Goal: Task Accomplishment & Management: Use online tool/utility

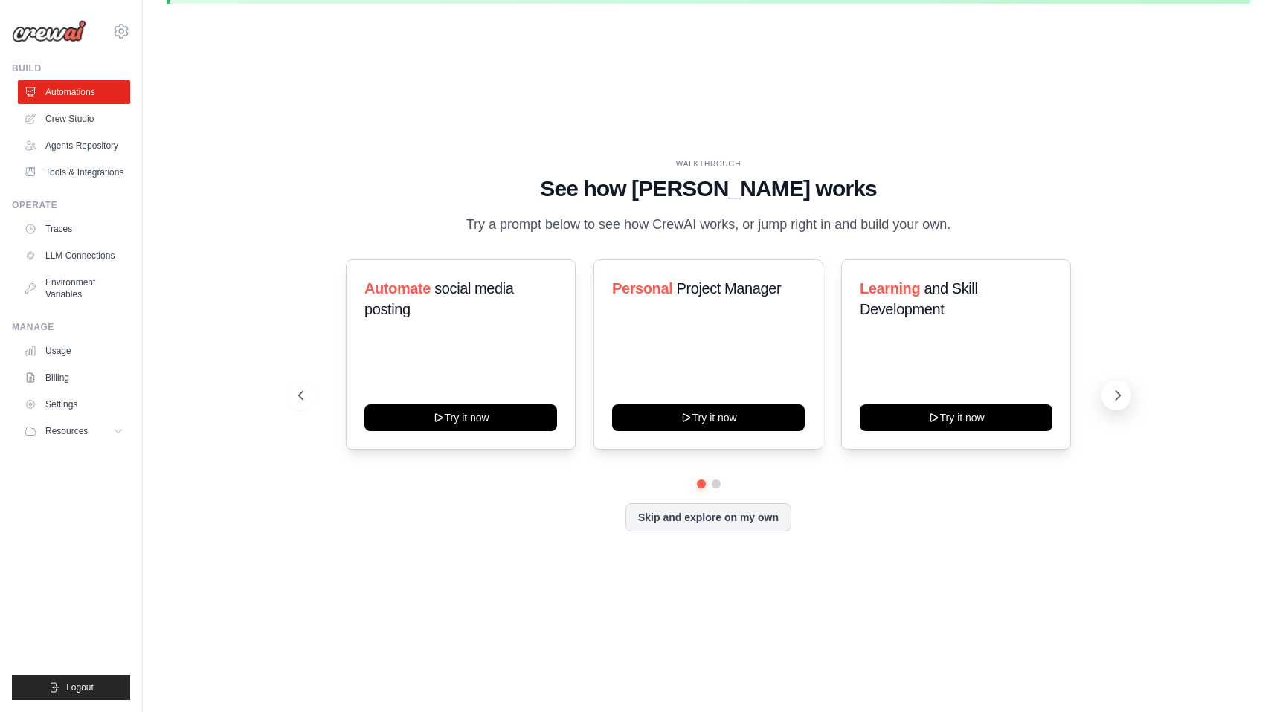
click at [1109, 390] on button at bounding box center [1116, 396] width 30 height 30
click at [1107, 394] on button at bounding box center [1116, 396] width 30 height 30
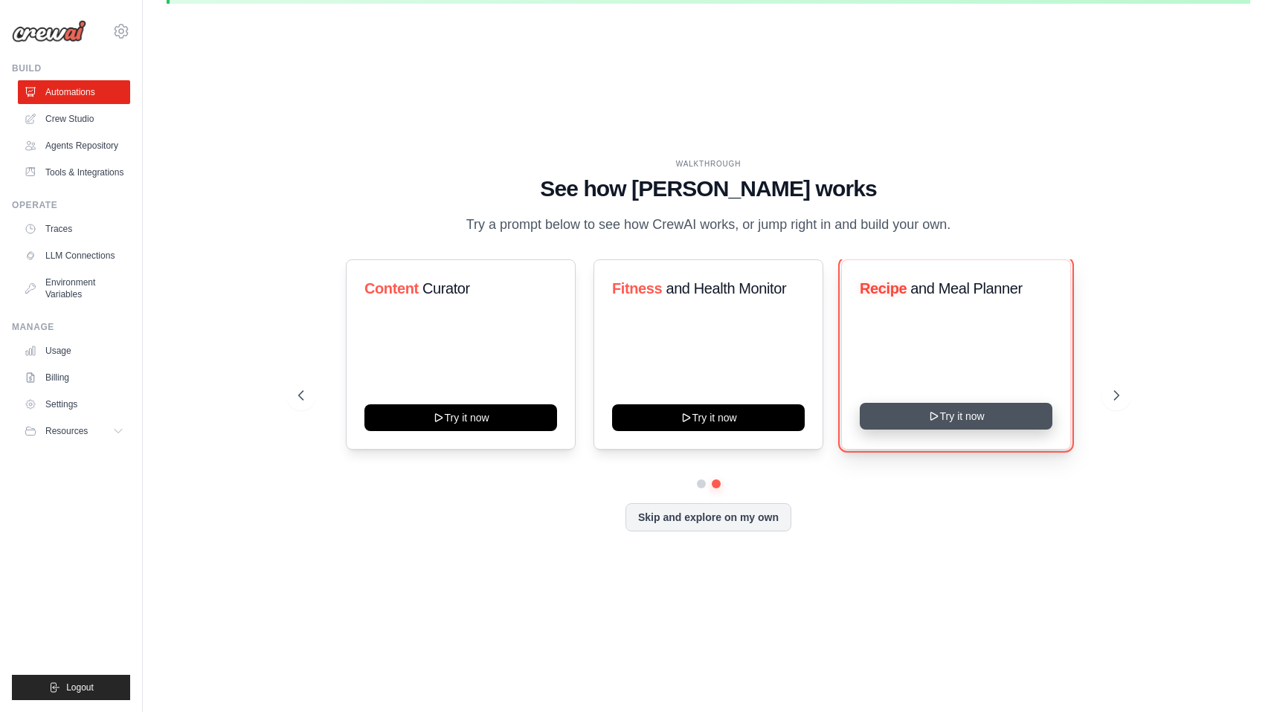
click at [1000, 410] on button "Try it now" at bounding box center [956, 416] width 193 height 27
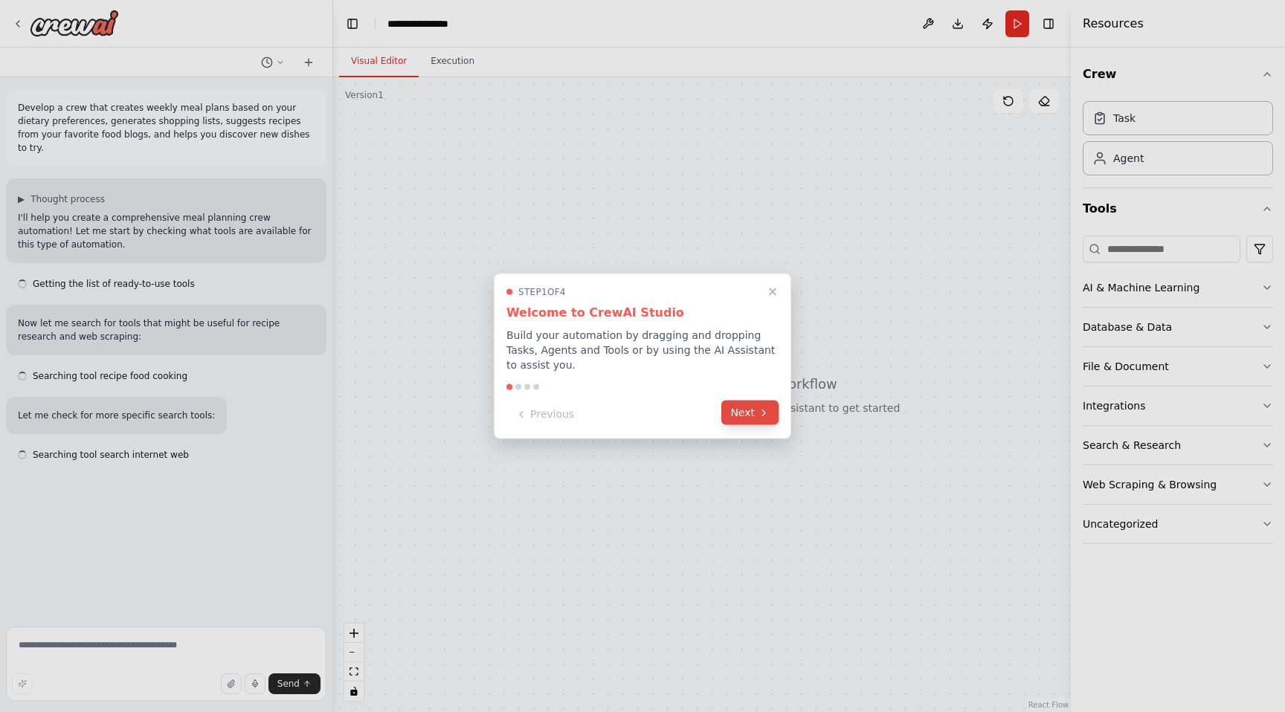
click at [766, 413] on icon at bounding box center [764, 413] width 12 height 12
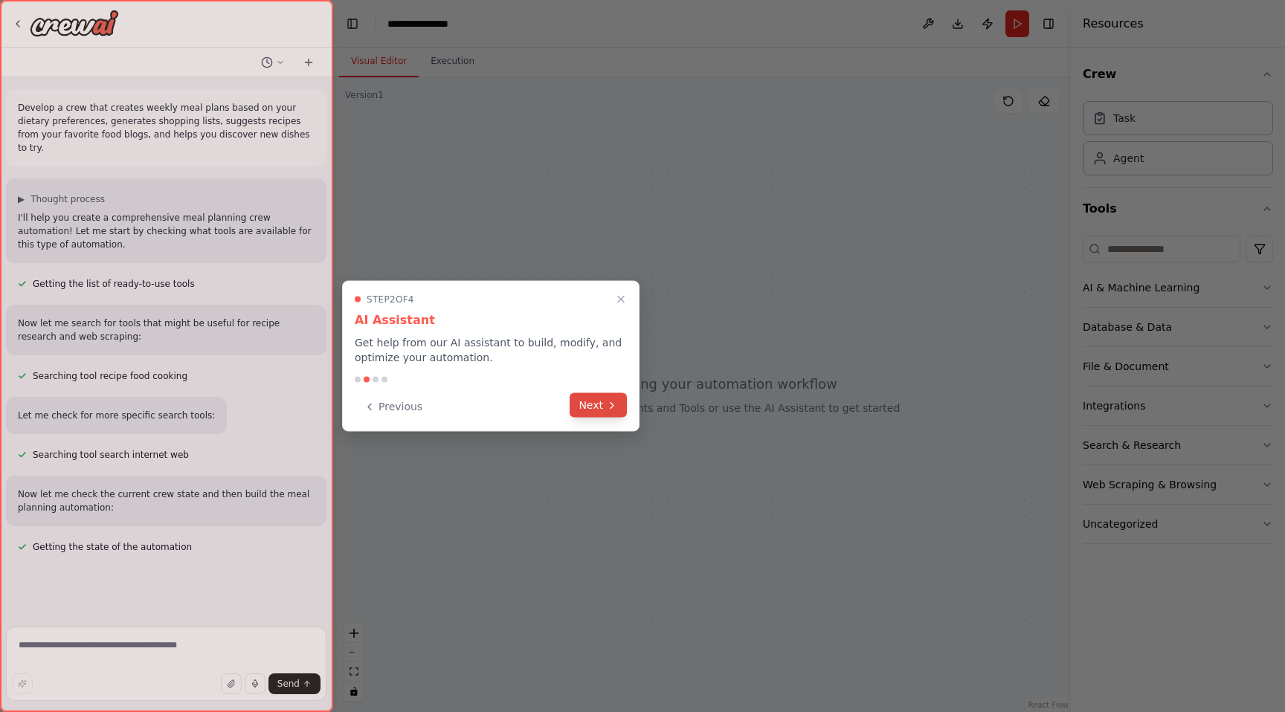
click at [600, 402] on button "Next" at bounding box center [598, 405] width 57 height 25
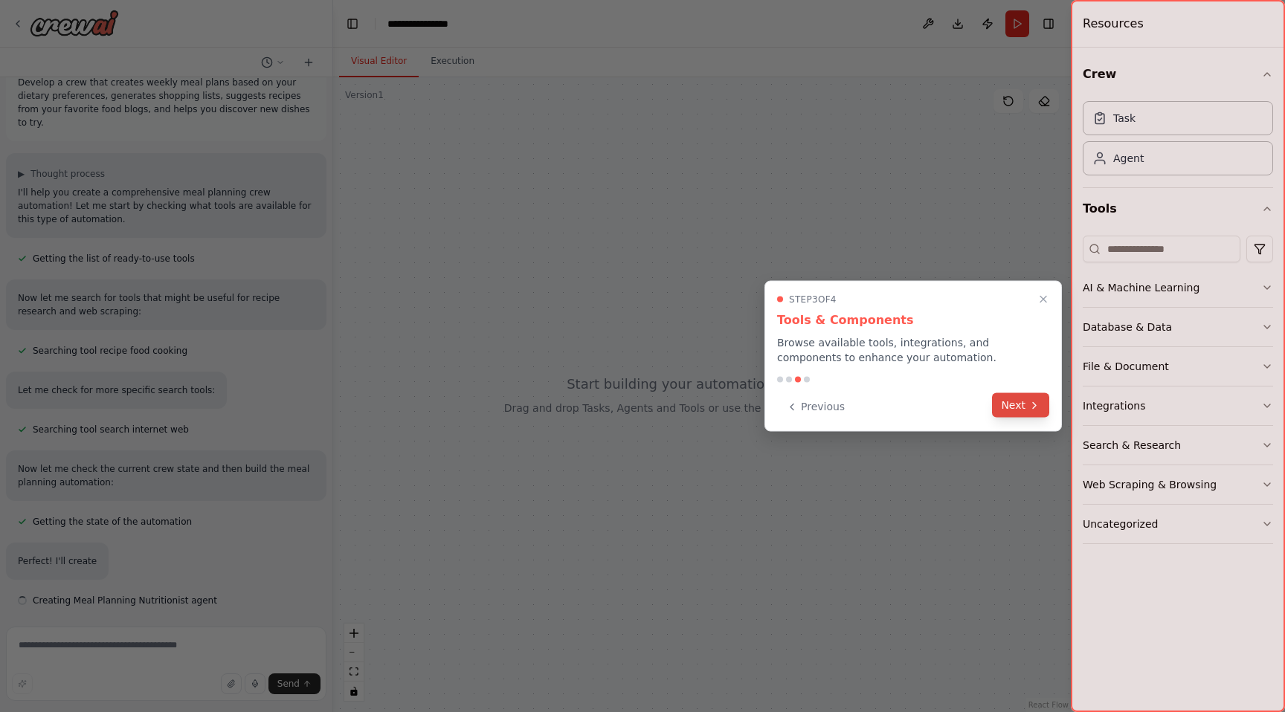
click at [1019, 402] on button "Next" at bounding box center [1020, 405] width 57 height 25
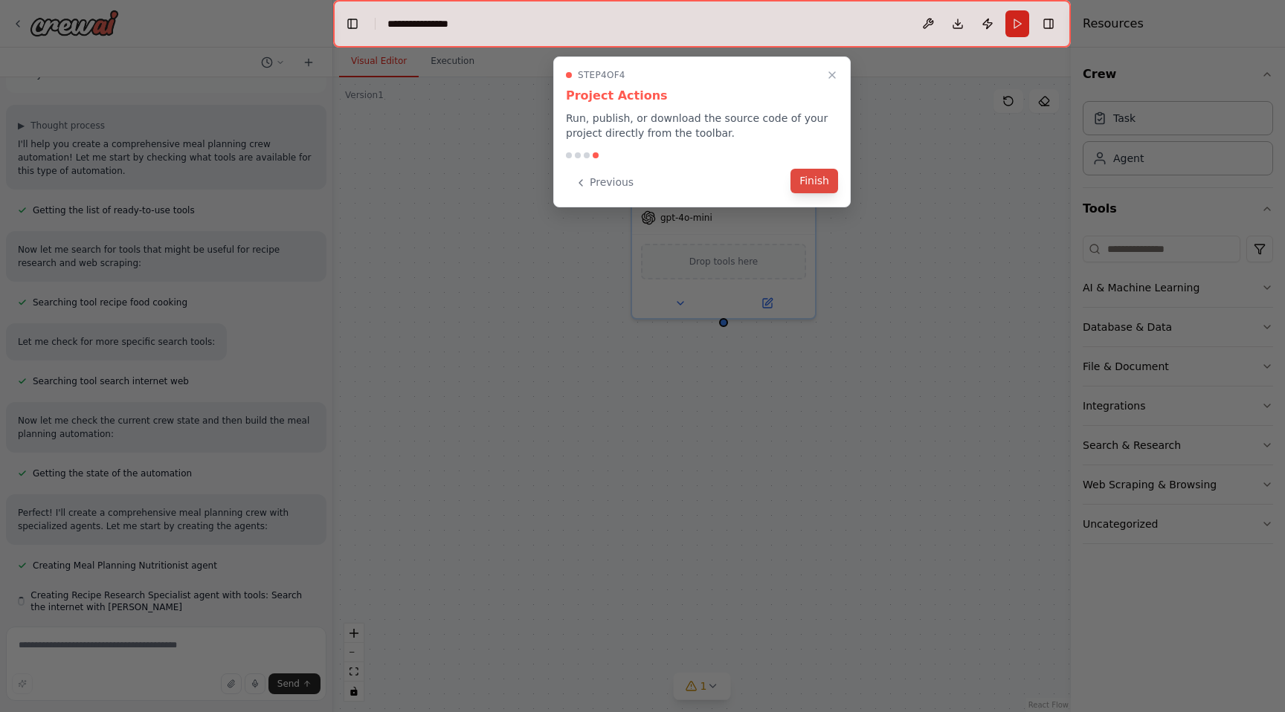
scroll to position [80, 0]
click at [811, 177] on button "Finish" at bounding box center [815, 181] width 48 height 25
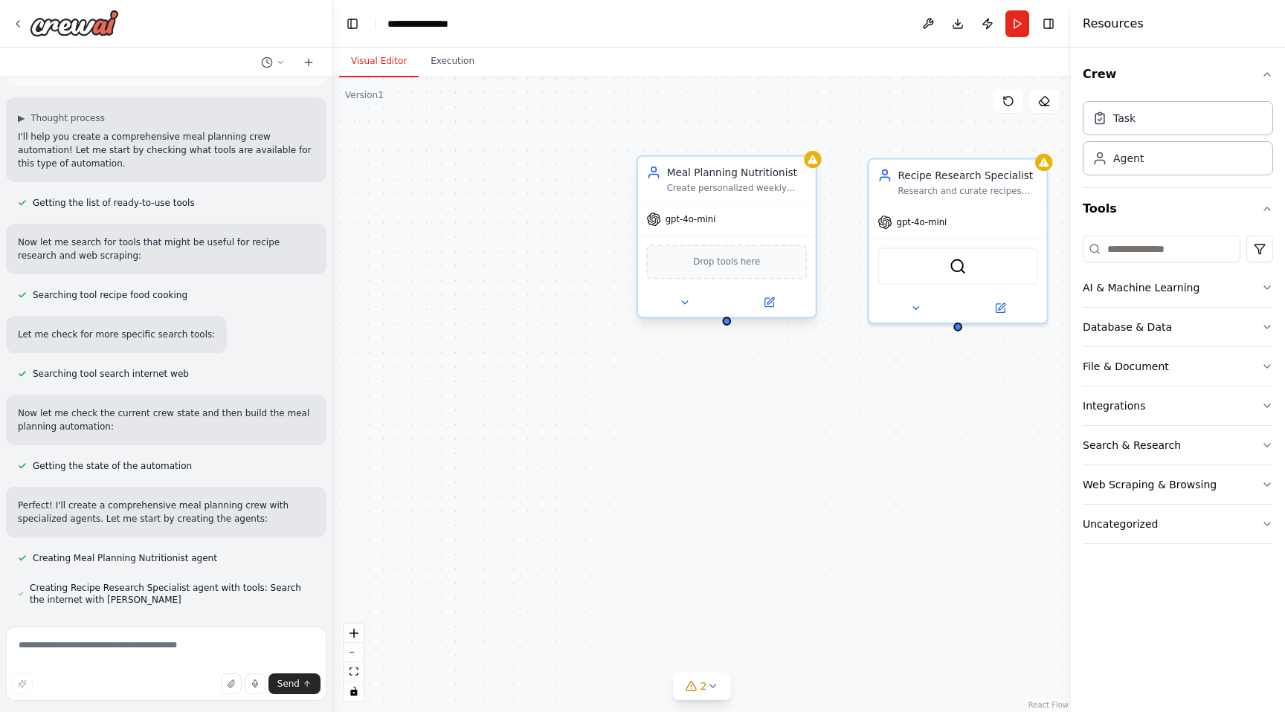
scroll to position [110, 0]
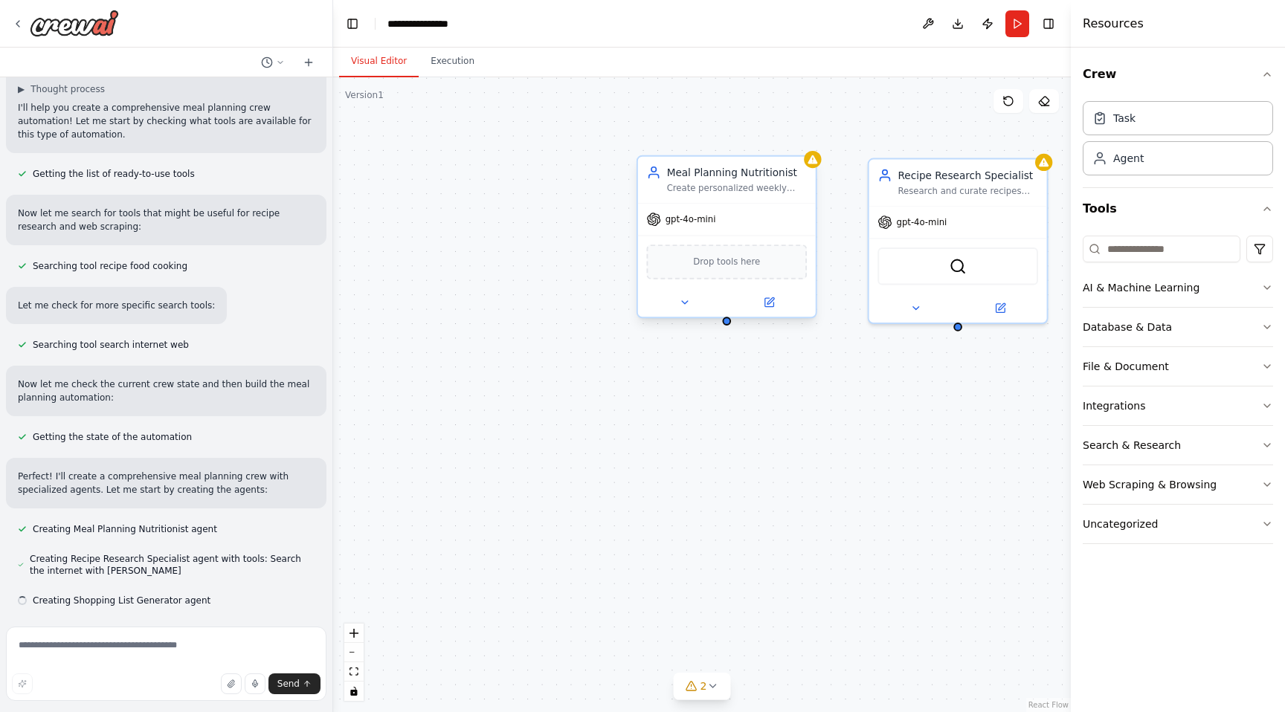
click at [679, 214] on span "gpt-4o-mini" at bounding box center [691, 219] width 51 height 12
click at [649, 220] on icon at bounding box center [653, 219] width 13 height 13
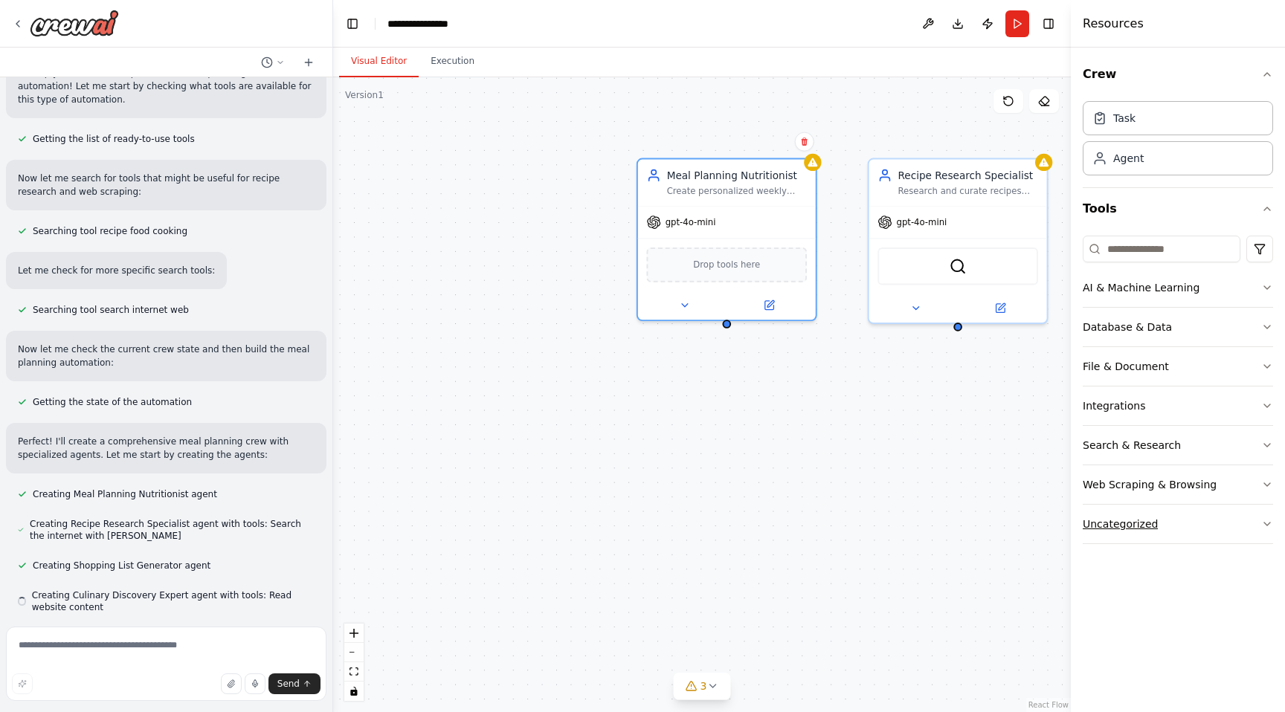
scroll to position [152, 0]
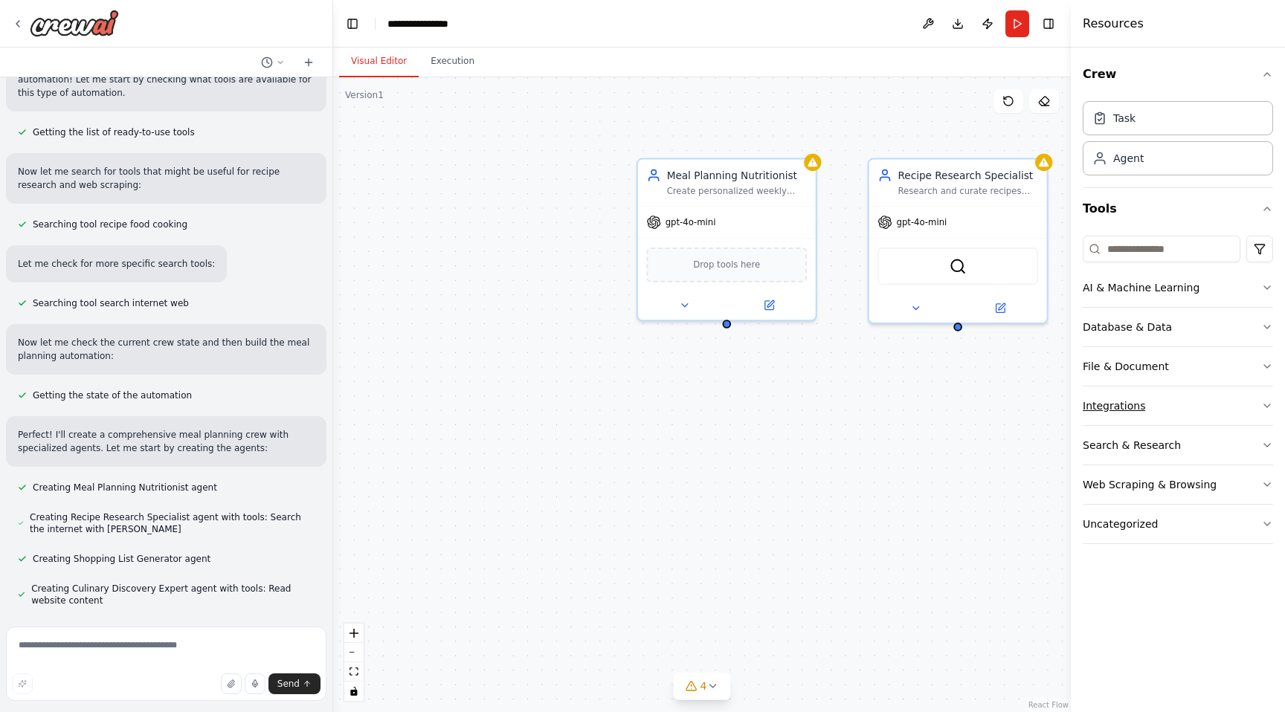
click at [1172, 390] on button "Integrations" at bounding box center [1178, 406] width 190 height 39
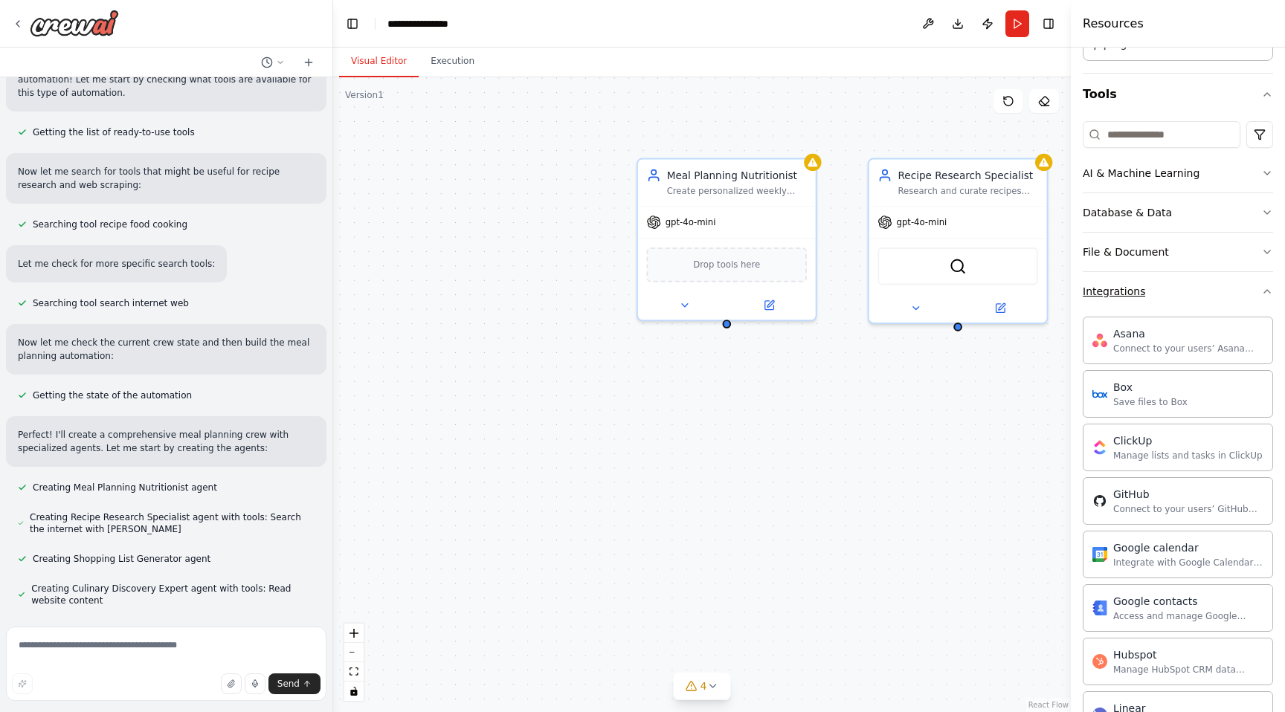
scroll to position [61, 0]
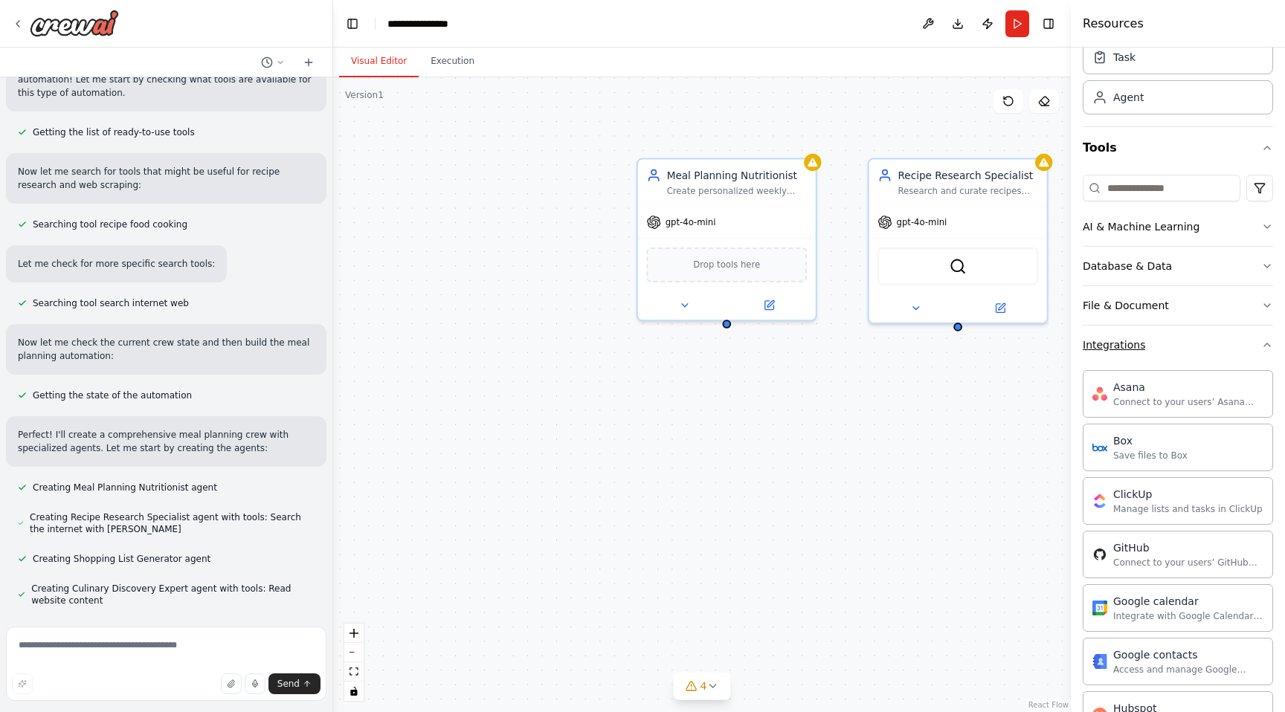
click at [1182, 348] on button "Integrations" at bounding box center [1178, 345] width 190 height 39
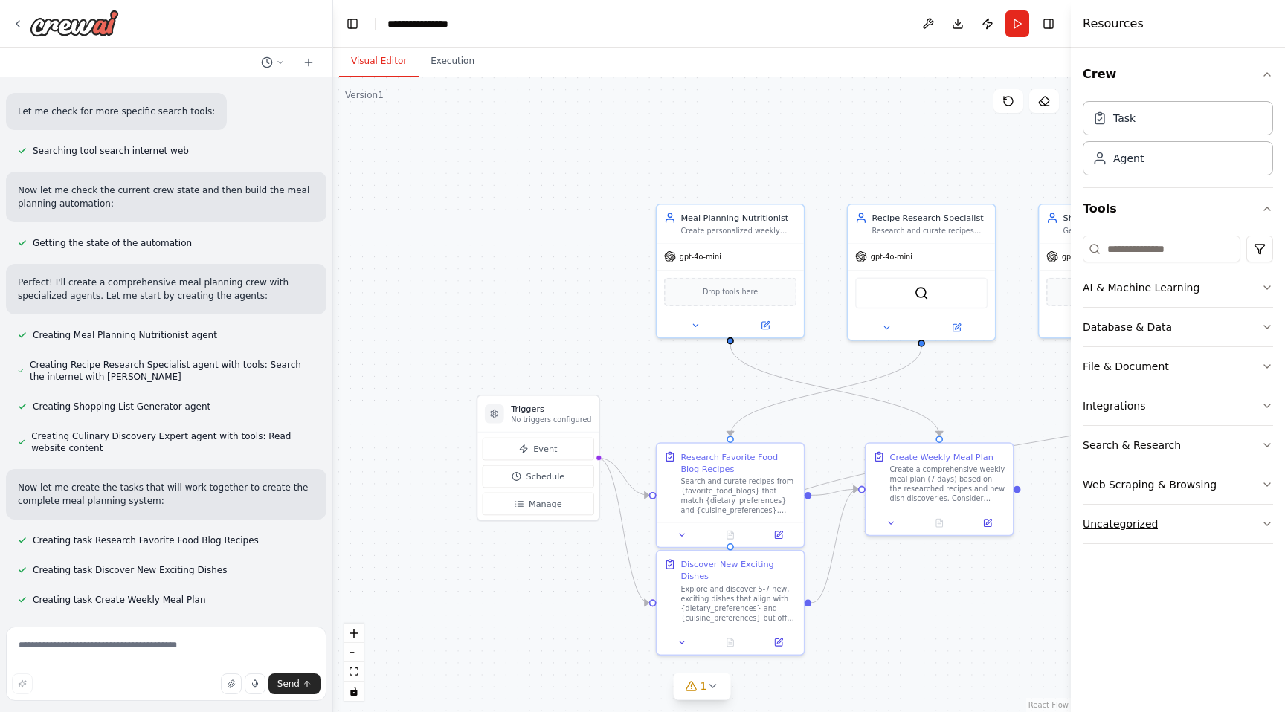
scroll to position [333, 0]
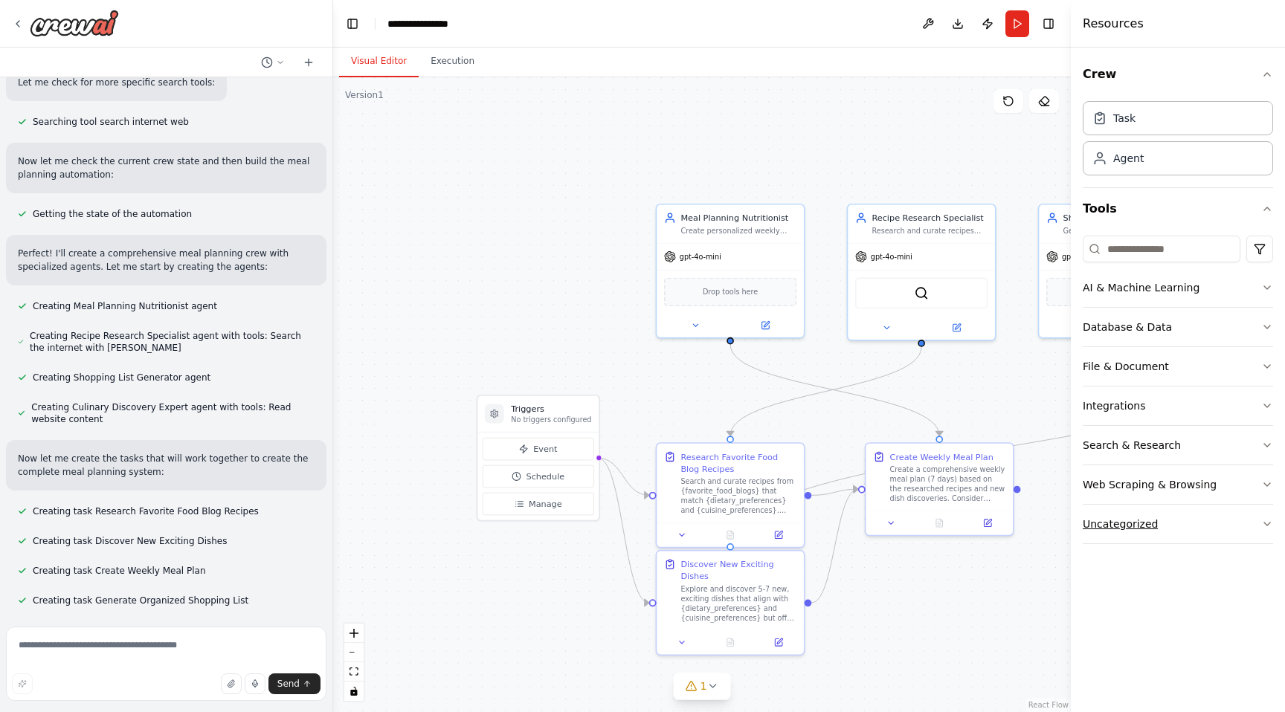
click at [1162, 530] on button "Uncategorized" at bounding box center [1178, 524] width 190 height 39
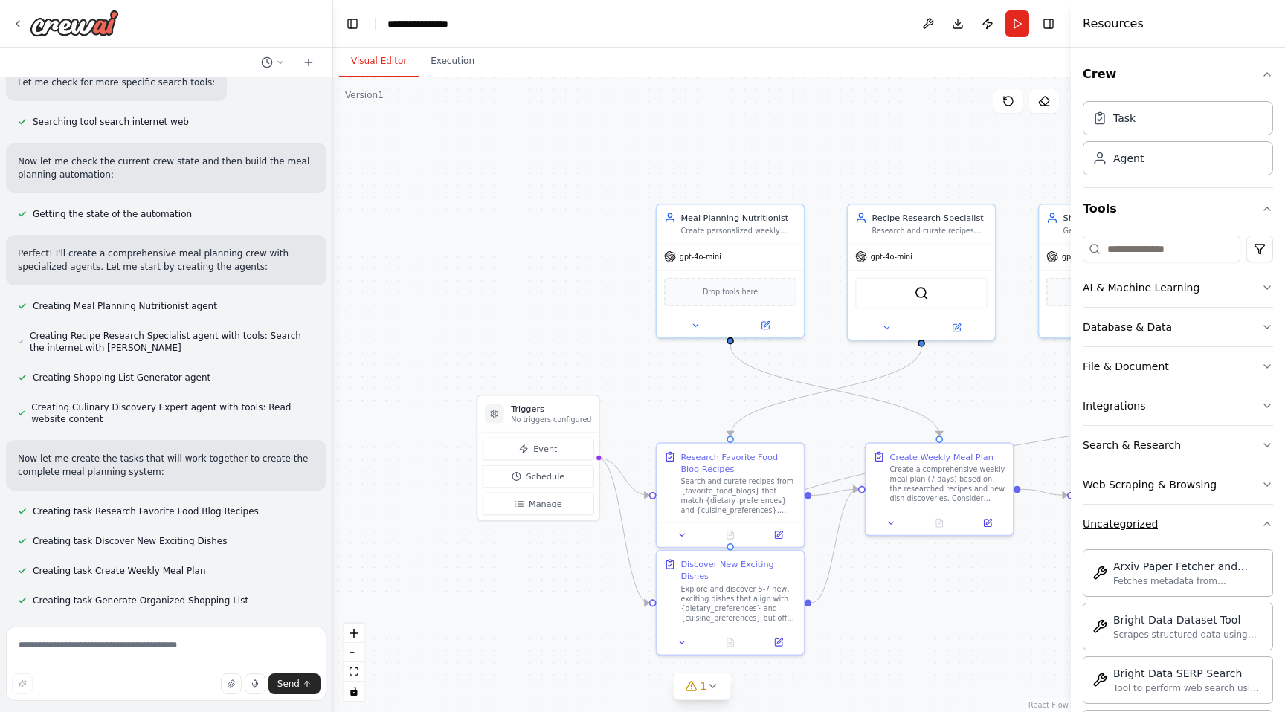
click at [1178, 527] on button "Uncategorized" at bounding box center [1178, 524] width 190 height 39
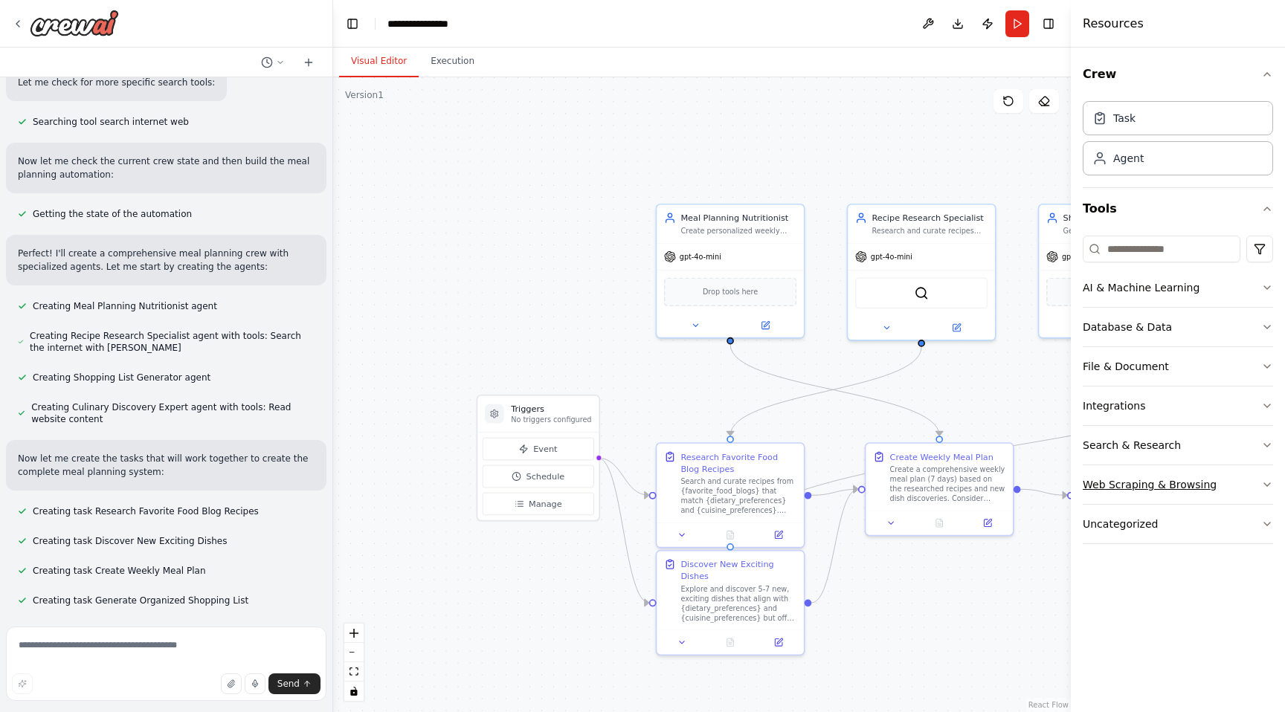
click at [1229, 495] on button "Web Scraping & Browsing" at bounding box center [1178, 485] width 190 height 39
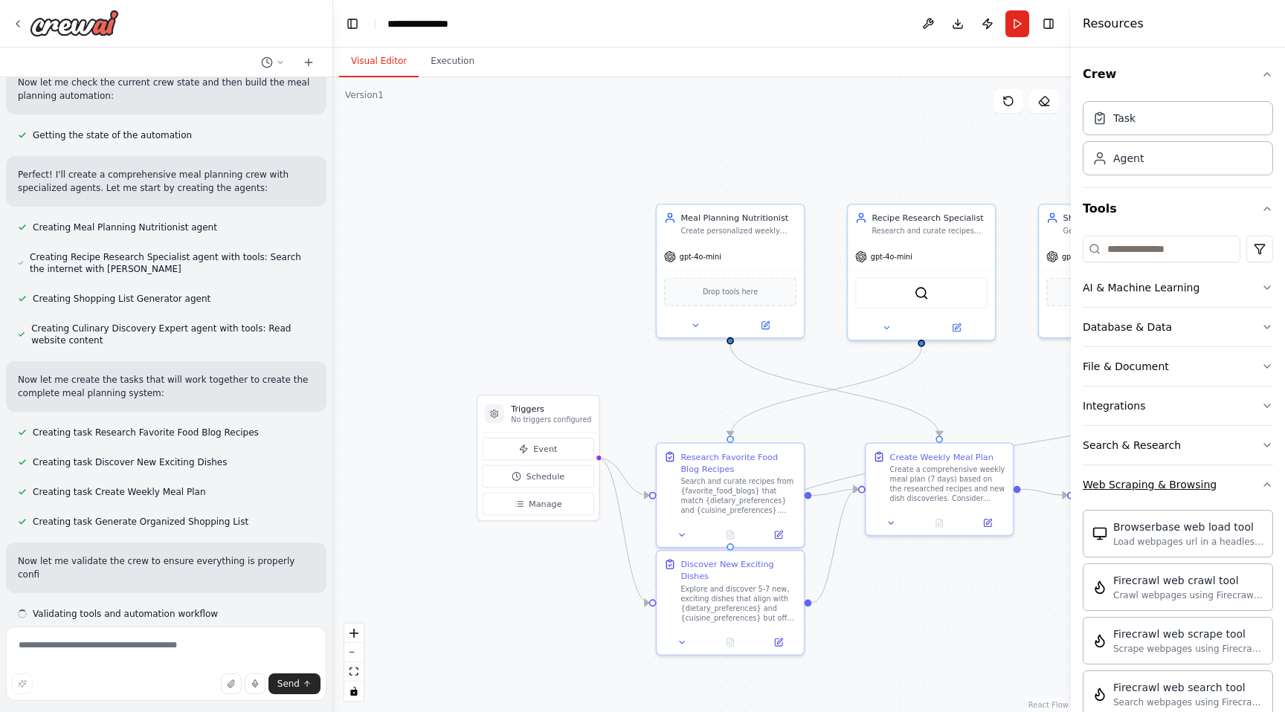
click at [1229, 495] on button "Web Scraping & Browsing" at bounding box center [1178, 485] width 190 height 39
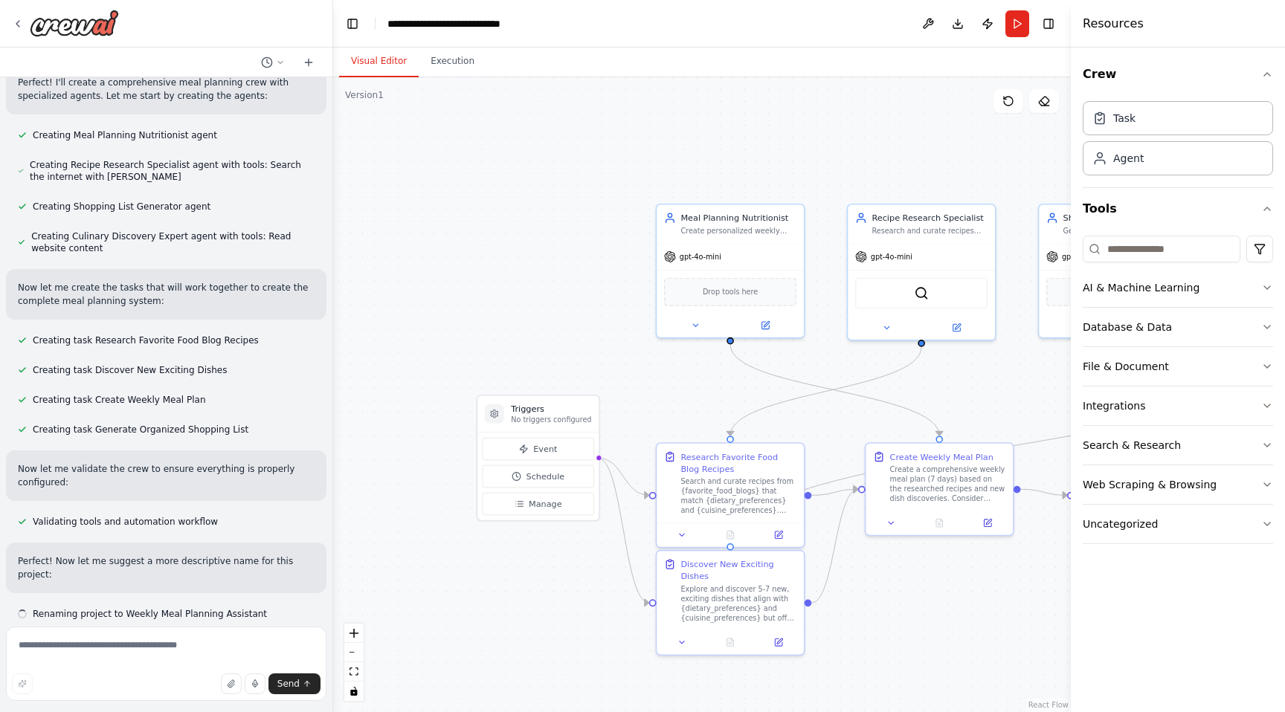
scroll to position [518, 0]
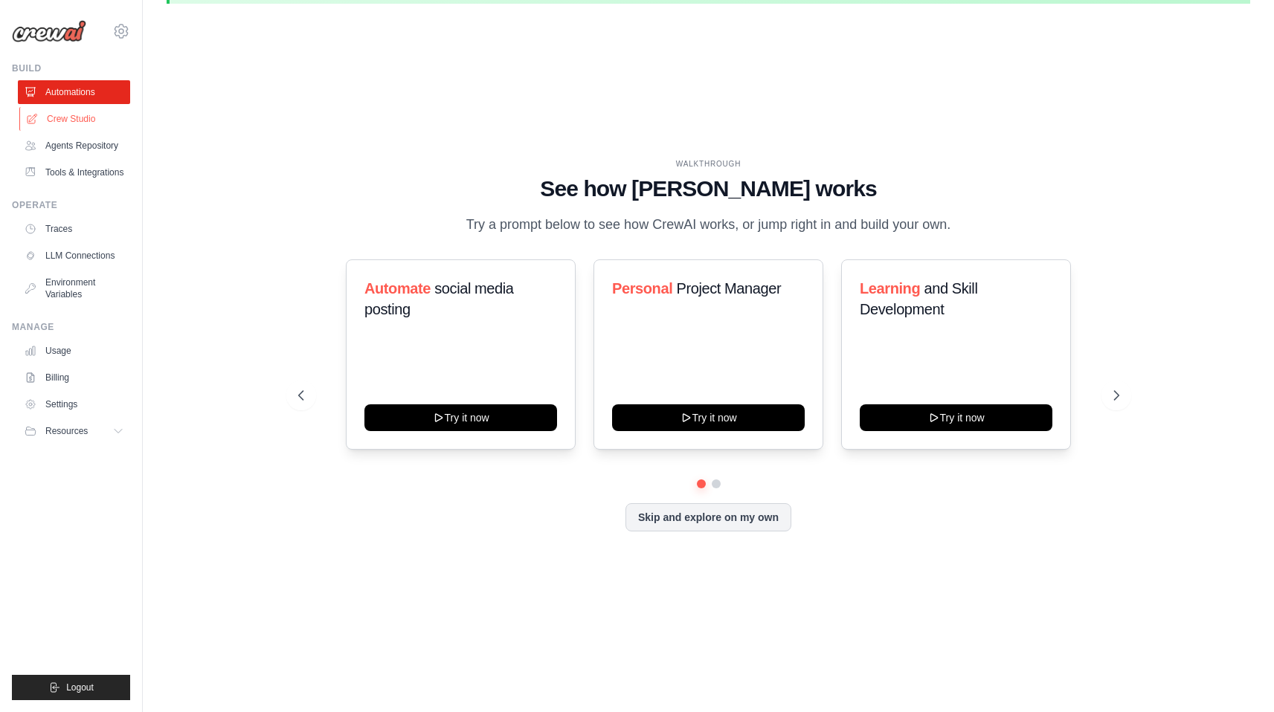
click at [97, 111] on link "Crew Studio" at bounding box center [75, 119] width 112 height 24
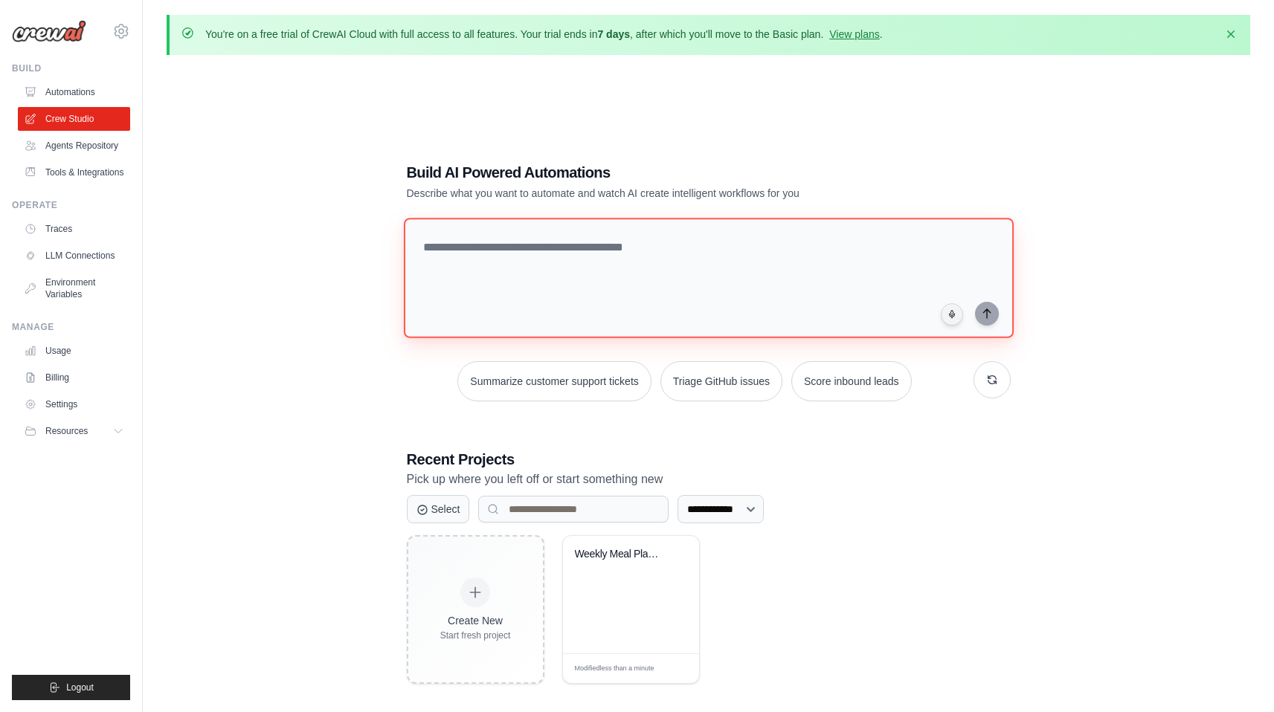
click at [615, 296] on textarea at bounding box center [708, 278] width 610 height 120
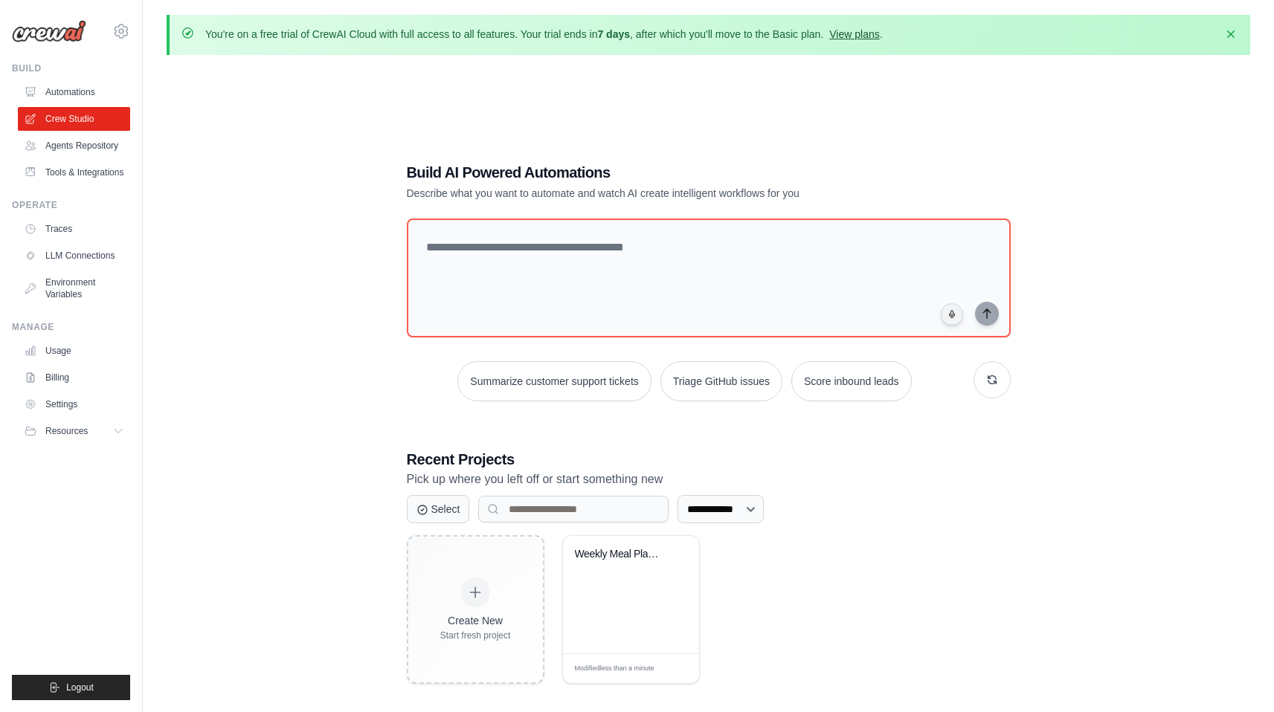
click at [858, 37] on link "View plans" at bounding box center [854, 34] width 50 height 12
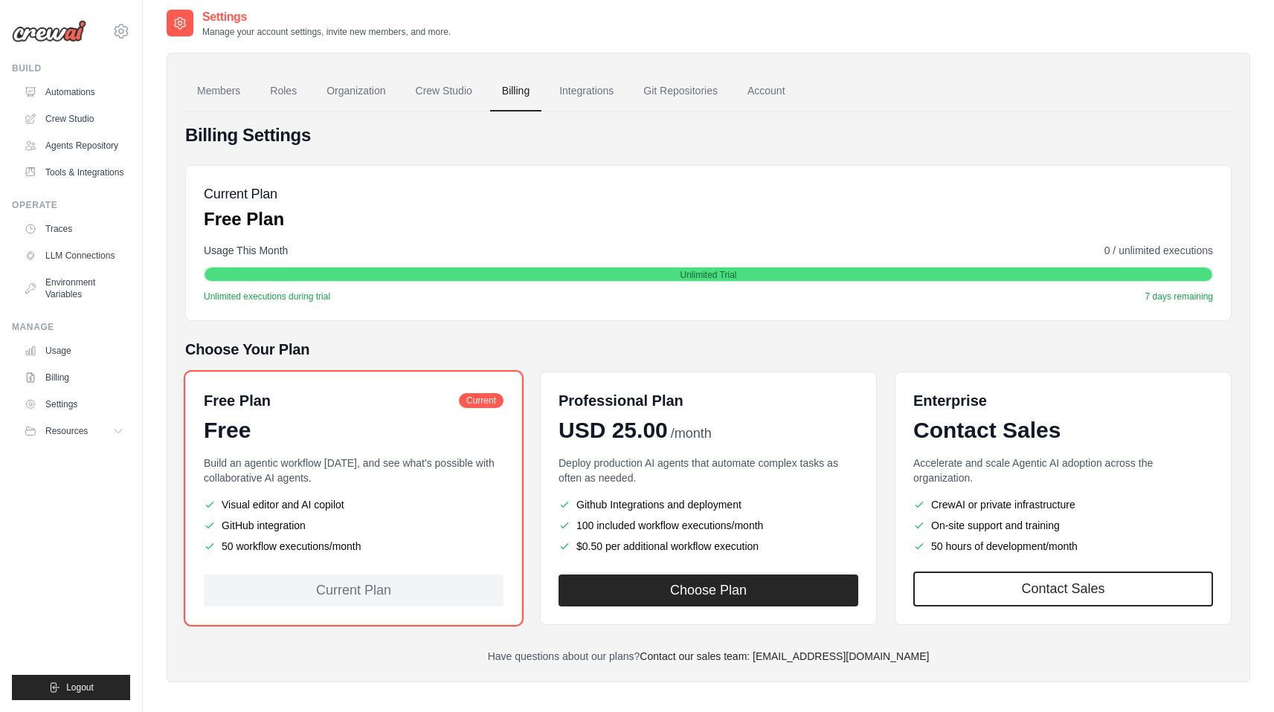
scroll to position [57, 0]
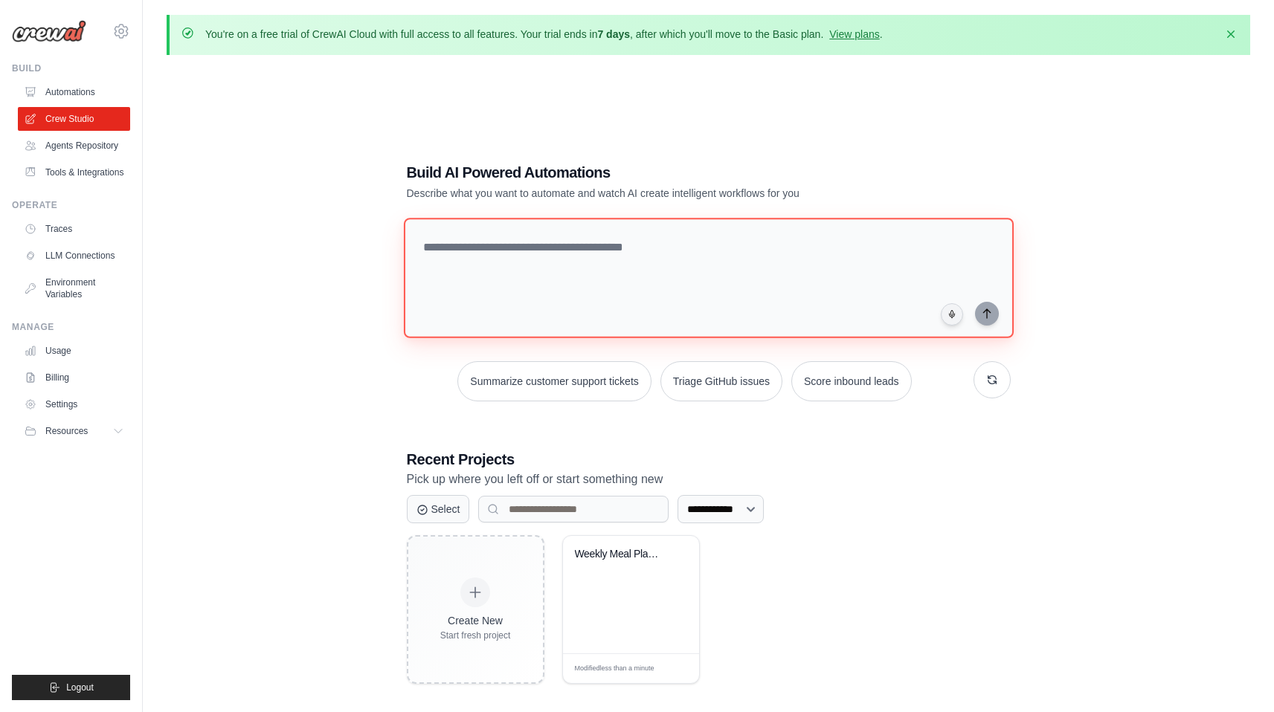
click at [706, 281] on textarea at bounding box center [708, 278] width 610 height 120
click at [466, 245] on textarea "**********" at bounding box center [708, 278] width 610 height 120
click at [691, 248] on textarea "**********" at bounding box center [708, 278] width 610 height 120
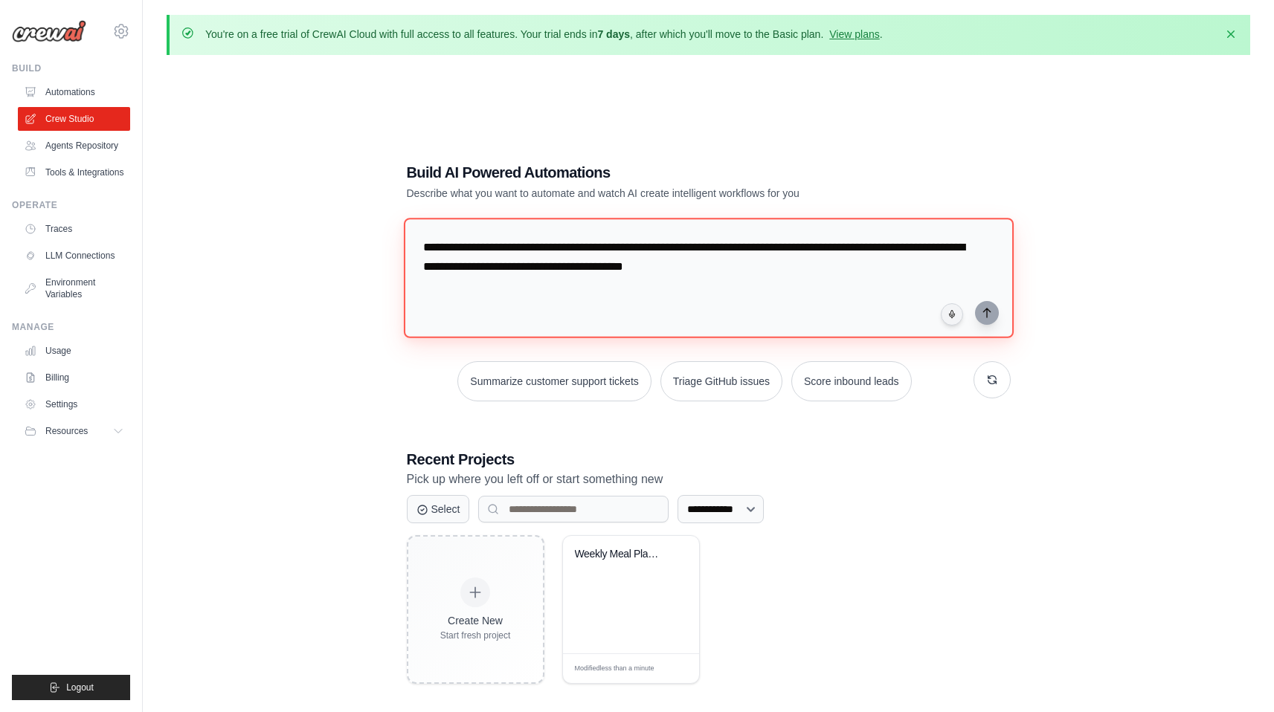
type textarea "**********"
click at [794, 268] on textarea "**********" at bounding box center [708, 278] width 610 height 120
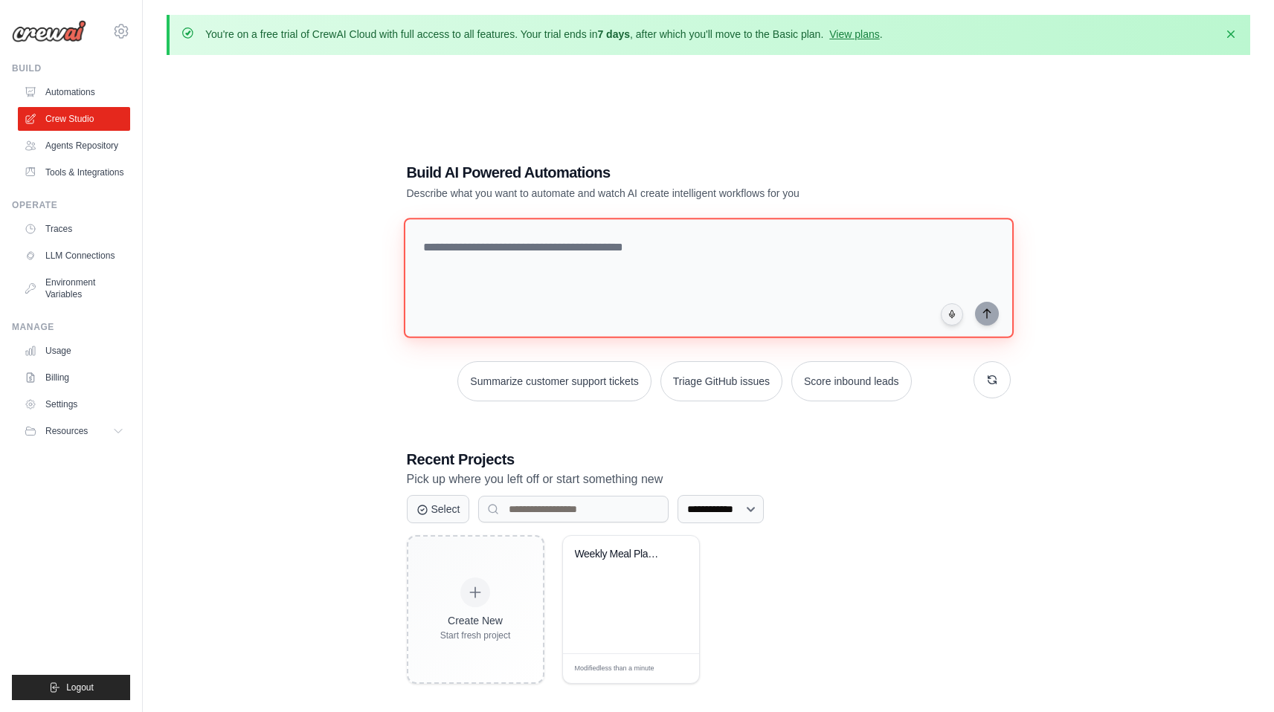
click at [651, 254] on textarea at bounding box center [708, 278] width 610 height 120
paste textarea "**********"
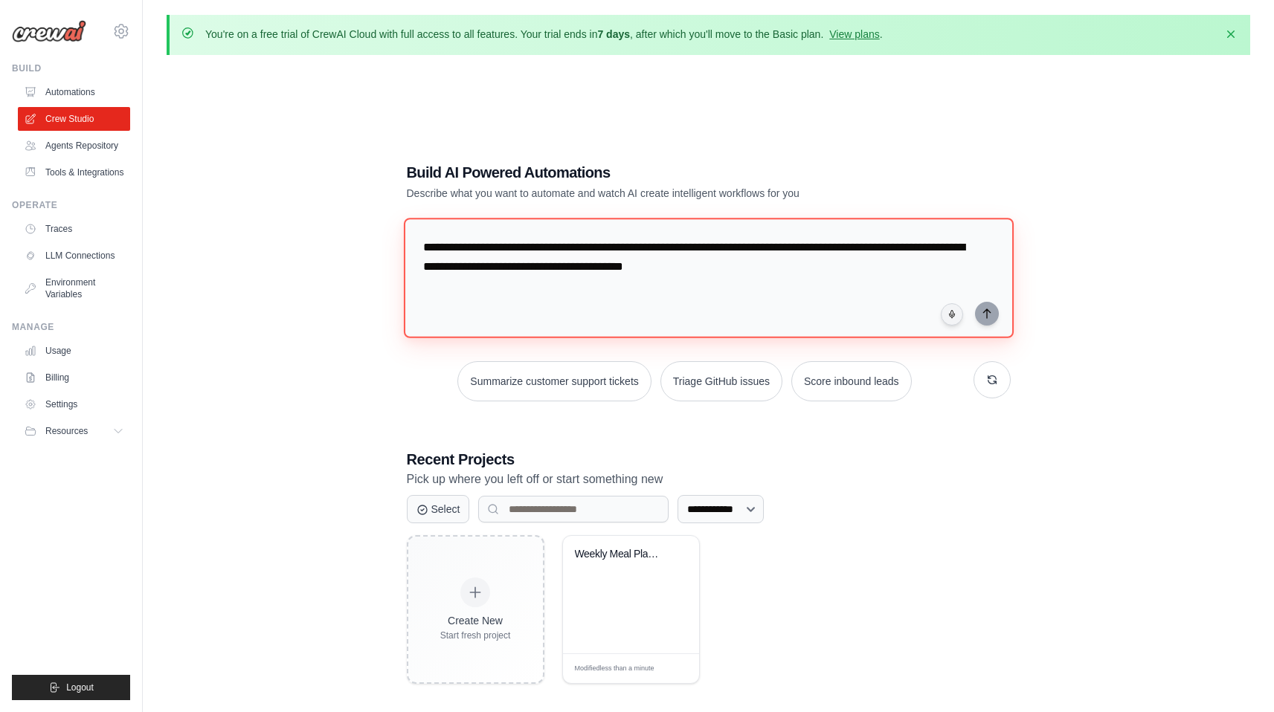
click at [777, 263] on textarea "**********" at bounding box center [708, 278] width 610 height 120
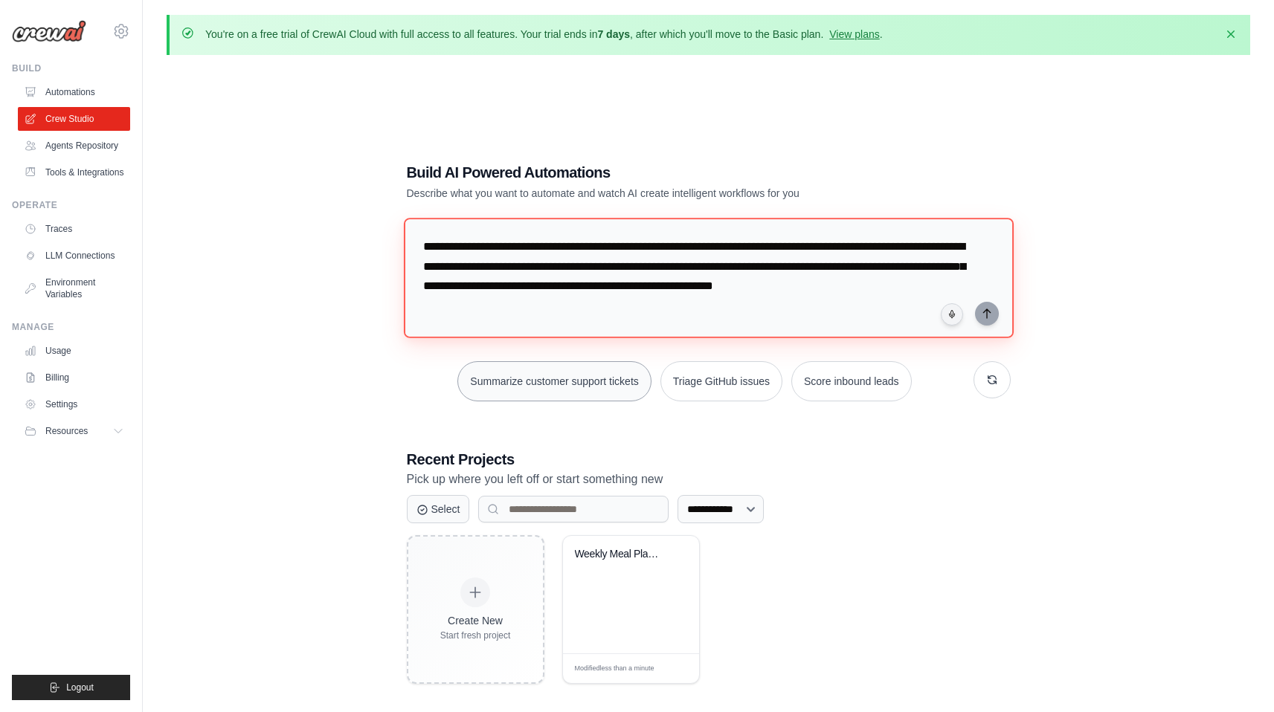
type textarea "**********"
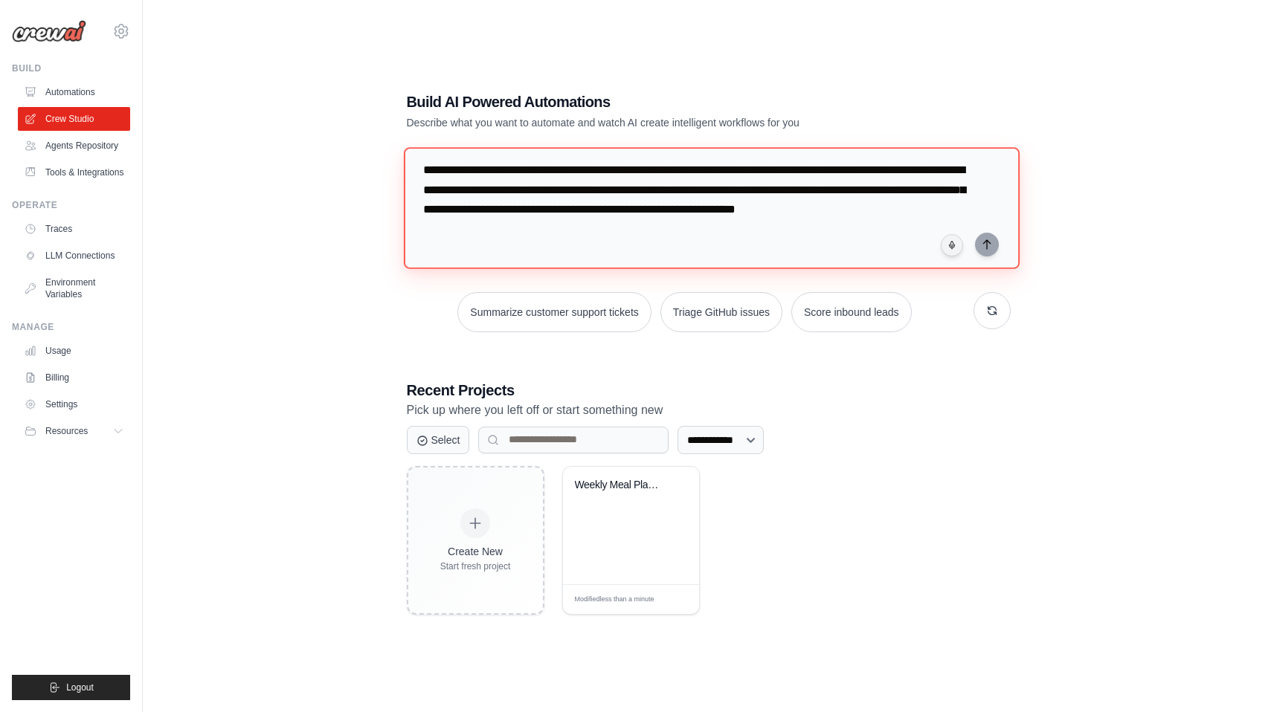
scroll to position [81, 0]
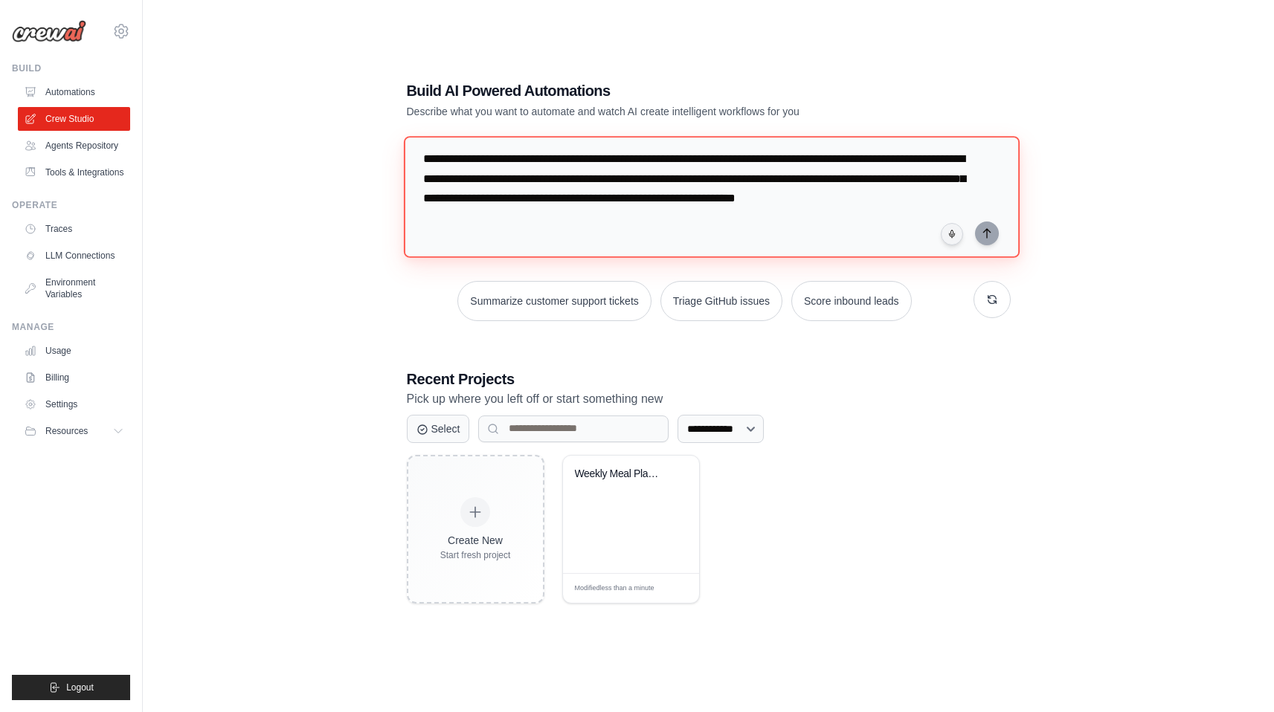
click at [743, 219] on textarea "**********" at bounding box center [711, 196] width 616 height 121
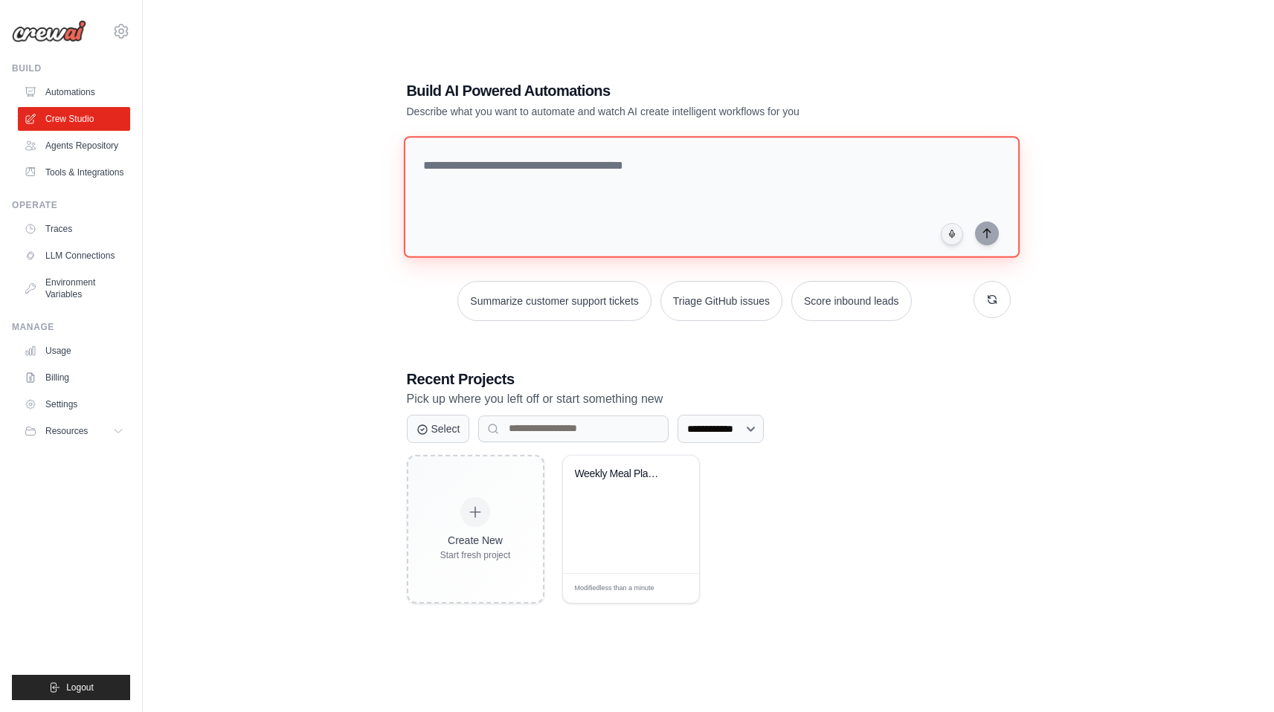
scroll to position [0, 0]
click at [731, 176] on textarea at bounding box center [708, 197] width 610 height 120
paste textarea "**********"
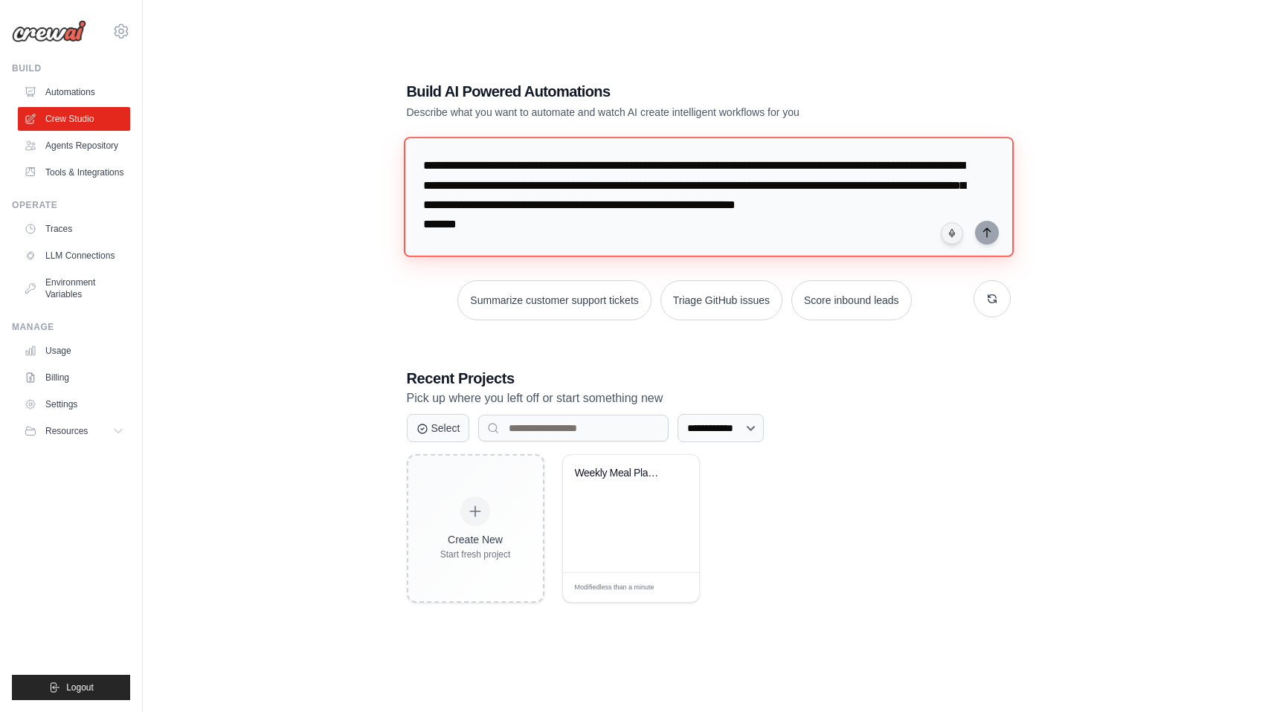
drag, startPoint x: 540, startPoint y: 228, endPoint x: 425, endPoint y: 161, distance: 133.7
click at [423, 161] on textarea "**********" at bounding box center [708, 197] width 610 height 120
click at [470, 249] on textarea "**********" at bounding box center [708, 197] width 610 height 120
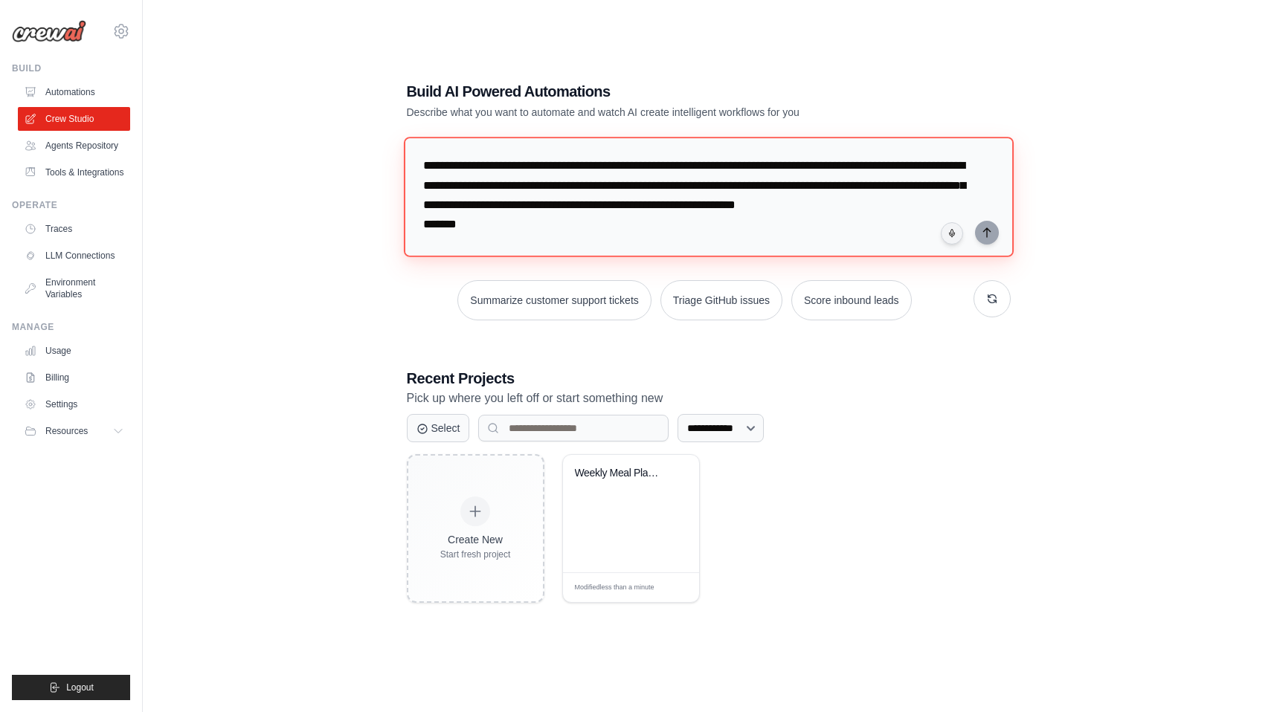
paste textarea "**********"
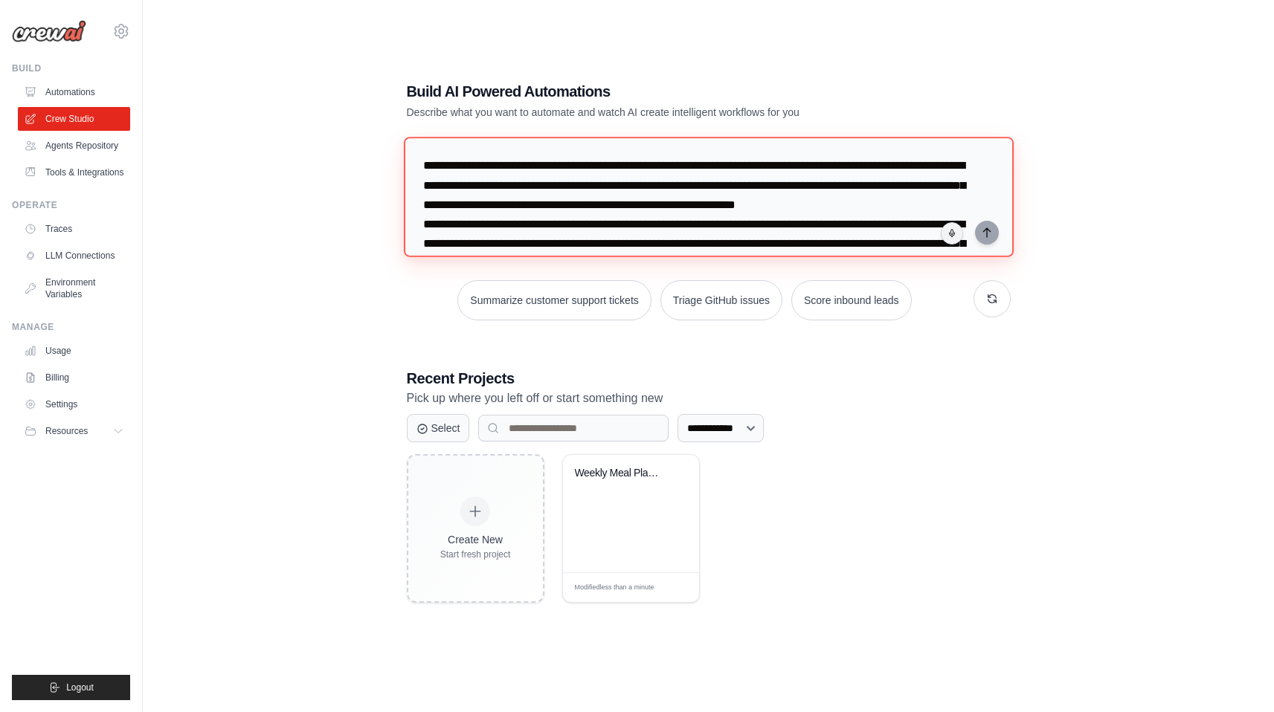
scroll to position [54, 0]
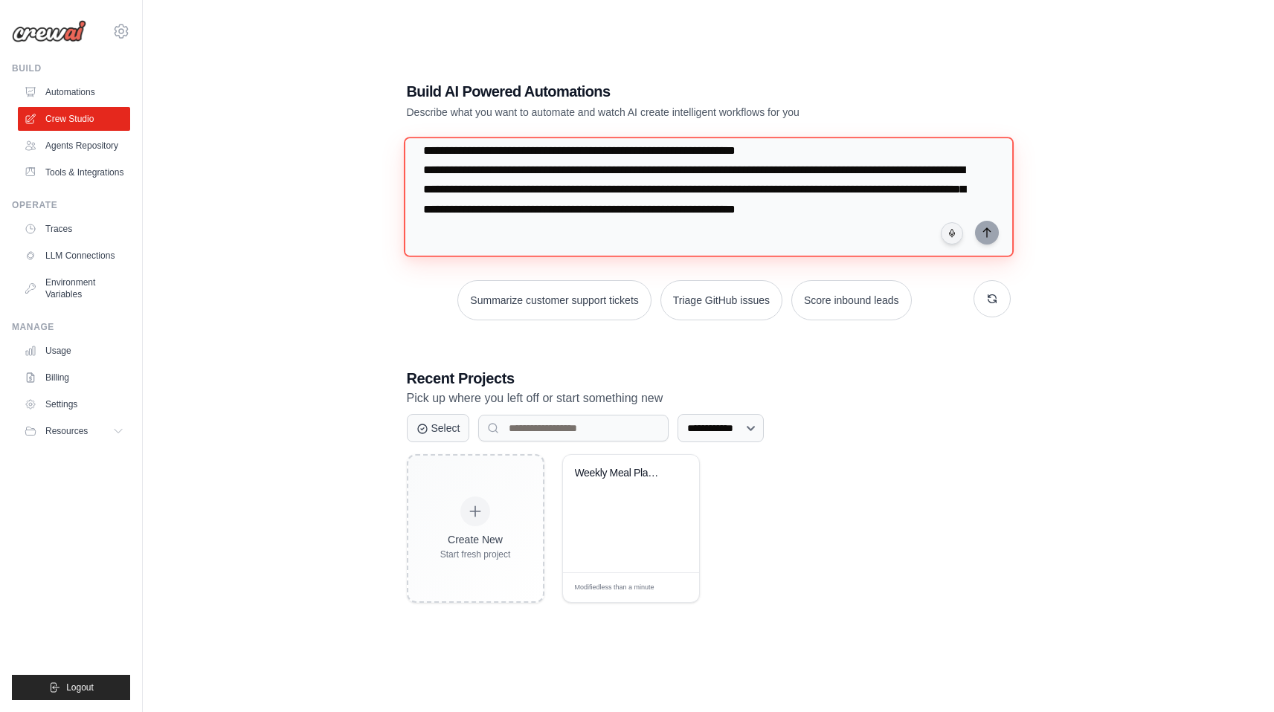
paste textarea "**********"
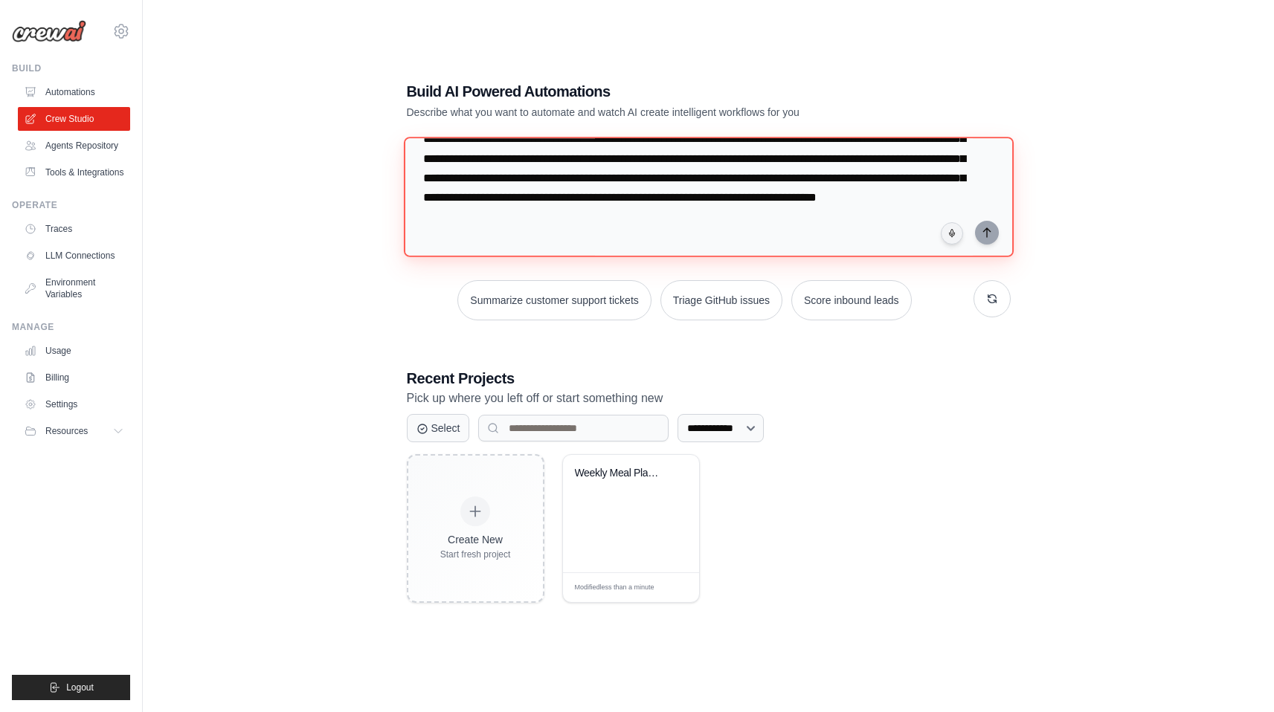
paste textarea "**********"
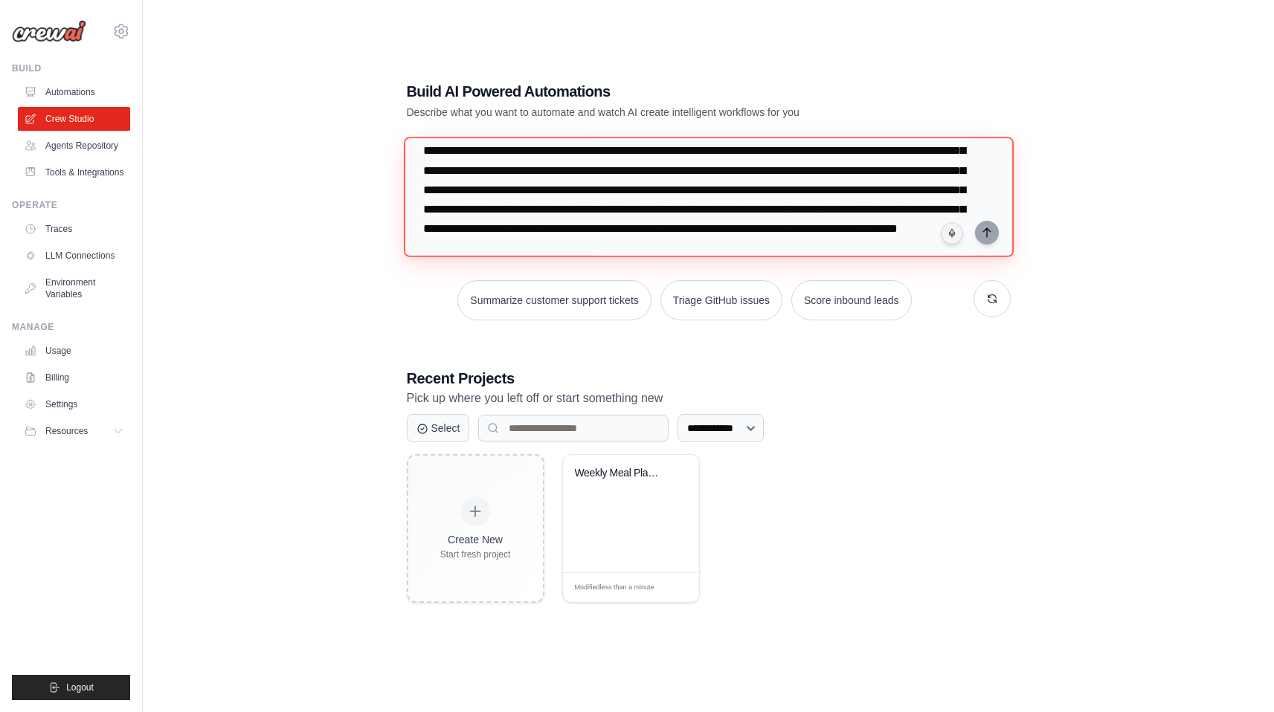
scroll to position [286, 0]
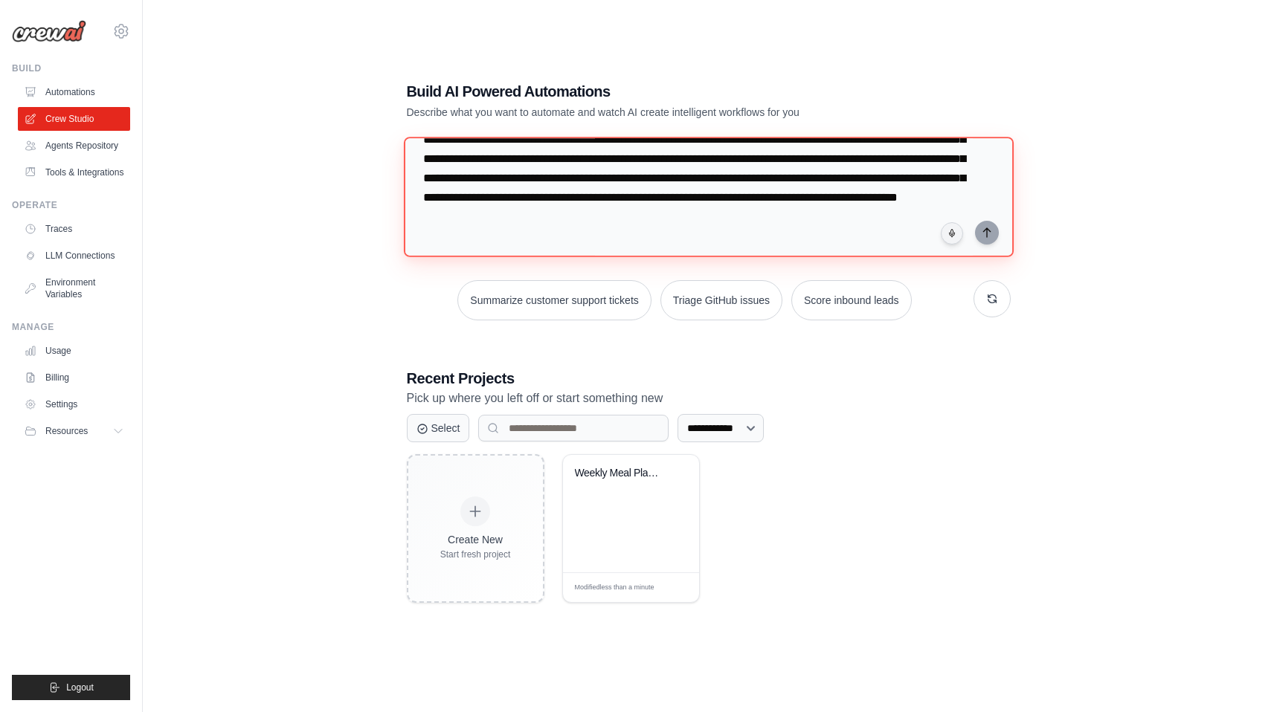
click at [825, 219] on textarea at bounding box center [708, 197] width 610 height 120
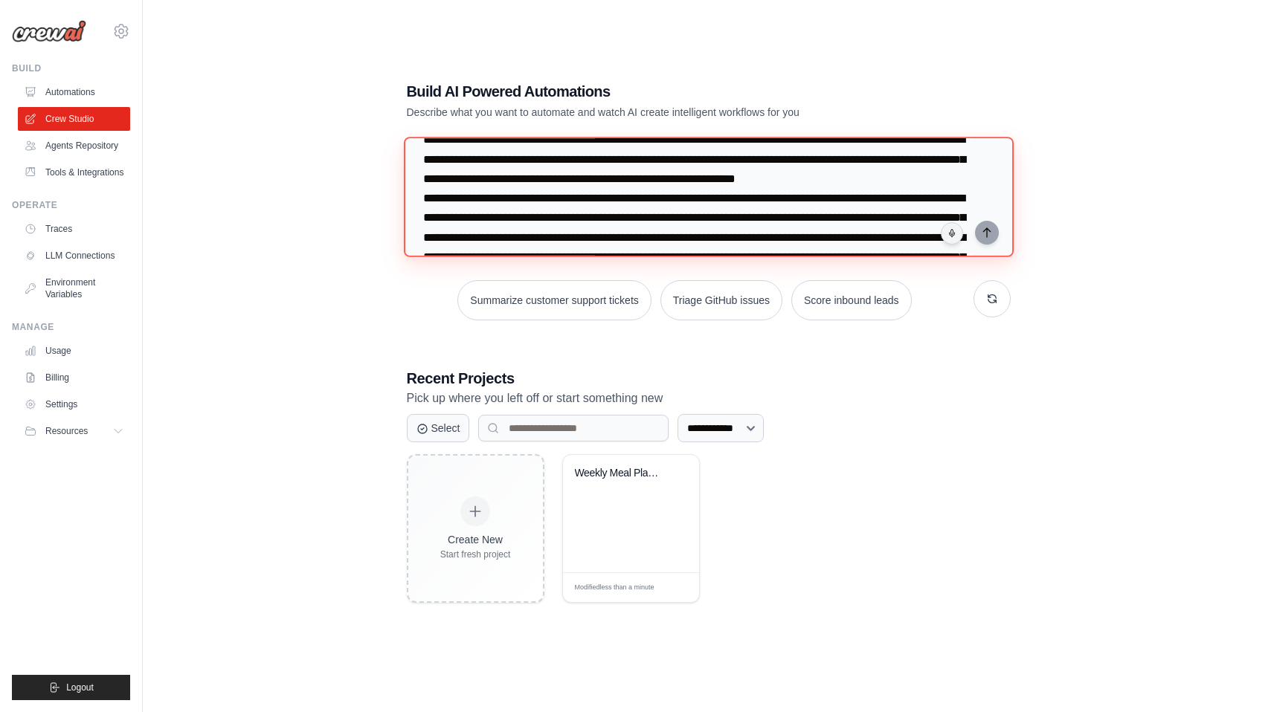
scroll to position [0, 0]
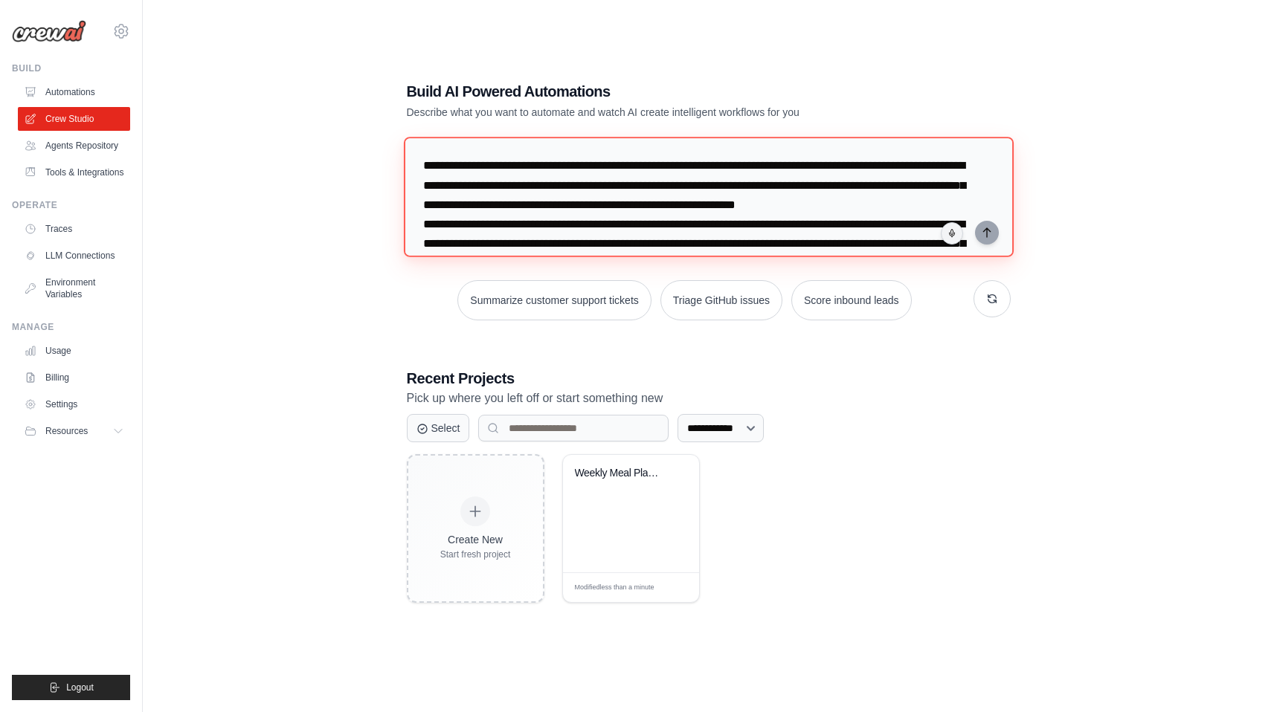
click at [825, 219] on textarea "**********" at bounding box center [708, 197] width 610 height 120
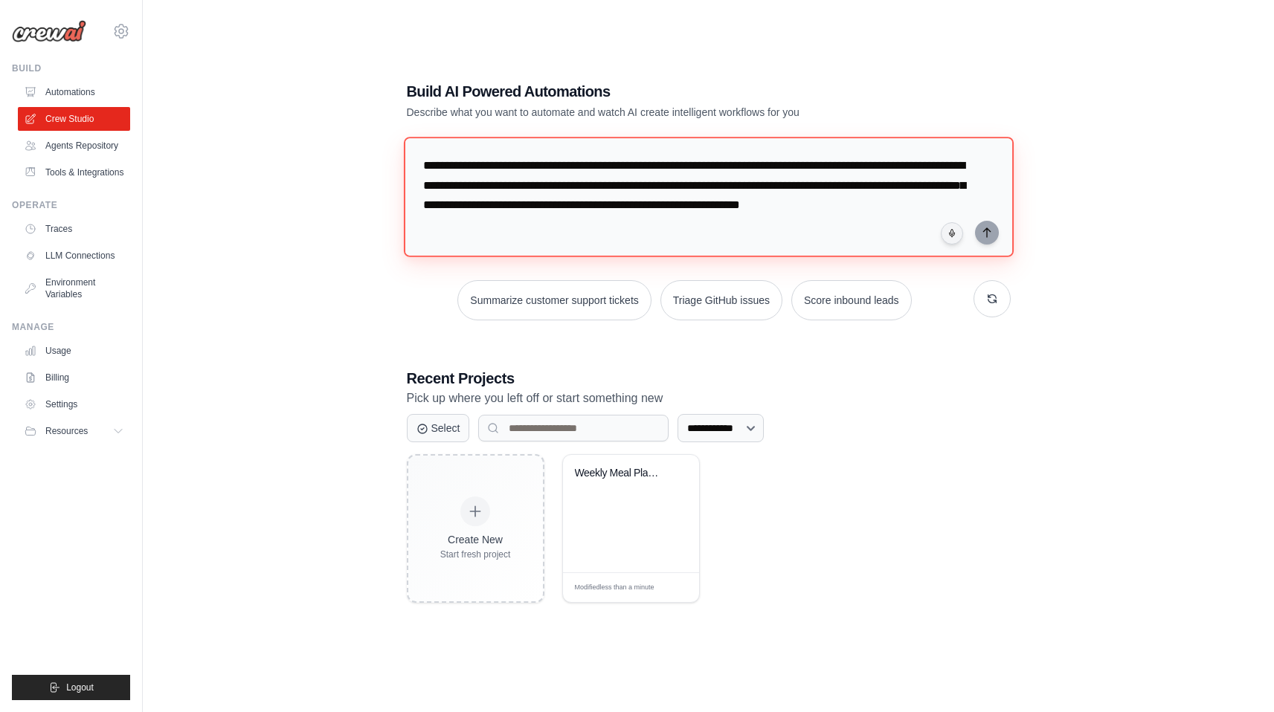
type textarea "**********"
click at [565, 222] on textarea "**********" at bounding box center [708, 197] width 610 height 120
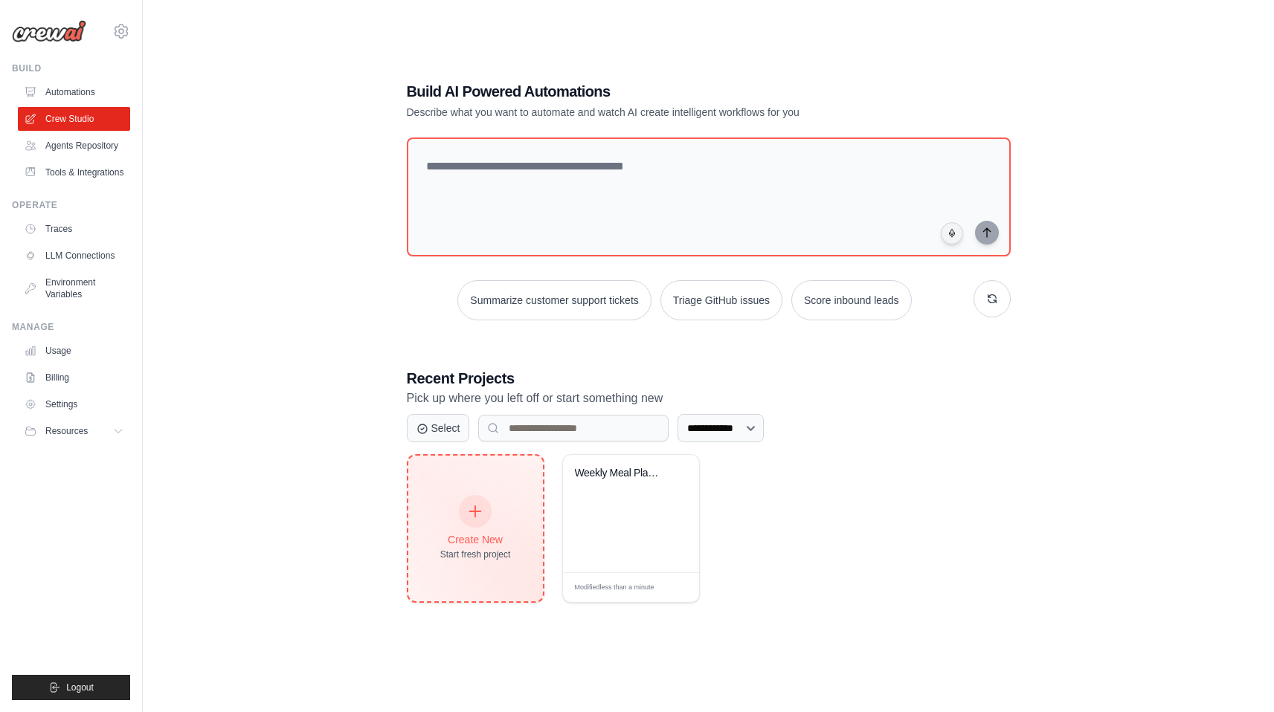
click at [471, 506] on icon at bounding box center [475, 511] width 16 height 16
click at [469, 513] on icon at bounding box center [475, 511] width 16 height 16
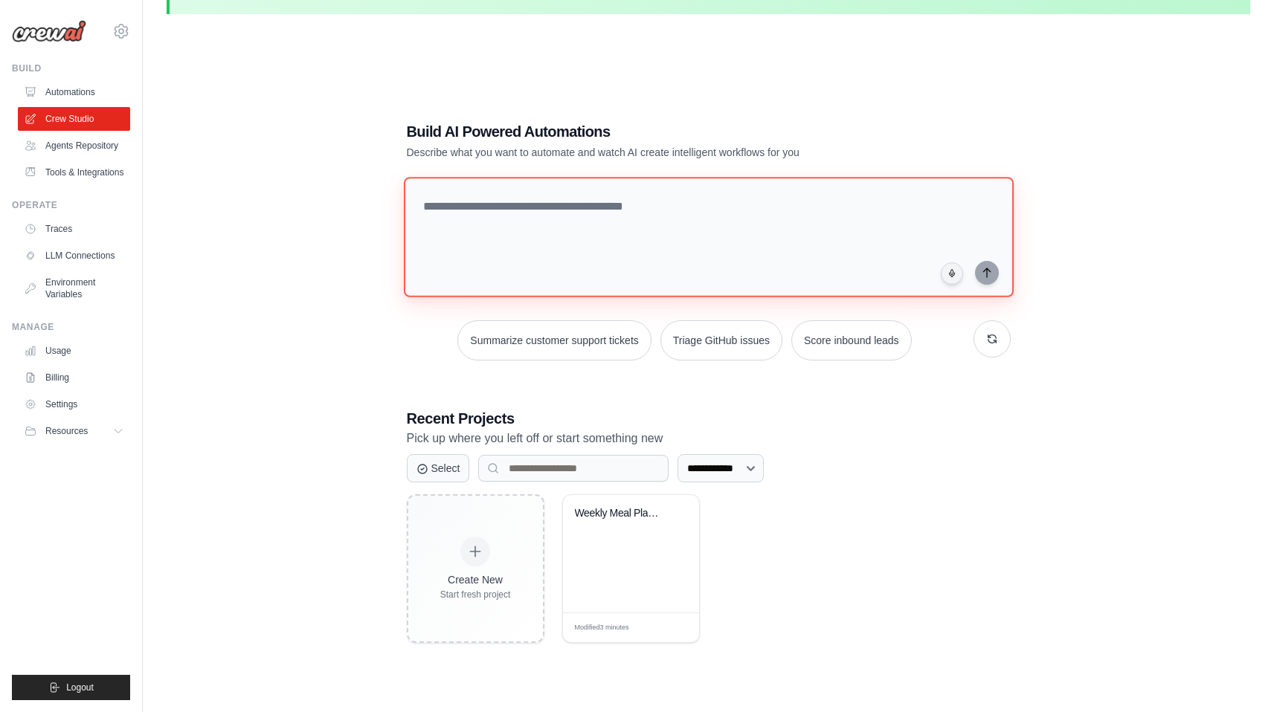
click at [486, 222] on textarea at bounding box center [708, 237] width 610 height 120
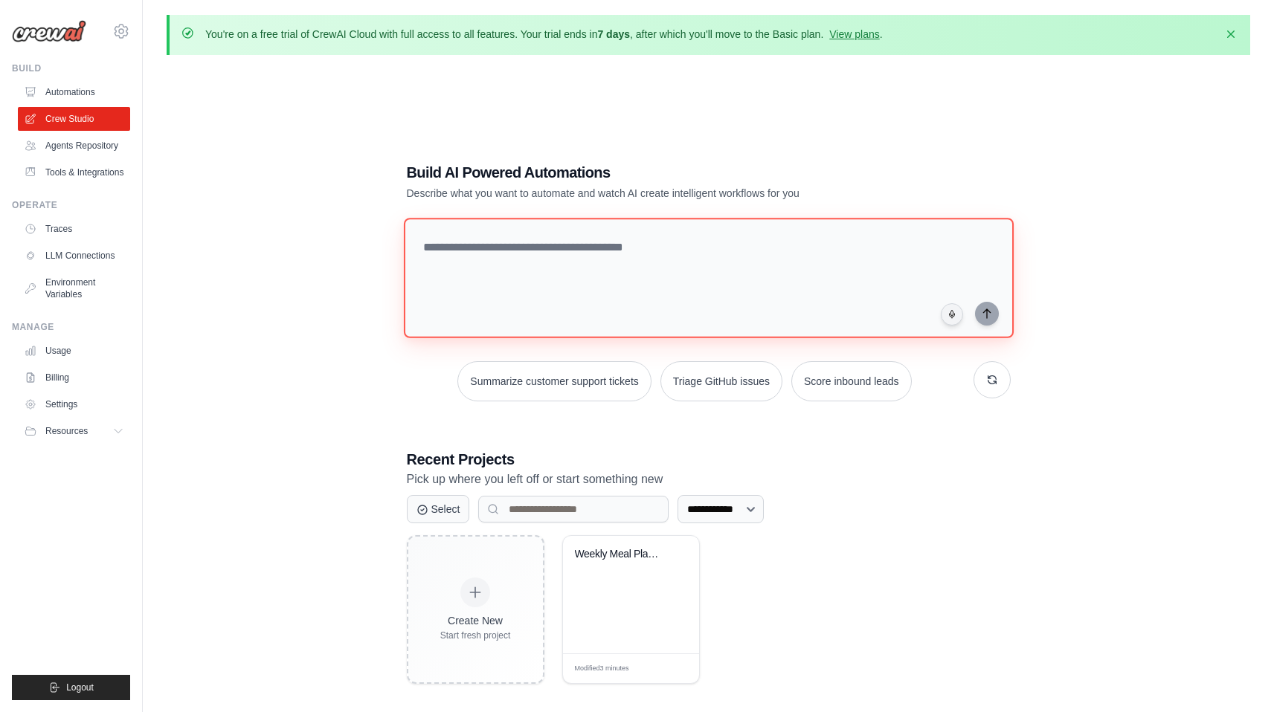
paste textarea "**********"
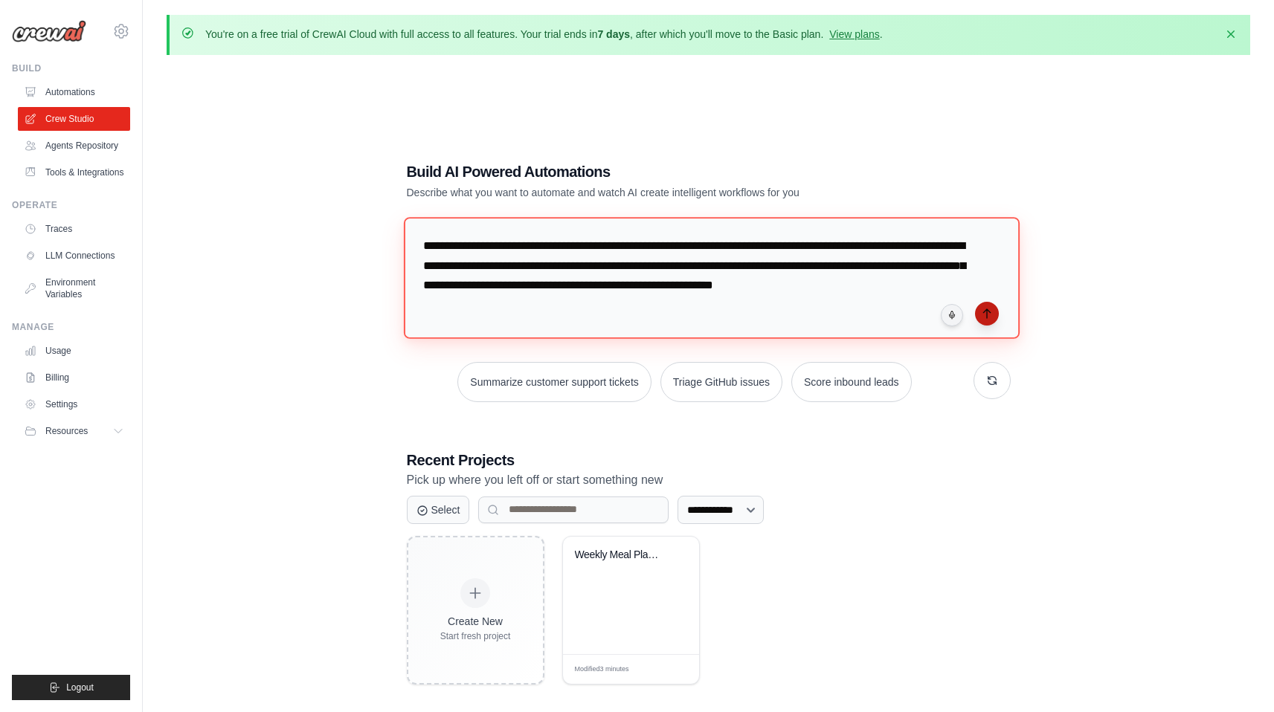
type textarea "**********"
click at [979, 316] on button "submit" at bounding box center [987, 314] width 24 height 24
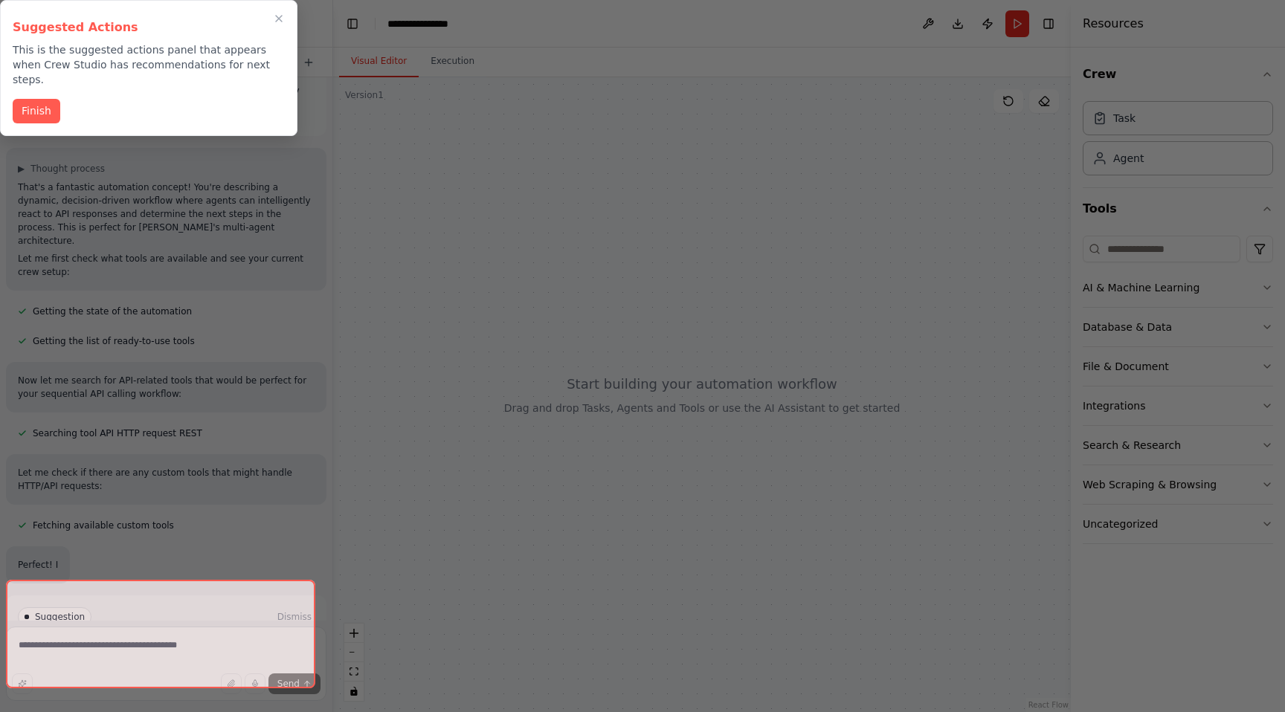
scroll to position [49, 0]
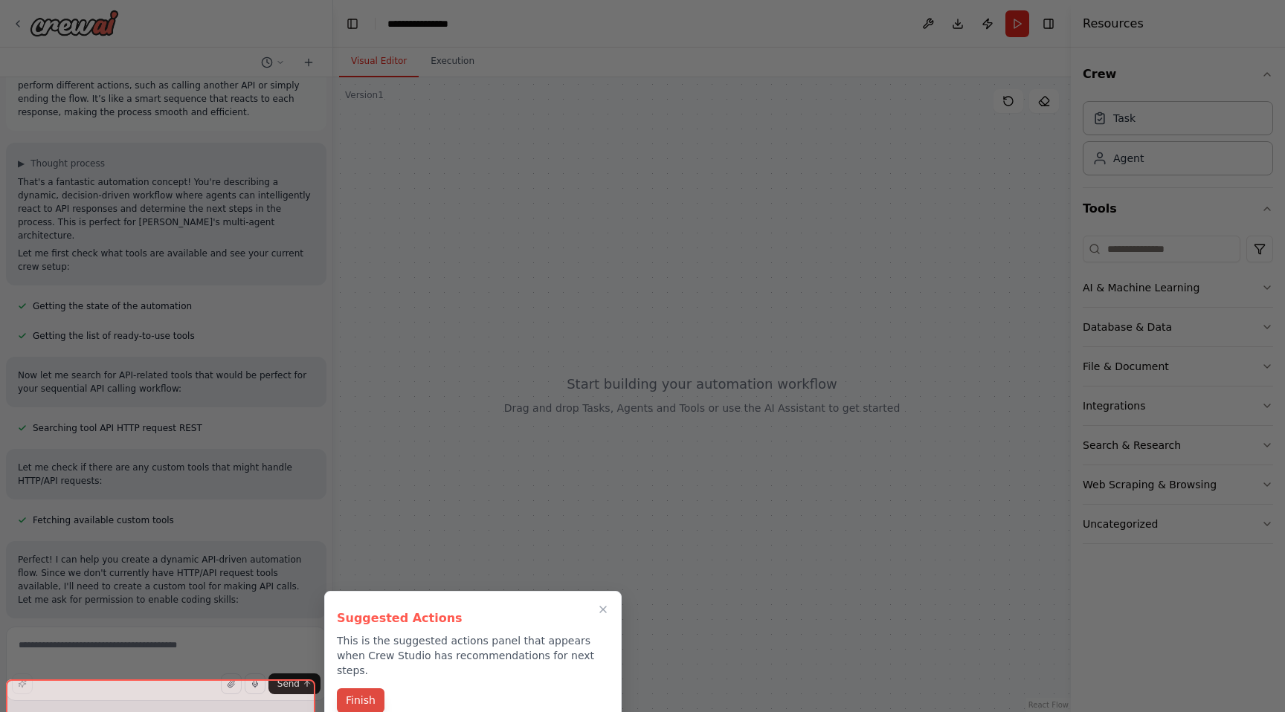
click at [358, 689] on button "Finish" at bounding box center [361, 701] width 48 height 25
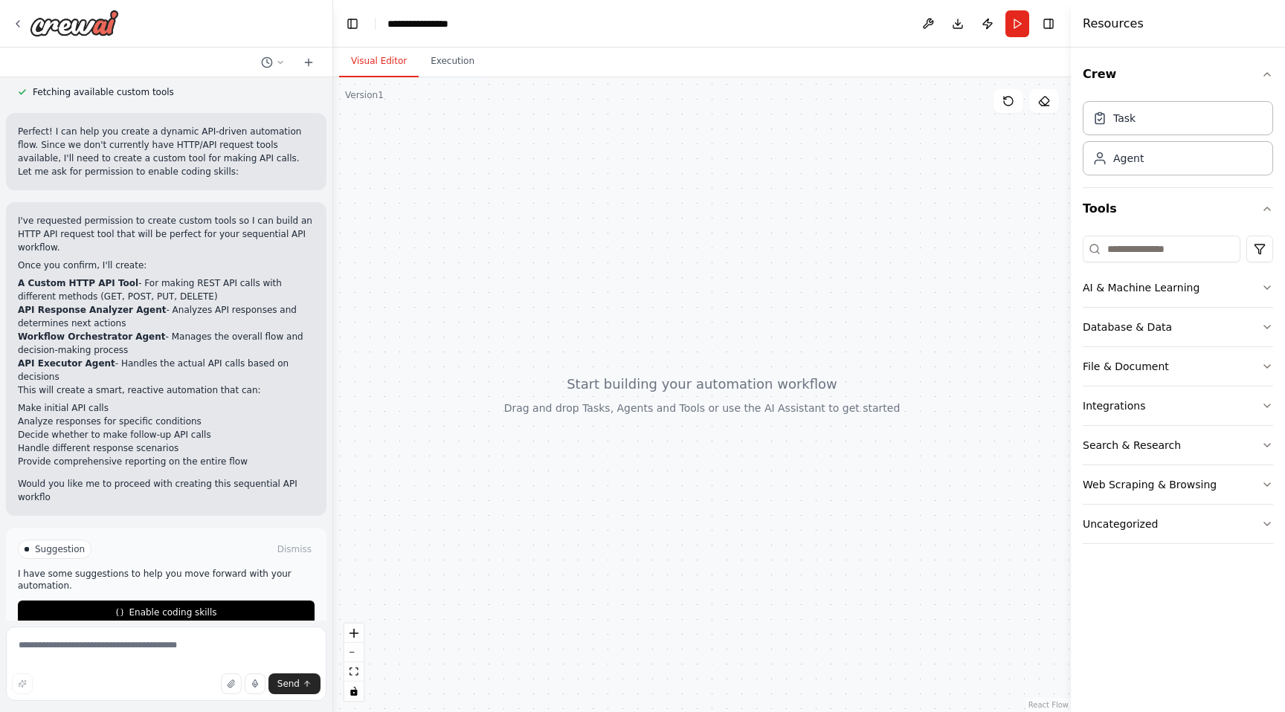
scroll to position [491, 0]
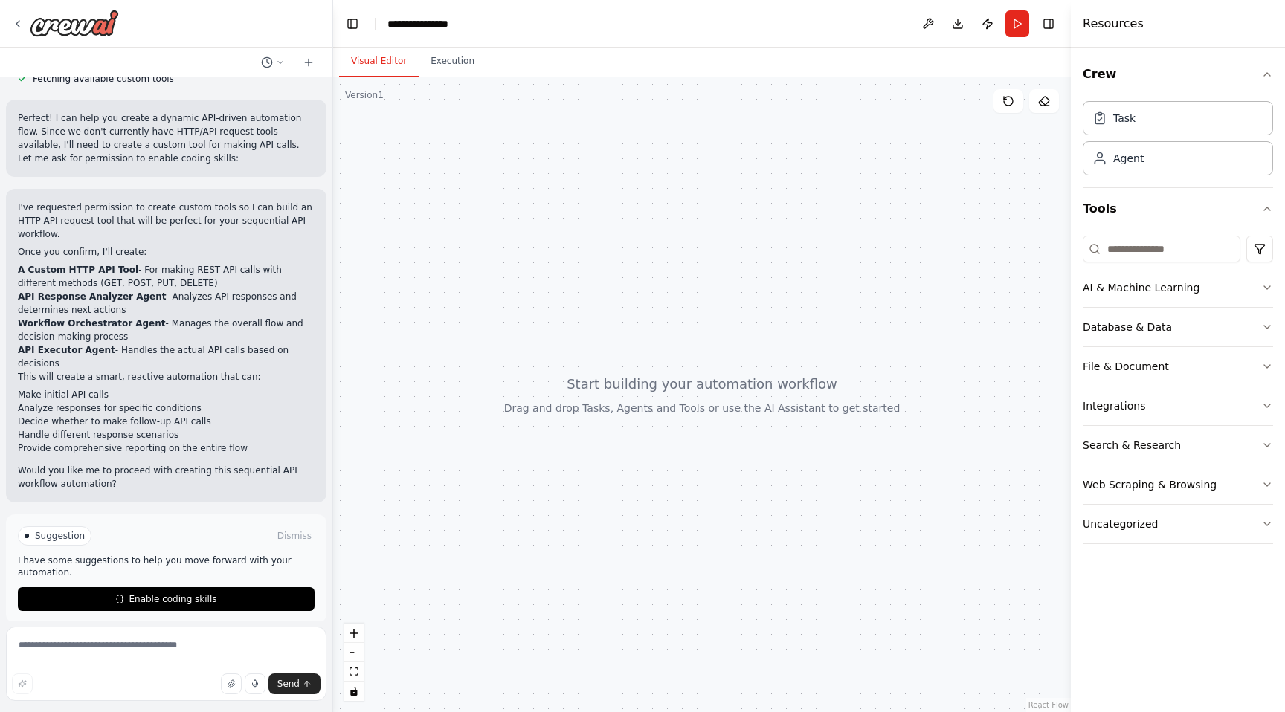
click at [194, 344] on li "API Executor Agent - Handles the actual API calls based on decisions" at bounding box center [166, 357] width 297 height 27
click at [155, 593] on span "Enable coding skills" at bounding box center [173, 599] width 88 height 12
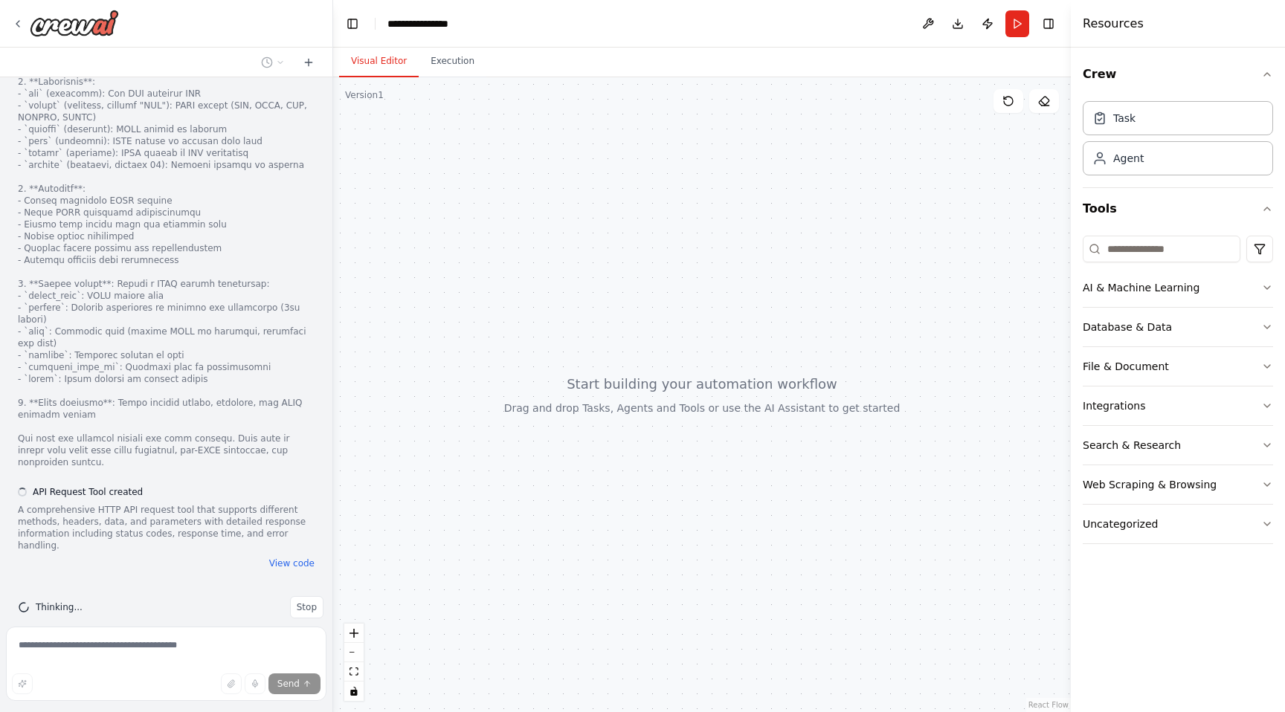
scroll to position [1102, 0]
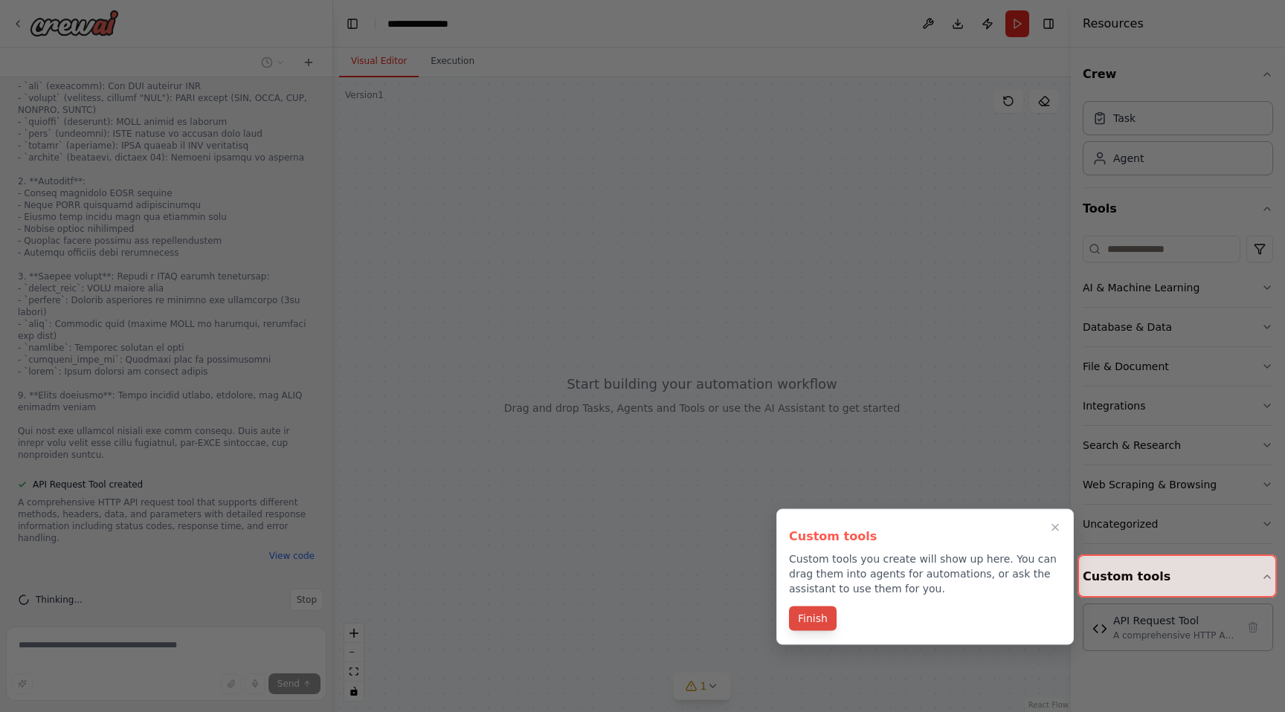
click at [811, 618] on button "Finish" at bounding box center [813, 619] width 48 height 25
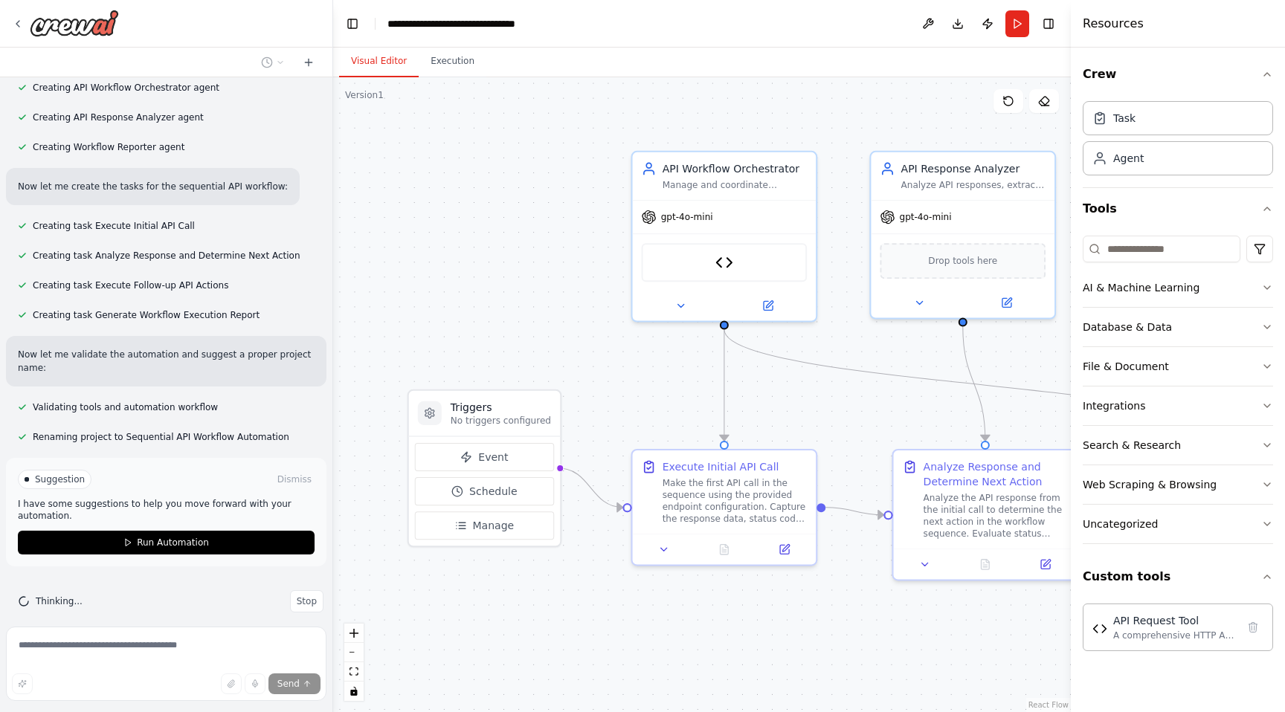
scroll to position [1664, 0]
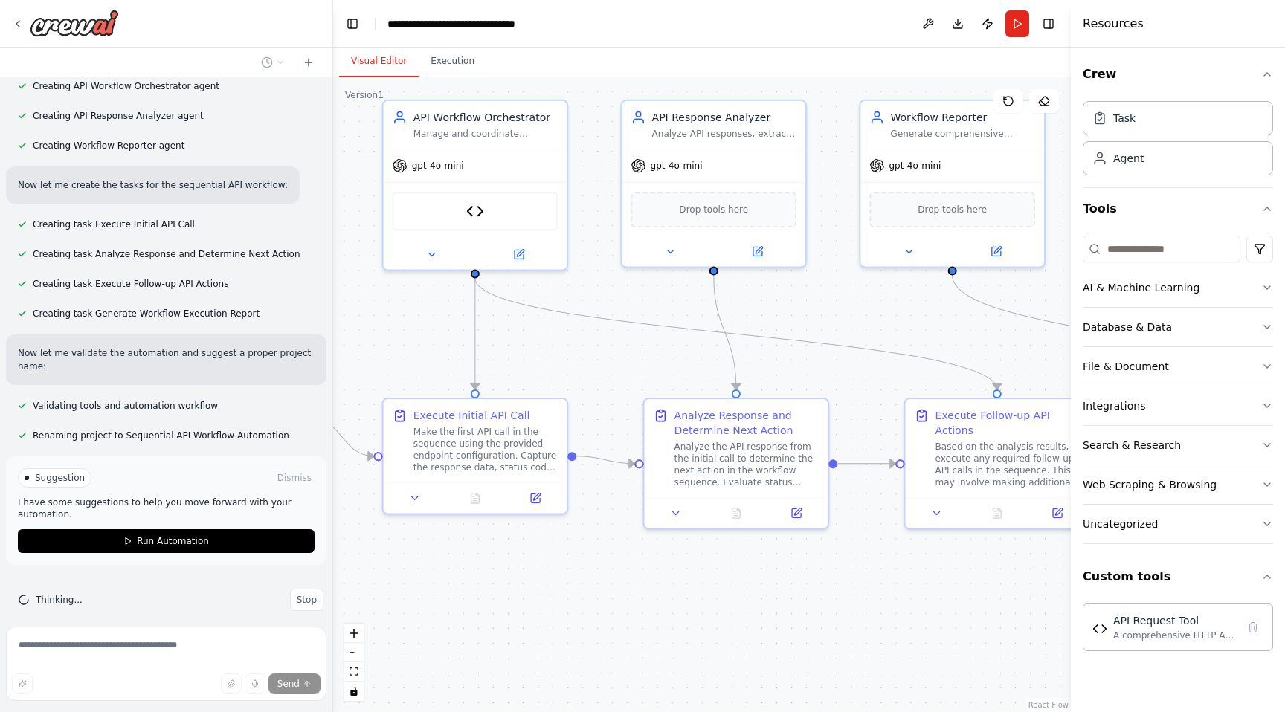
drag, startPoint x: 582, startPoint y: 355, endPoint x: 278, endPoint y: 289, distance: 311.1
click at [278, 289] on div "Imagine a Crew AI flow where tools are used to sequentially call APIs. Dependin…" at bounding box center [642, 356] width 1285 height 712
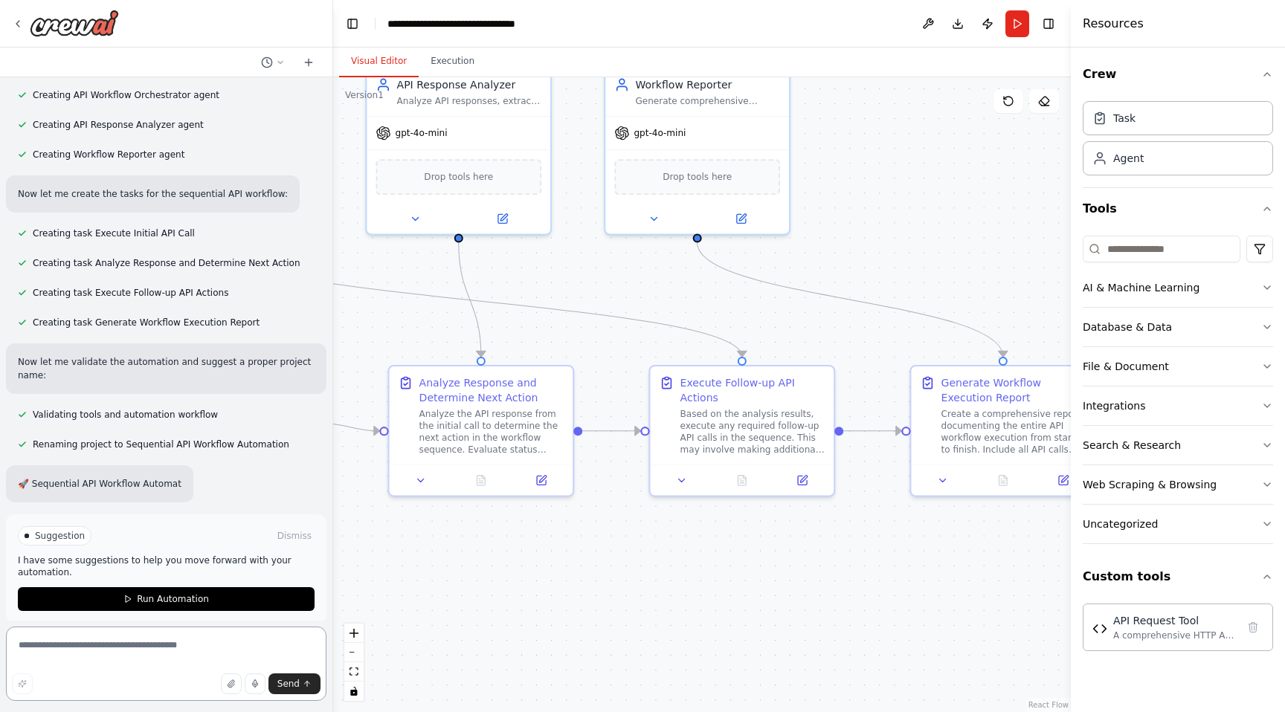
drag, startPoint x: 602, startPoint y: 348, endPoint x: 402, endPoint y: 329, distance: 201.0
click at [402, 329] on div ".deletable-edge-delete-btn { width: 20px; height: 20px; border: 0px solid #ffff…" at bounding box center [702, 394] width 738 height 635
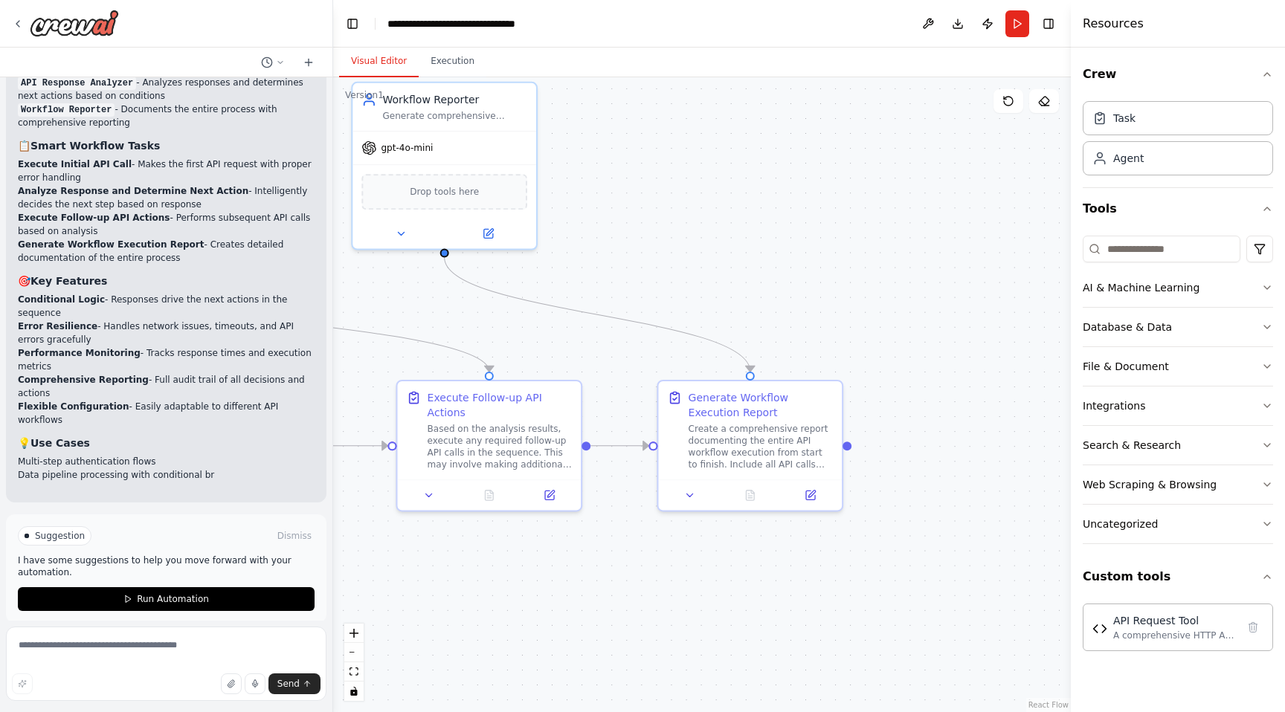
drag, startPoint x: 793, startPoint y: 325, endPoint x: 539, endPoint y: 341, distance: 254.1
click at [539, 341] on div ".deletable-edge-delete-btn { width: 20px; height: 20px; border: 0px solid #ffff…" at bounding box center [702, 394] width 738 height 635
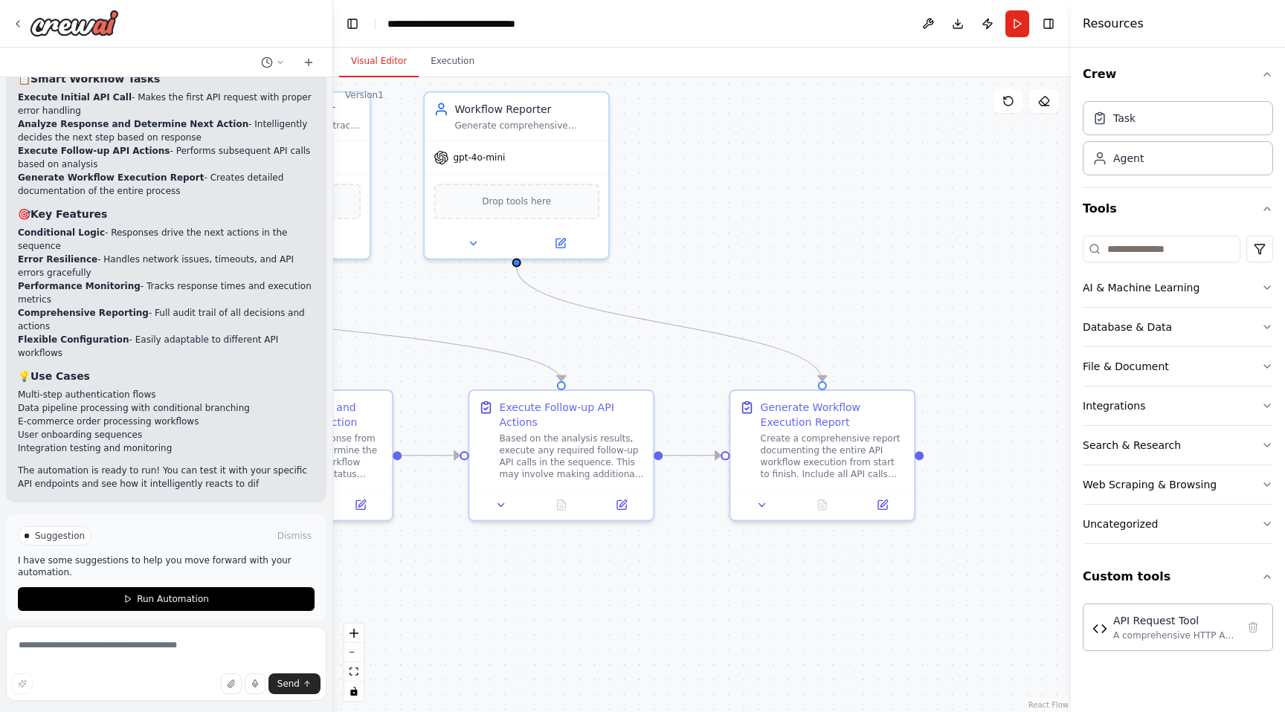
scroll to position [2381, 0]
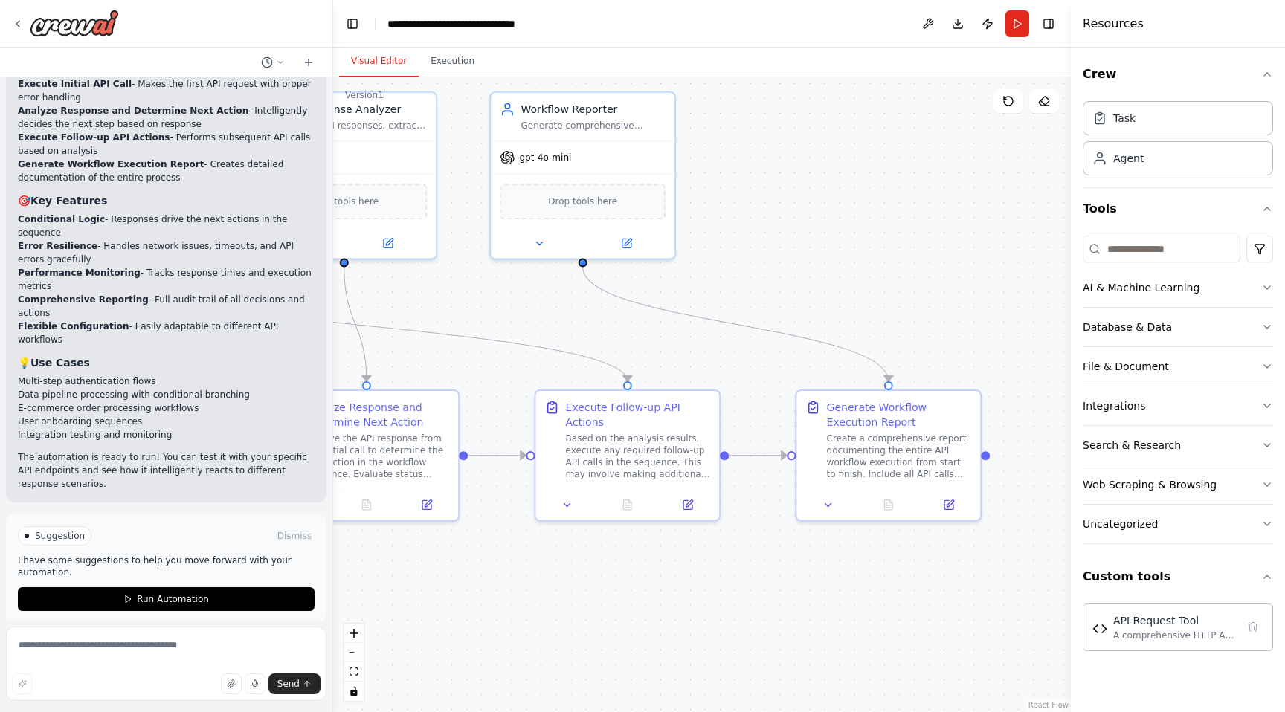
drag, startPoint x: 890, startPoint y: 296, endPoint x: 1029, endPoint y: 306, distance: 139.4
click at [1029, 306] on div ".deletable-edge-delete-btn { width: 20px; height: 20px; border: 0px solid #ffff…" at bounding box center [702, 394] width 738 height 635
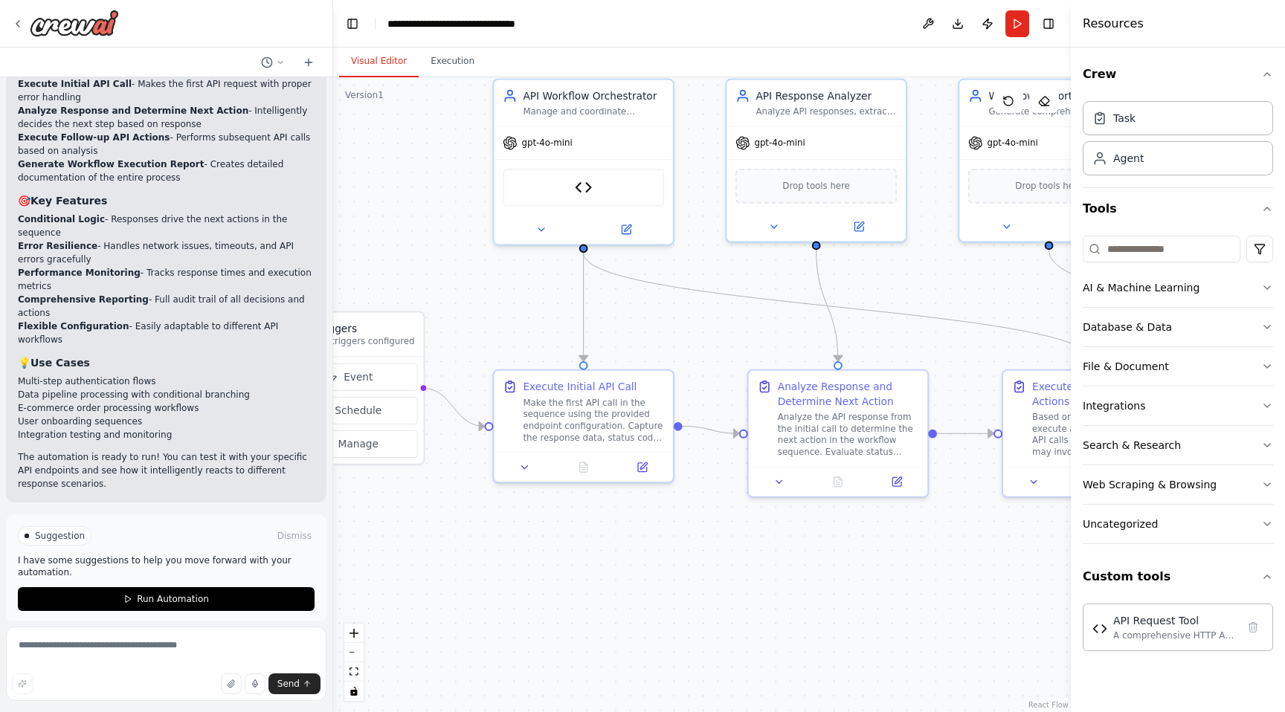
drag, startPoint x: 498, startPoint y: 419, endPoint x: 965, endPoint y: 398, distance: 467.5
click at [965, 398] on div ".deletable-edge-delete-btn { width: 20px; height: 20px; border: 0px solid #ffff…" at bounding box center [702, 394] width 738 height 635
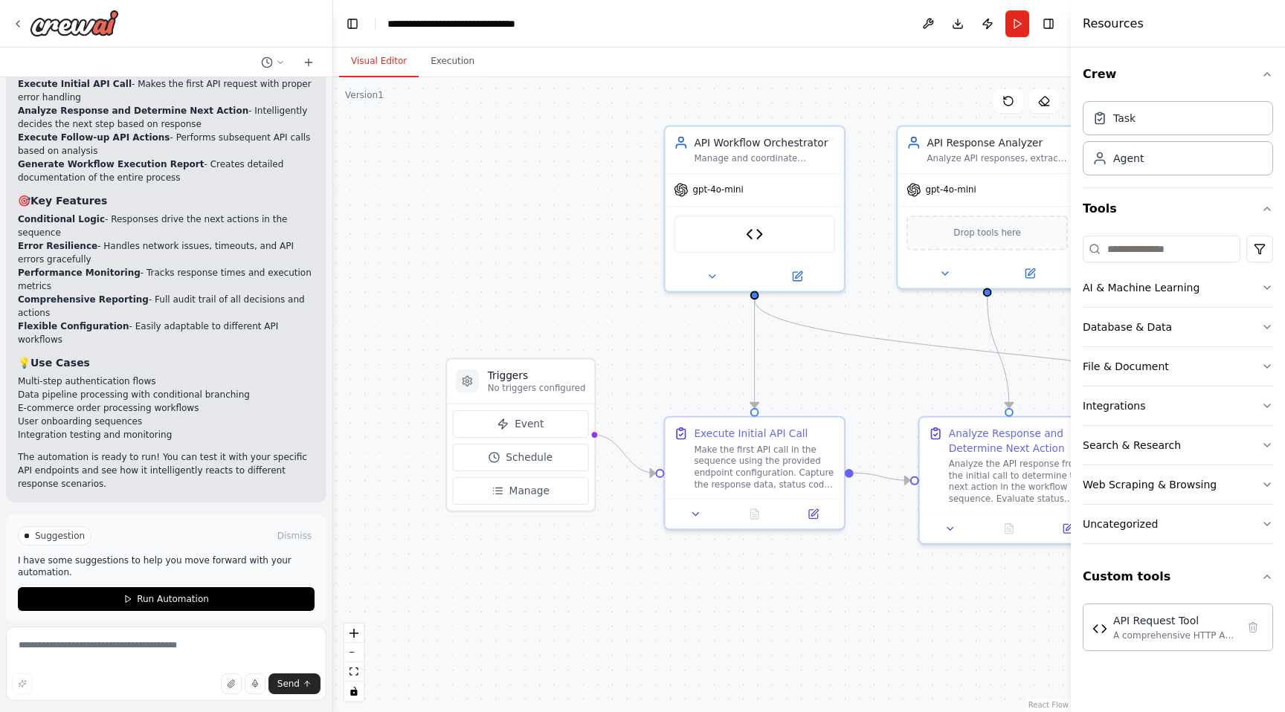
drag, startPoint x: 487, startPoint y: 297, endPoint x: 658, endPoint y: 344, distance: 177.5
click at [658, 344] on div ".deletable-edge-delete-btn { width: 20px; height: 20px; border: 0px solid #ffff…" at bounding box center [702, 394] width 738 height 635
click at [529, 489] on span "Manage" at bounding box center [531, 492] width 40 height 15
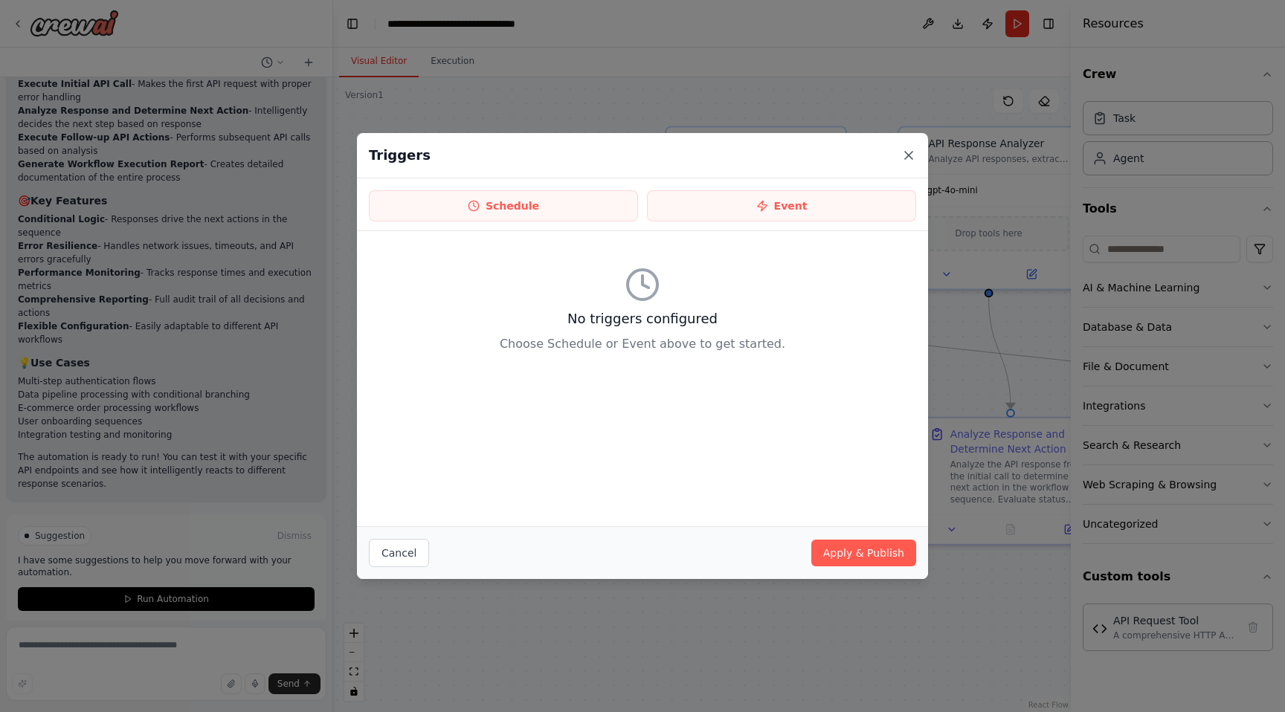
click at [912, 157] on icon at bounding box center [908, 155] width 15 height 15
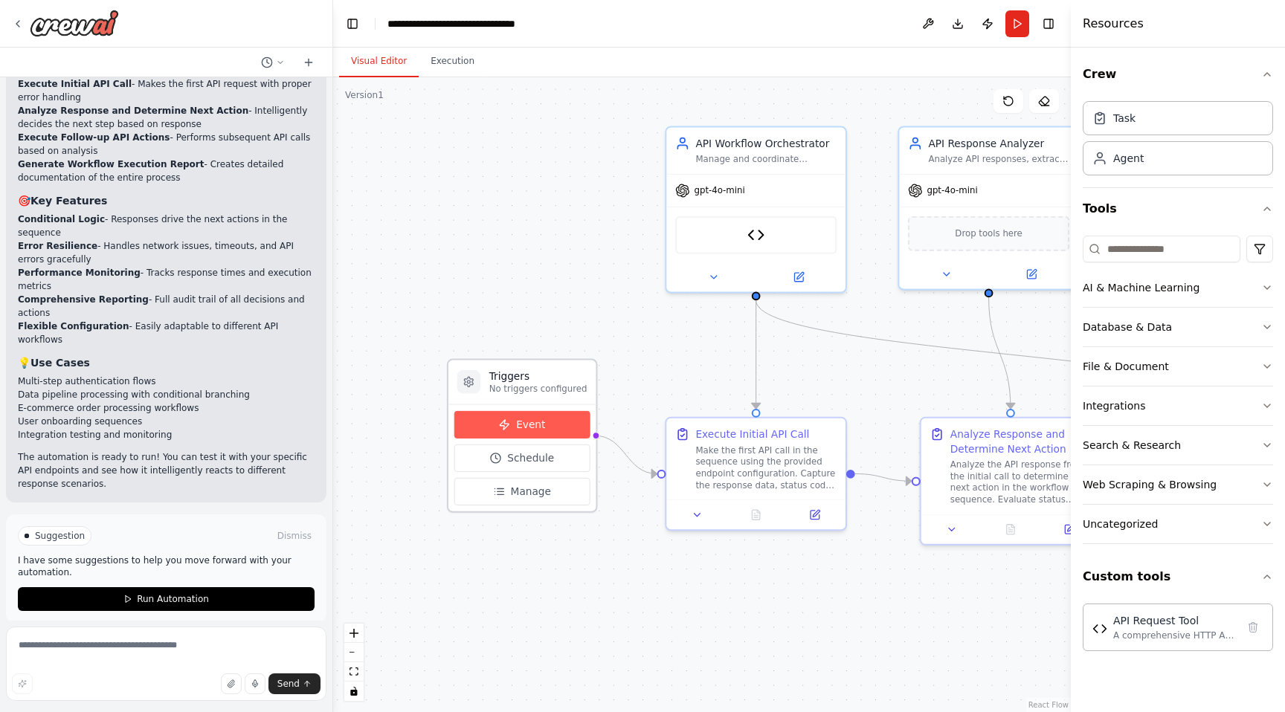
click at [549, 426] on button "Event" at bounding box center [522, 425] width 136 height 28
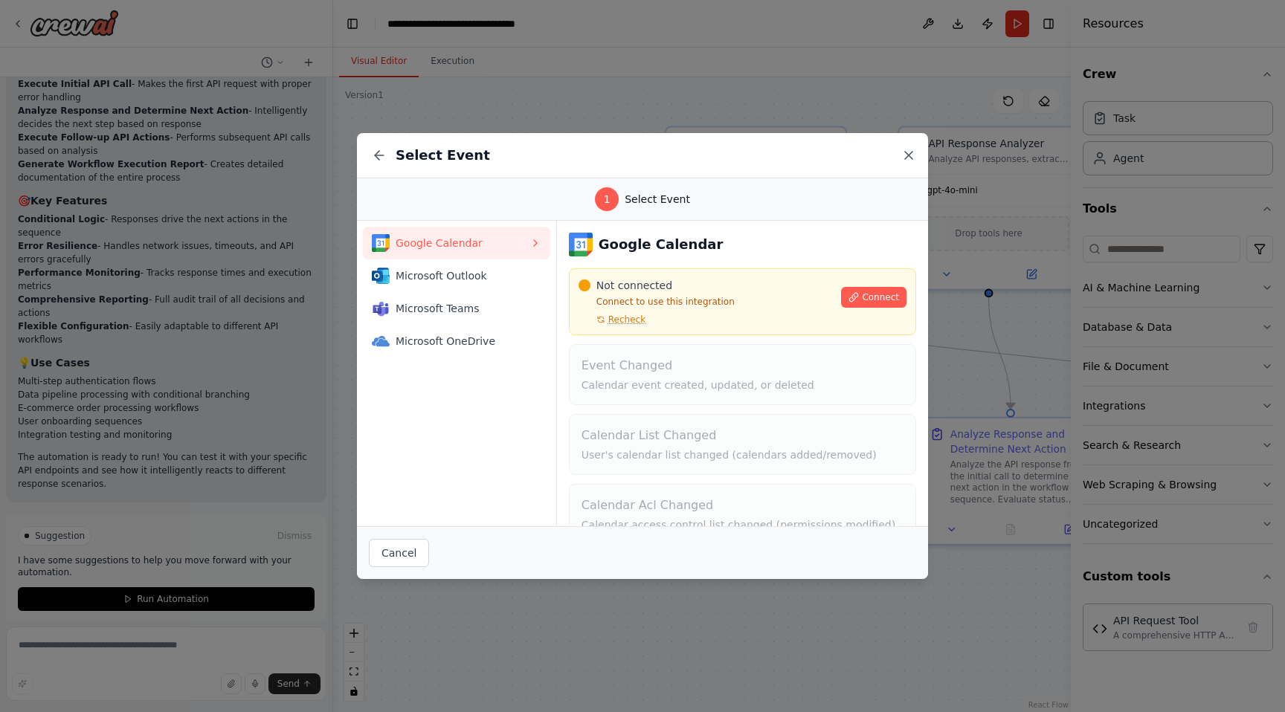
click at [909, 160] on icon at bounding box center [908, 155] width 15 height 15
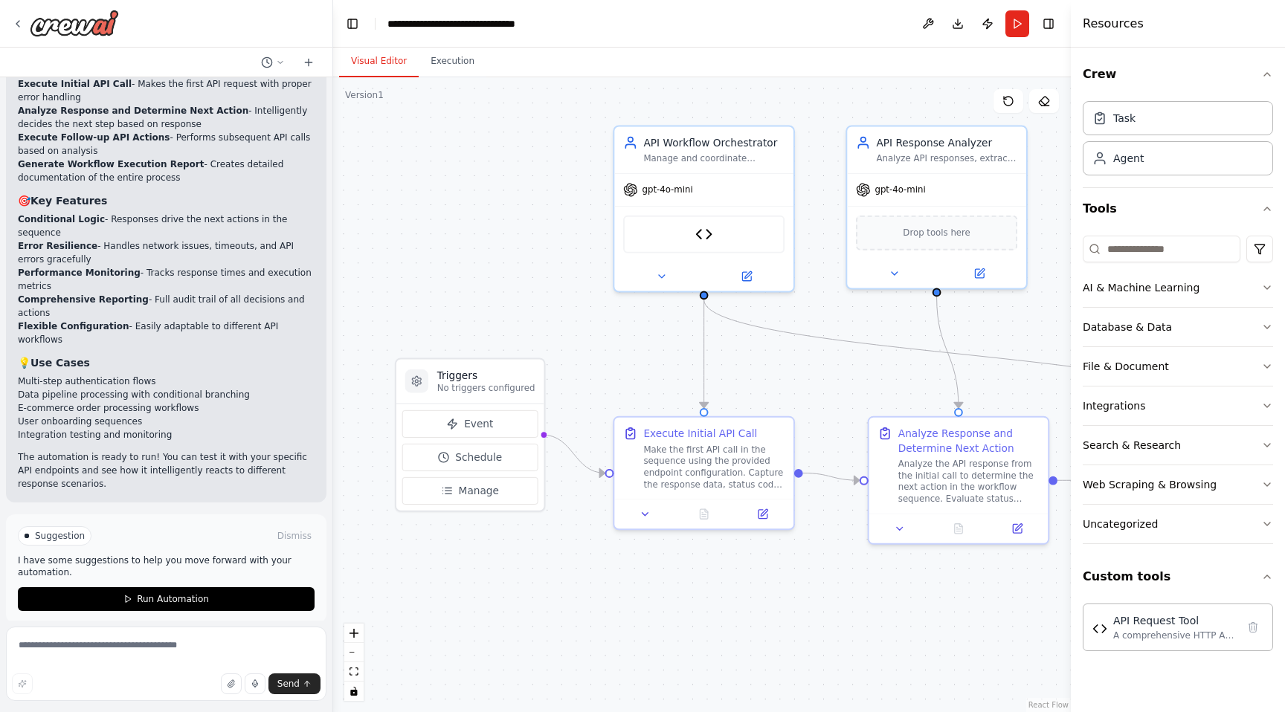
drag, startPoint x: 666, startPoint y: 364, endPoint x: 614, endPoint y: 363, distance: 52.1
click at [614, 363] on div ".deletable-edge-delete-btn { width: 20px; height: 20px; border: 0px solid #ffff…" at bounding box center [702, 394] width 738 height 635
click at [146, 640] on textarea at bounding box center [166, 664] width 321 height 74
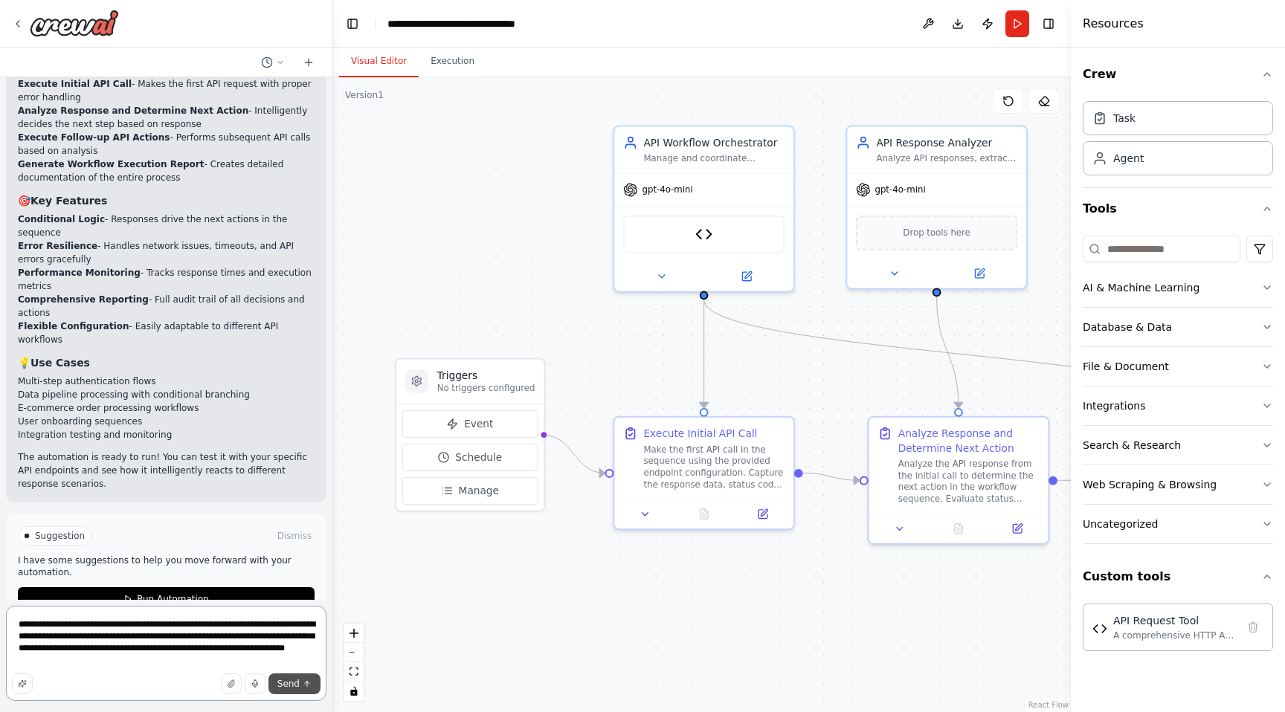
type textarea "**********"
click at [306, 680] on icon "submit" at bounding box center [307, 684] width 9 height 9
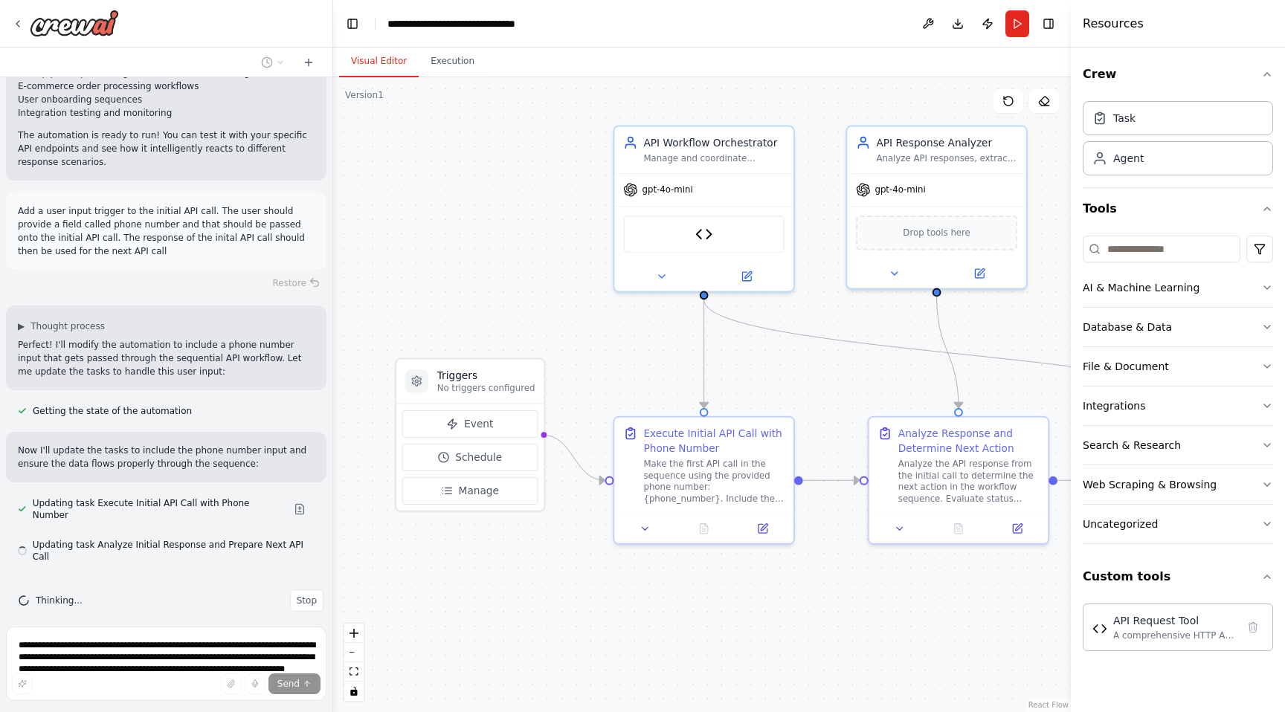
scroll to position [2704, 0]
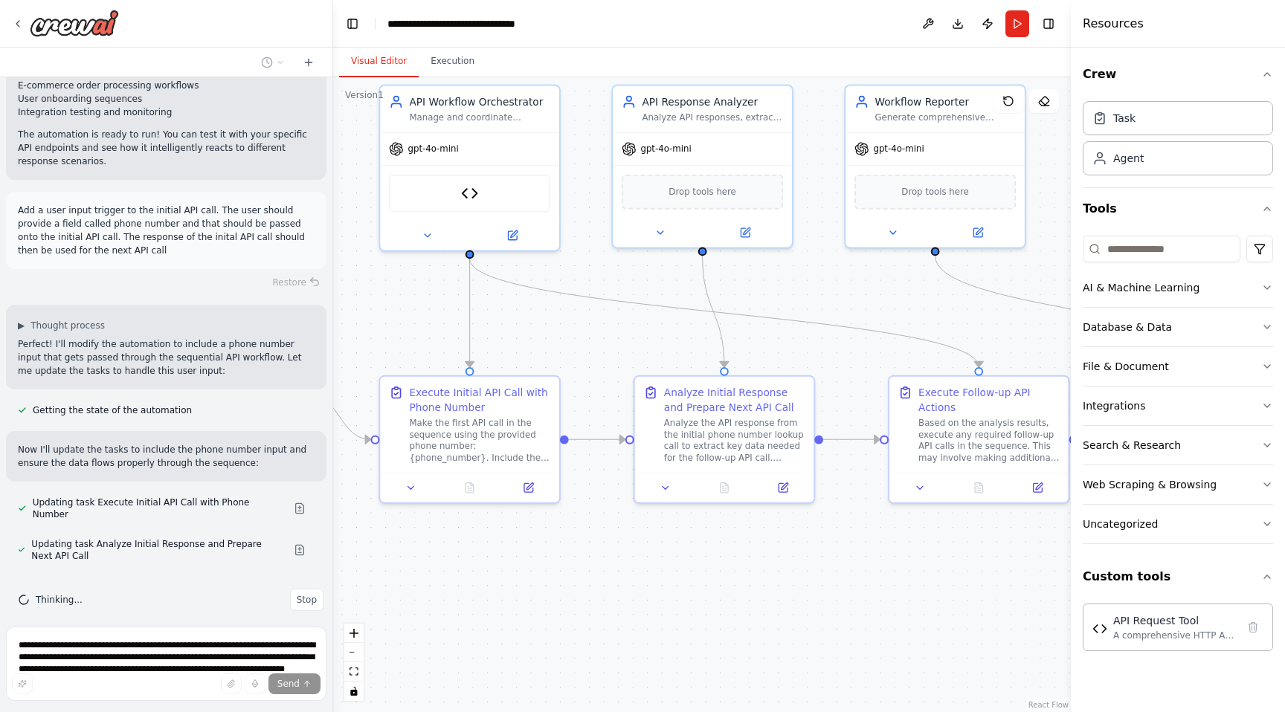
drag, startPoint x: 501, startPoint y: 590, endPoint x: 267, endPoint y: 550, distance: 237.8
click at [267, 550] on div "Imagine a Crew AI flow where tools are used to sequentially call APIs. Dependin…" at bounding box center [642, 356] width 1285 height 712
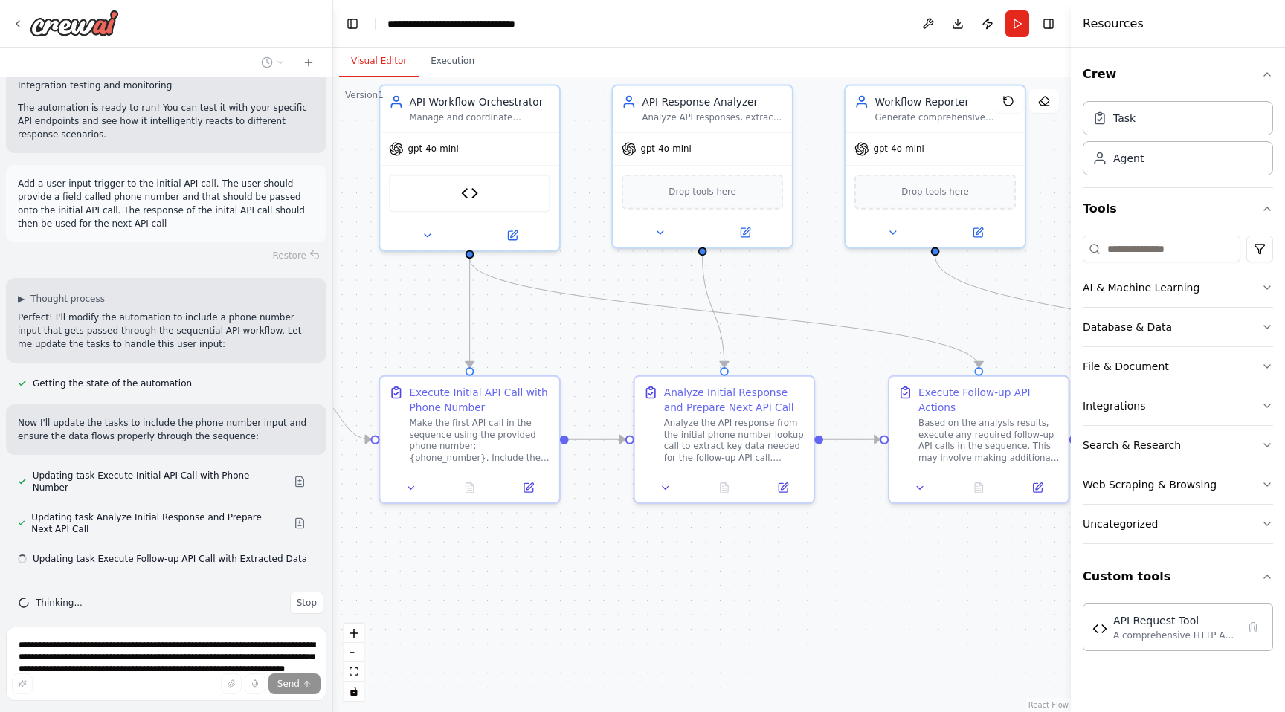
scroll to position [2734, 0]
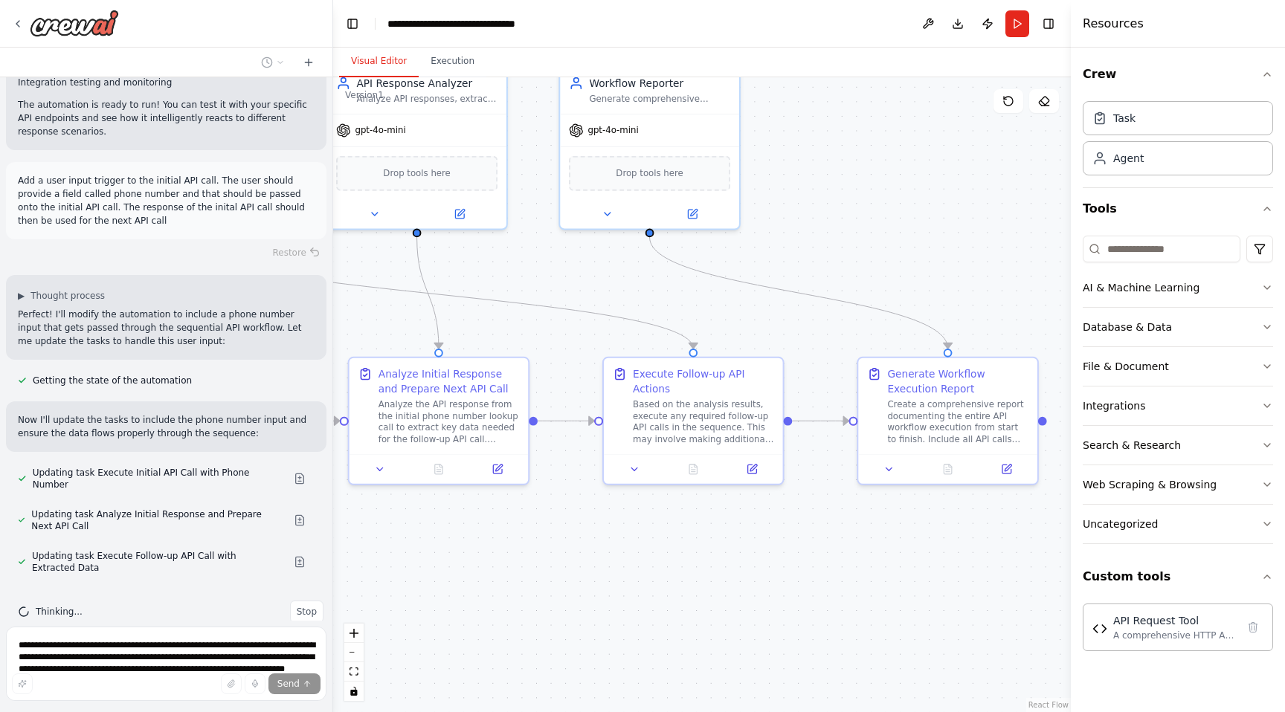
drag, startPoint x: 512, startPoint y: 533, endPoint x: 227, endPoint y: 515, distance: 286.2
click at [227, 515] on div "Imagine a Crew AI flow where tools are used to sequentially call APIs. Dependin…" at bounding box center [642, 356] width 1285 height 712
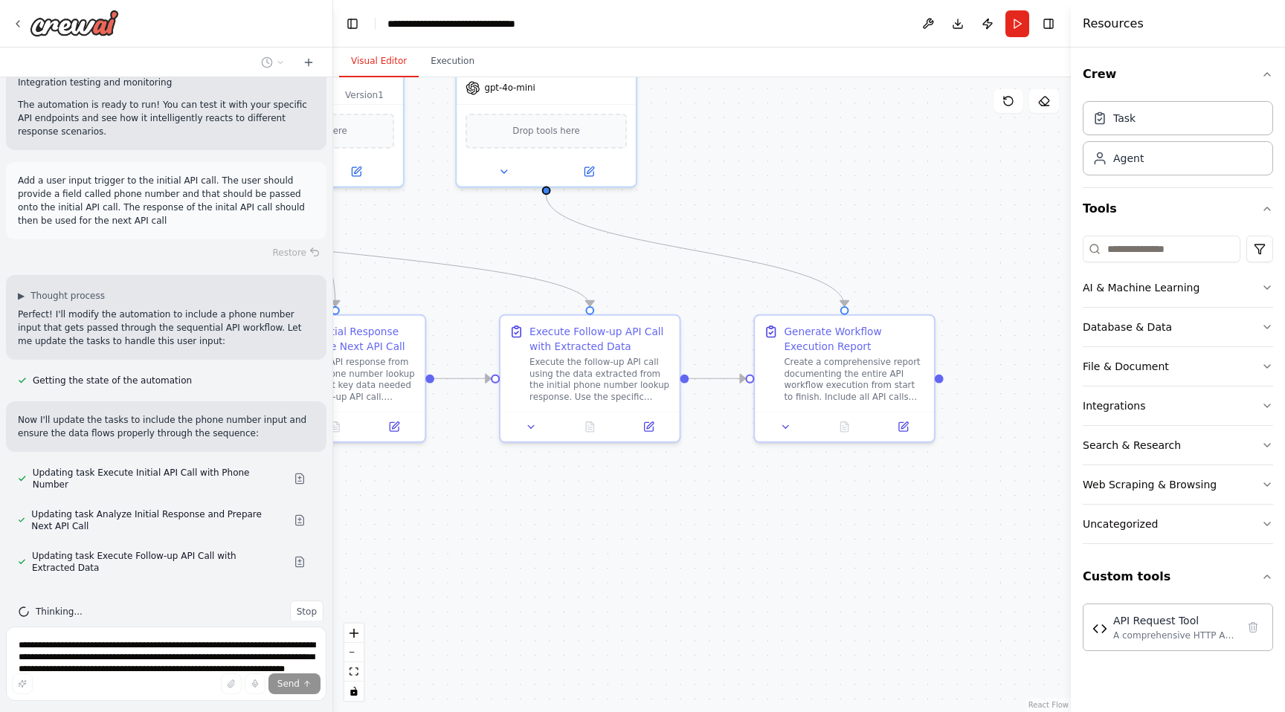
drag, startPoint x: 537, startPoint y: 521, endPoint x: 434, endPoint y: 478, distance: 112.0
click at [434, 478] on div ".deletable-edge-delete-btn { width: 20px; height: 20px; border: 0px solid #ffff…" at bounding box center [702, 394] width 738 height 635
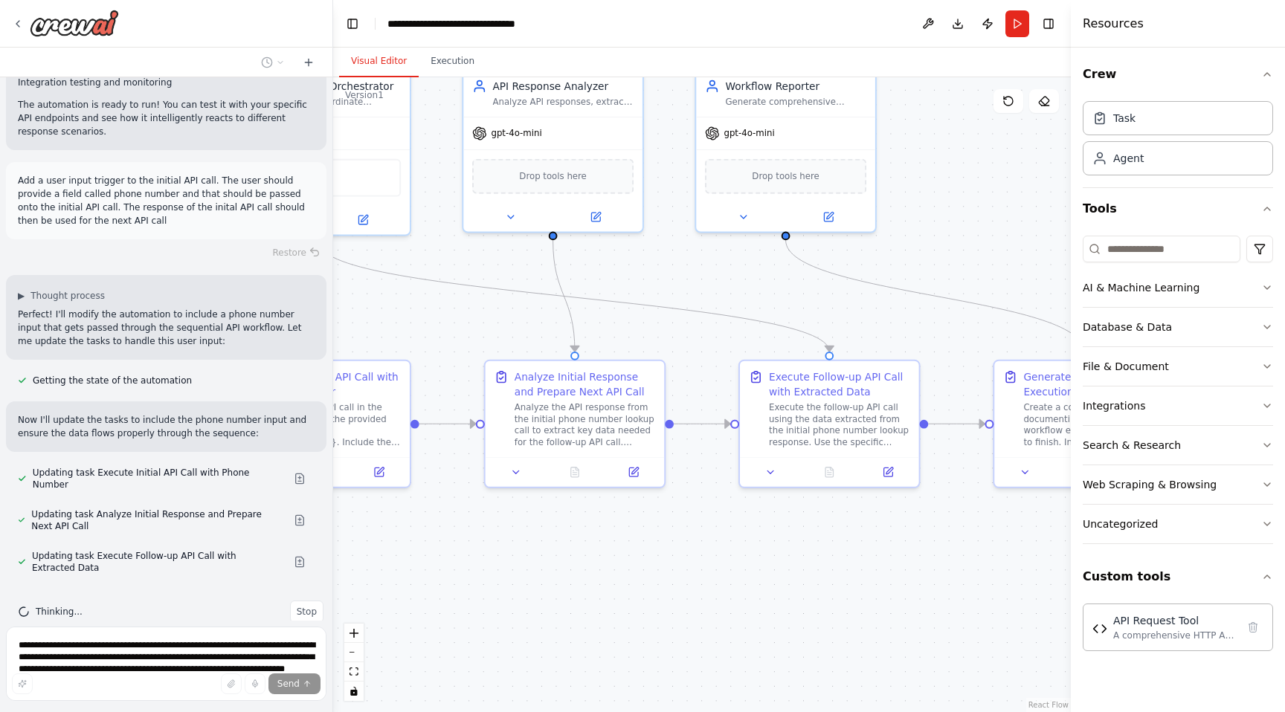
drag, startPoint x: 780, startPoint y: 199, endPoint x: 1019, endPoint y: 245, distance: 243.3
click at [1019, 245] on div ".deletable-edge-delete-btn { width: 20px; height: 20px; border: 0px solid #ffff…" at bounding box center [702, 394] width 738 height 635
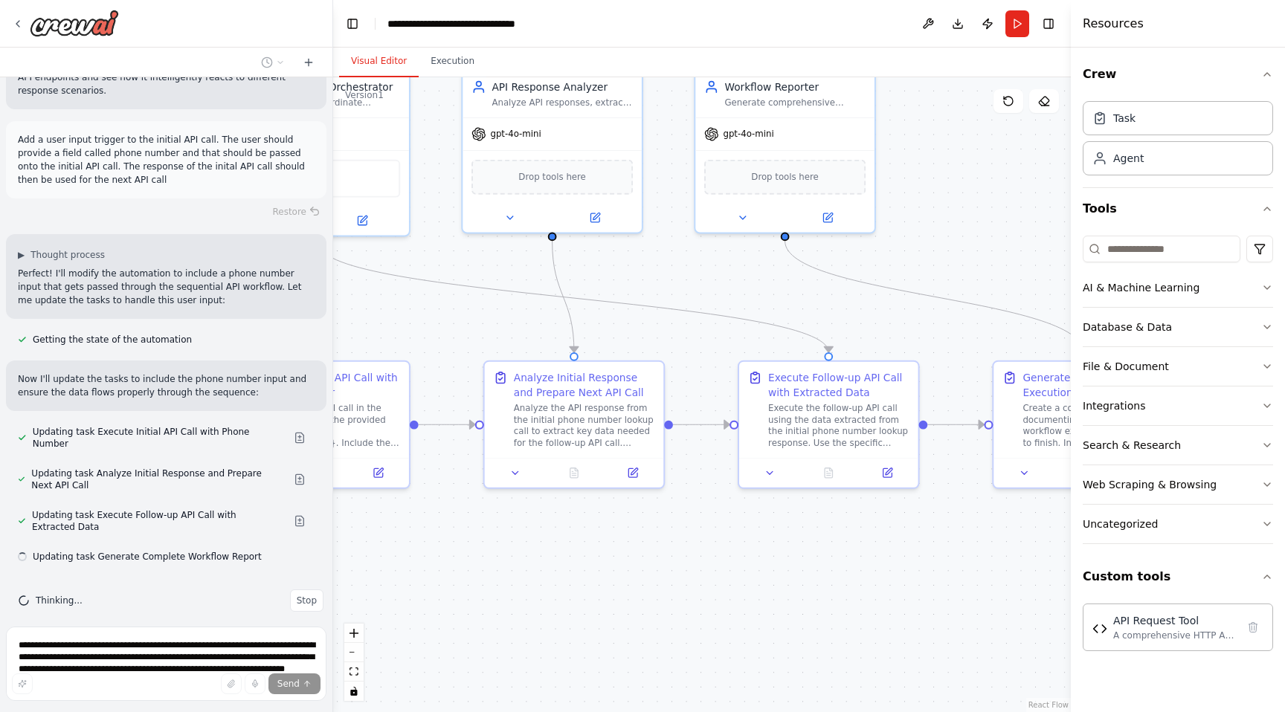
scroll to position [2775, 0]
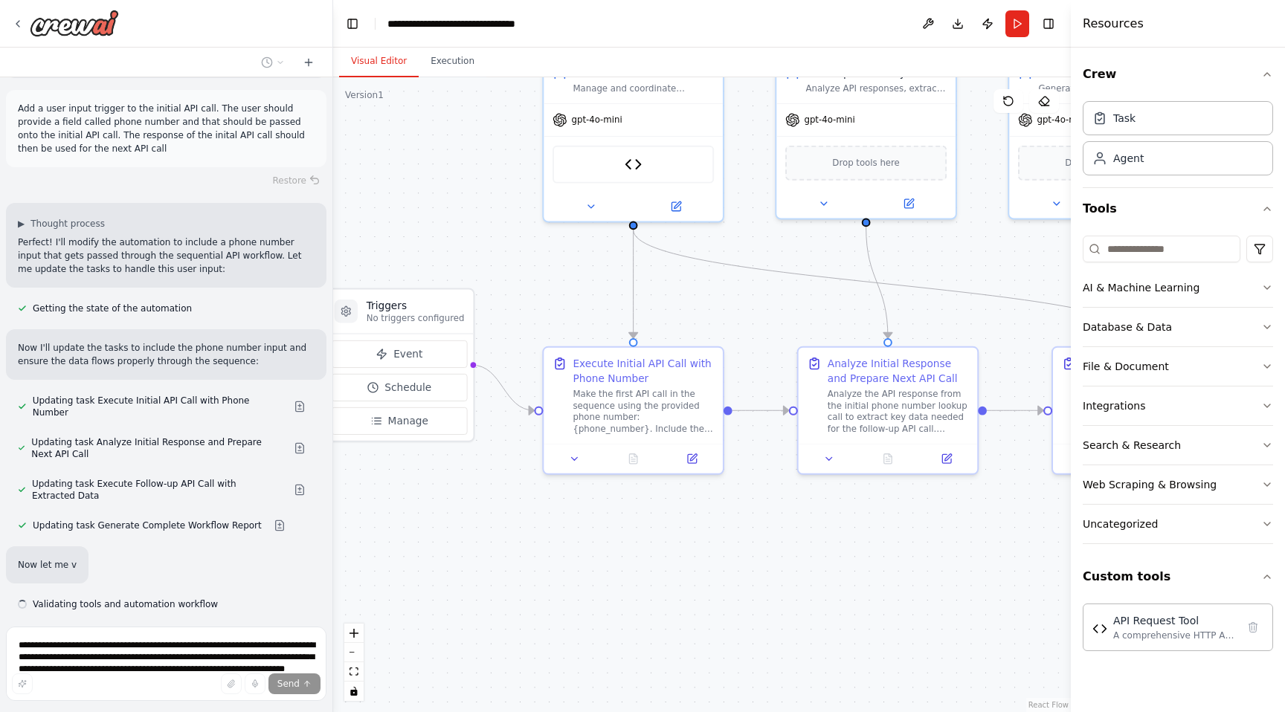
drag, startPoint x: 725, startPoint y: 286, endPoint x: 1039, endPoint y: 272, distance: 314.1
click at [1039, 272] on div ".deletable-edge-delete-btn { width: 20px; height: 20px; border: 0px solid #ffff…" at bounding box center [702, 394] width 738 height 635
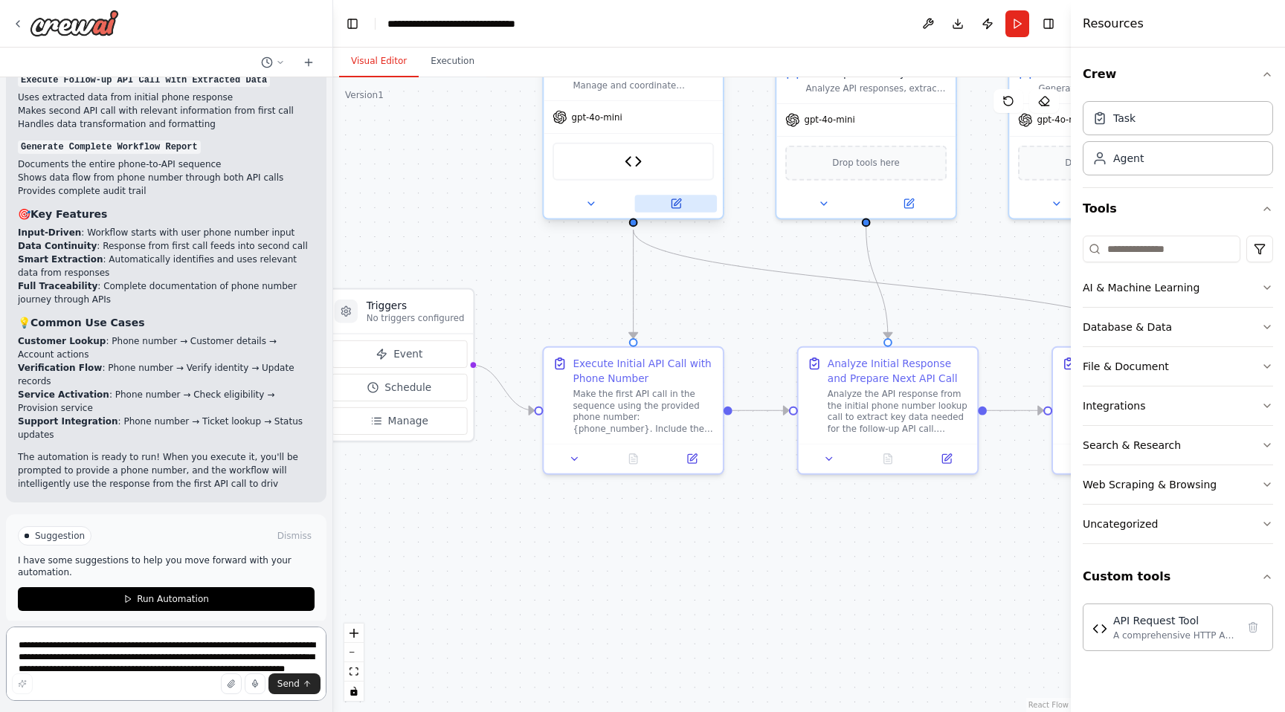
scroll to position [3681, 0]
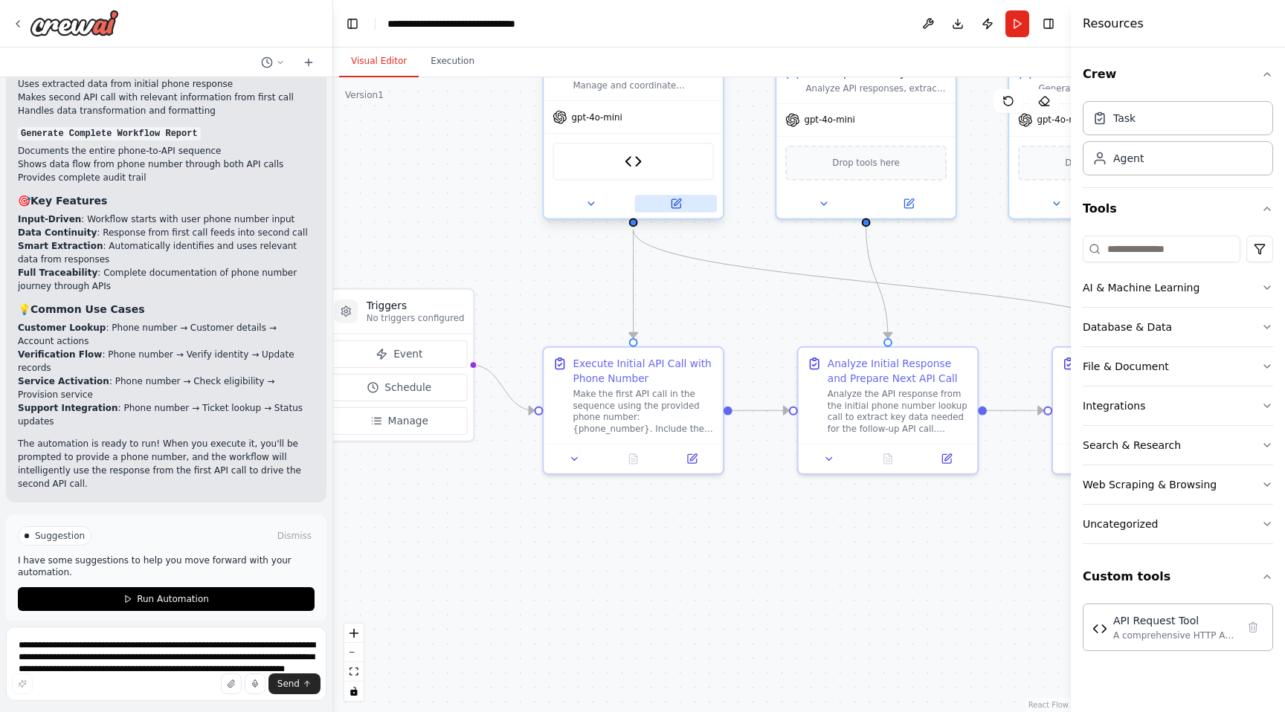
click at [672, 202] on icon at bounding box center [676, 203] width 9 height 9
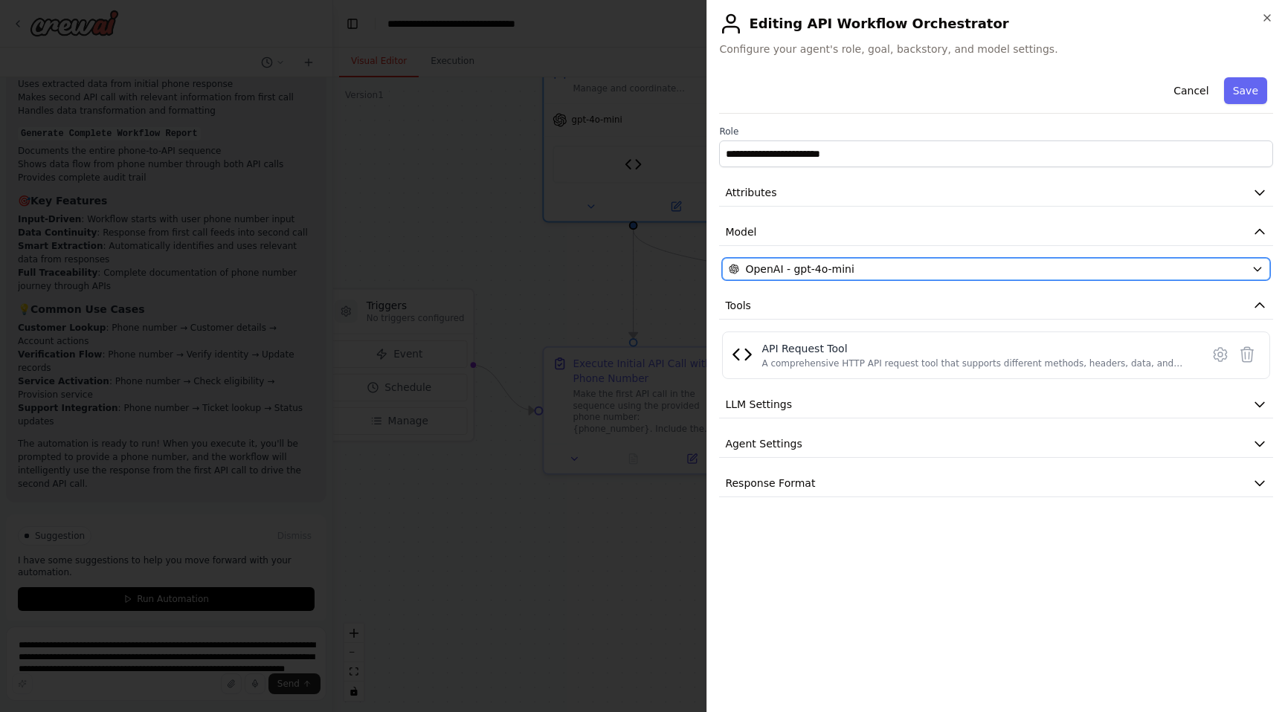
click at [814, 268] on span "OpenAI - gpt-4o-mini" at bounding box center [799, 269] width 109 height 15
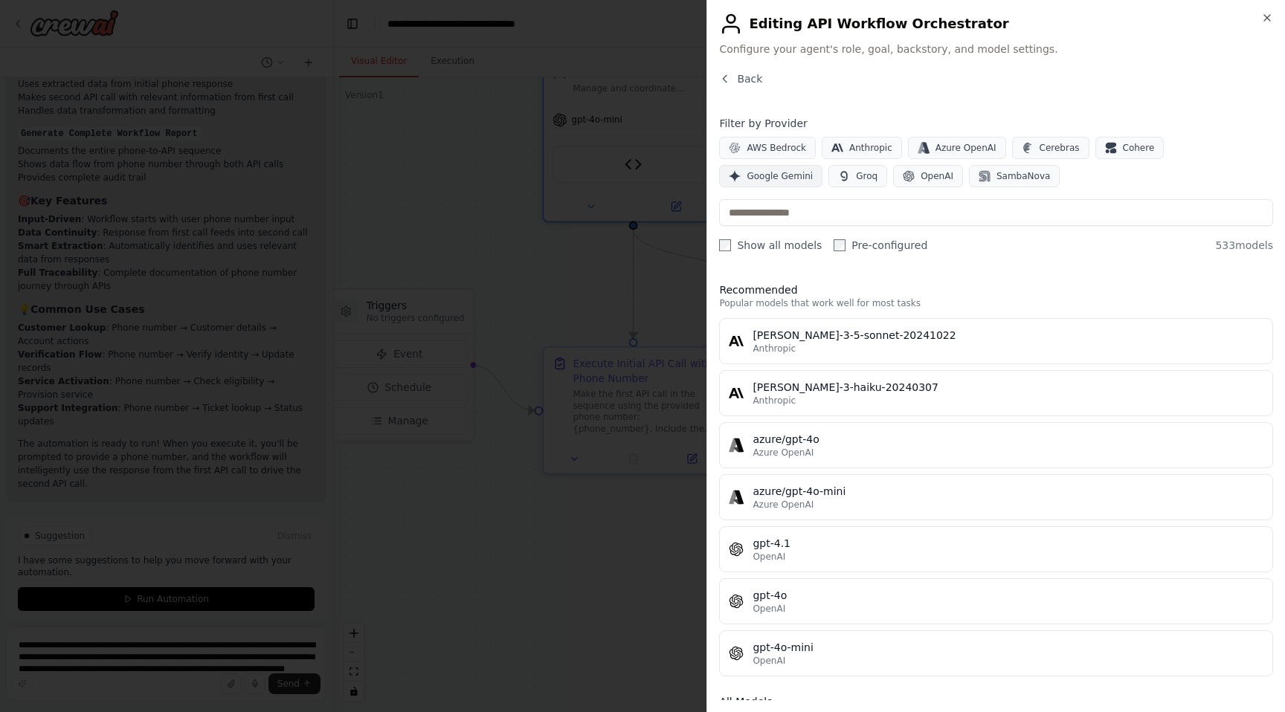
click at [813, 170] on span "Google Gemini" at bounding box center [780, 176] width 66 height 12
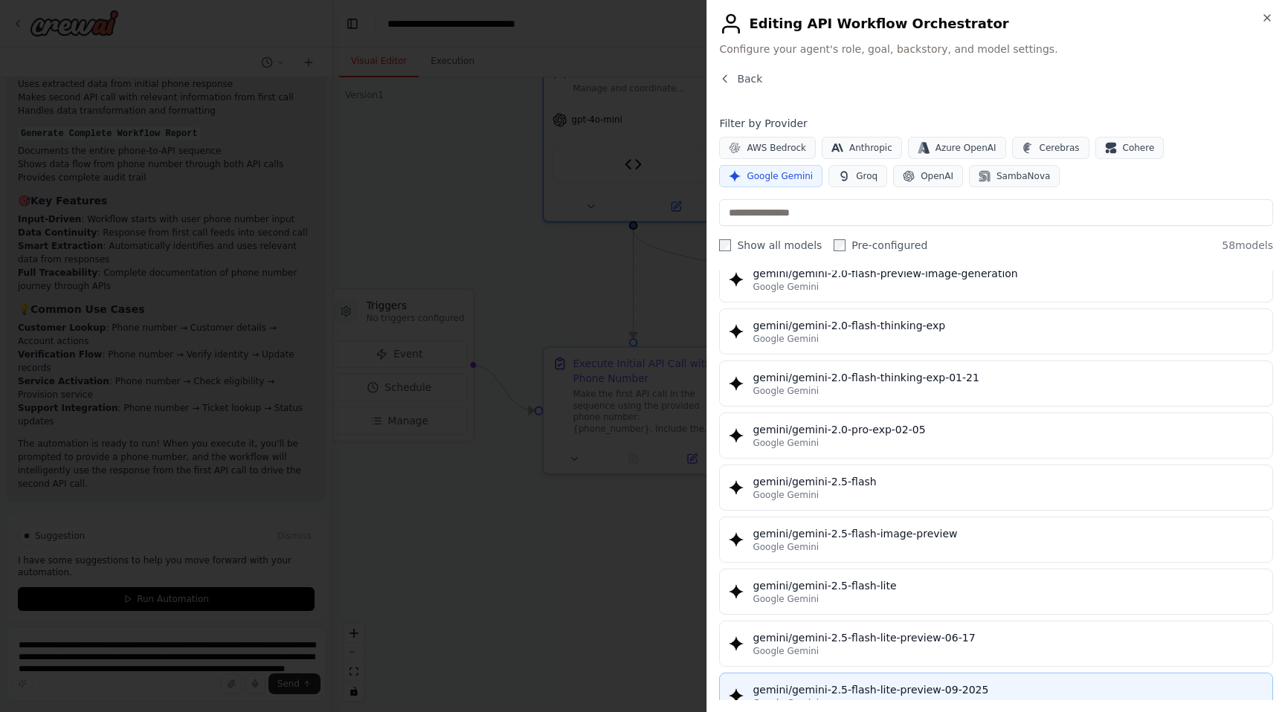
scroll to position [1101, 0]
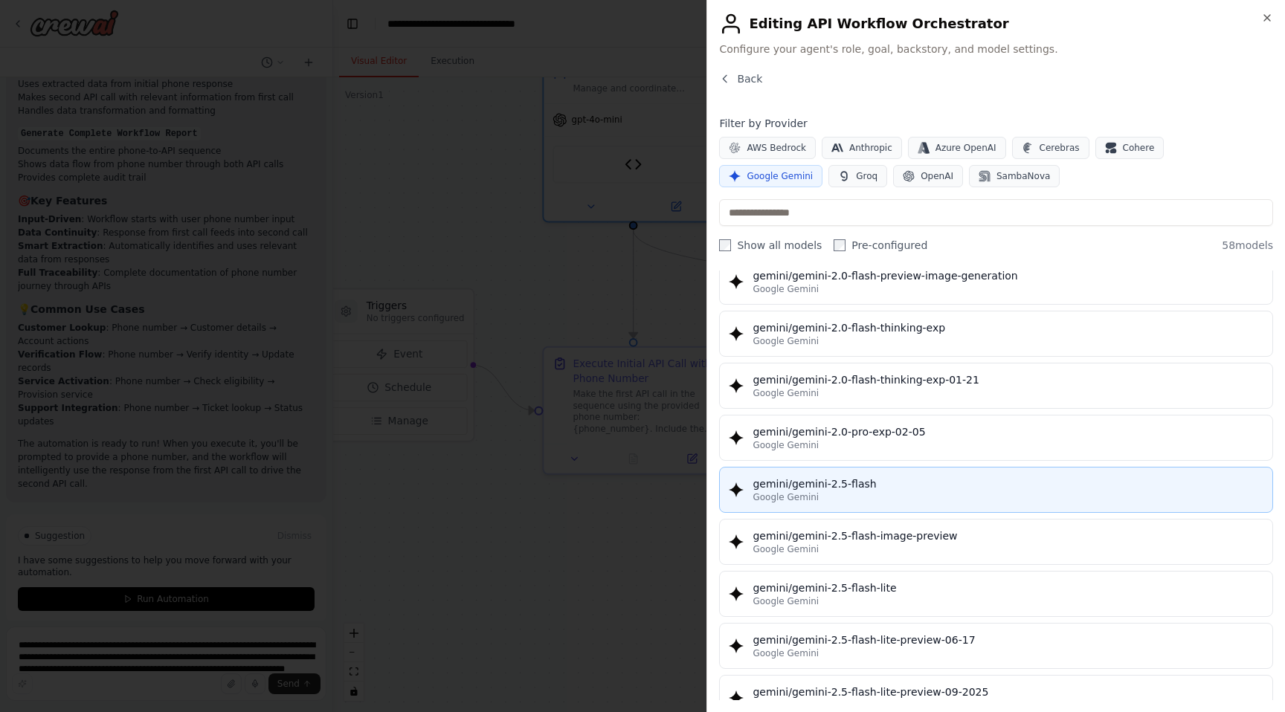
click at [899, 492] on div "Google Gemini" at bounding box center [1008, 498] width 511 height 12
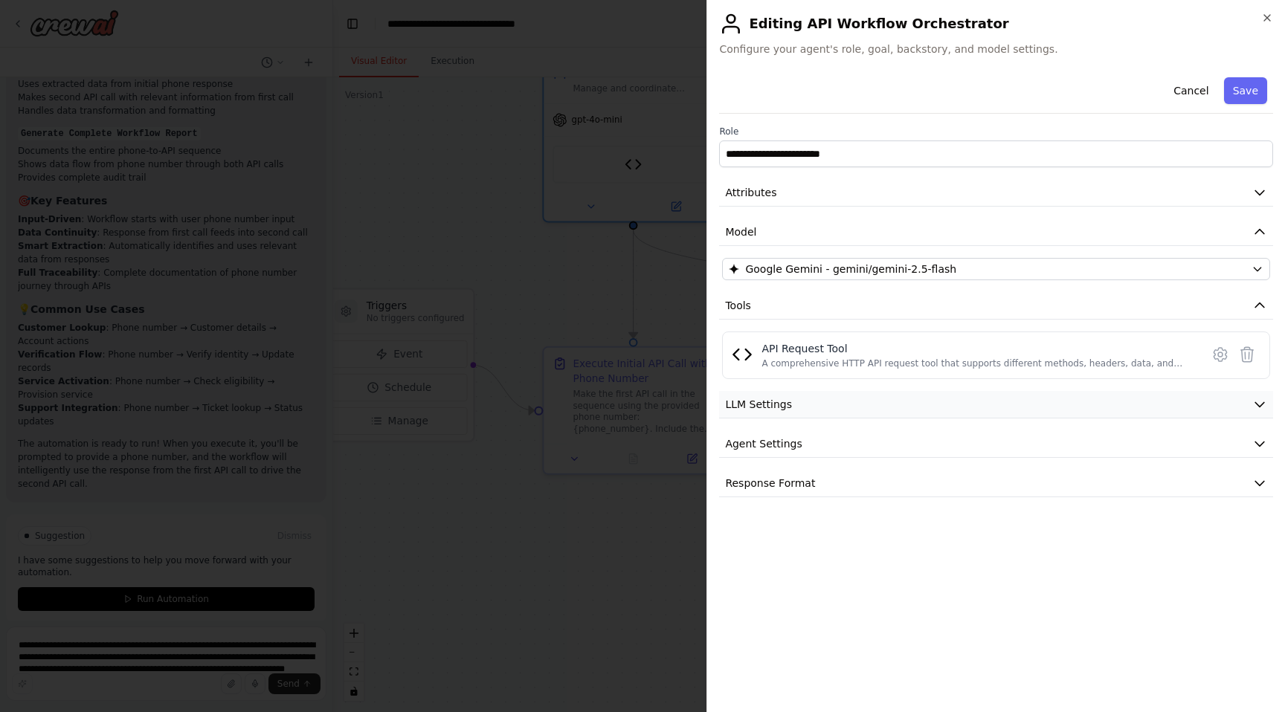
click at [796, 400] on button "LLM Settings" at bounding box center [996, 405] width 554 height 28
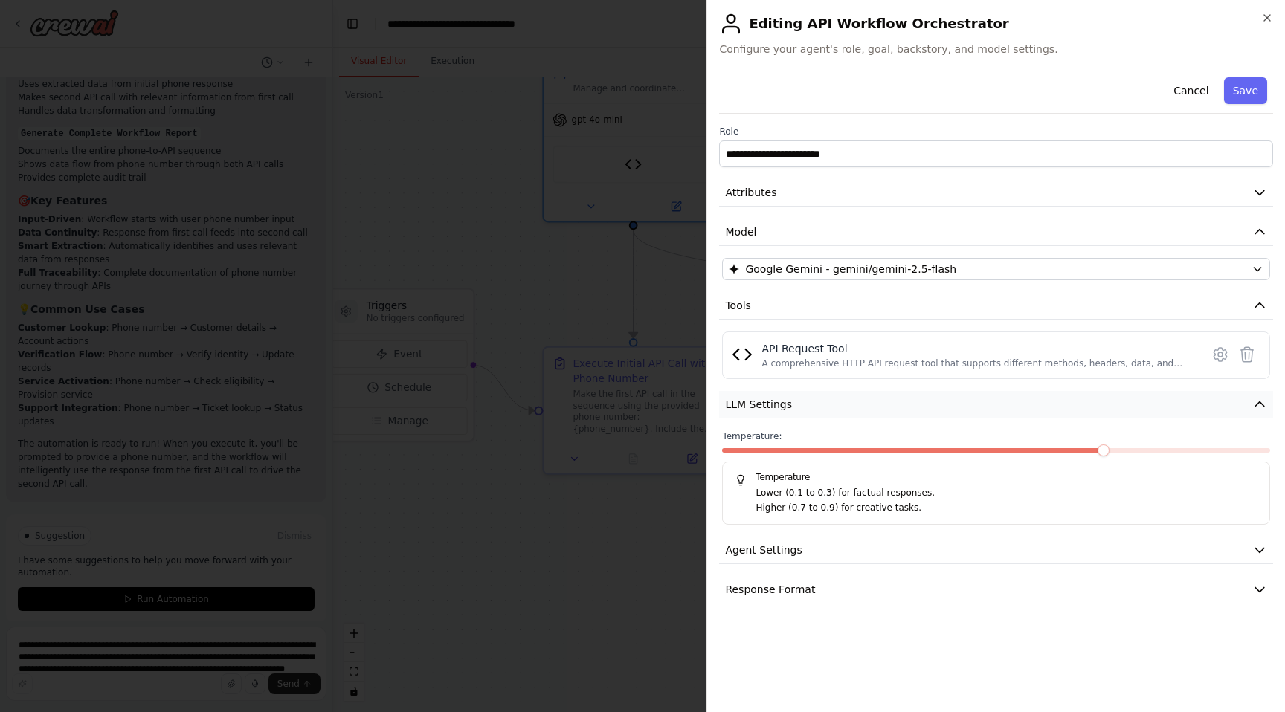
click at [796, 400] on button "LLM Settings" at bounding box center [996, 405] width 554 height 28
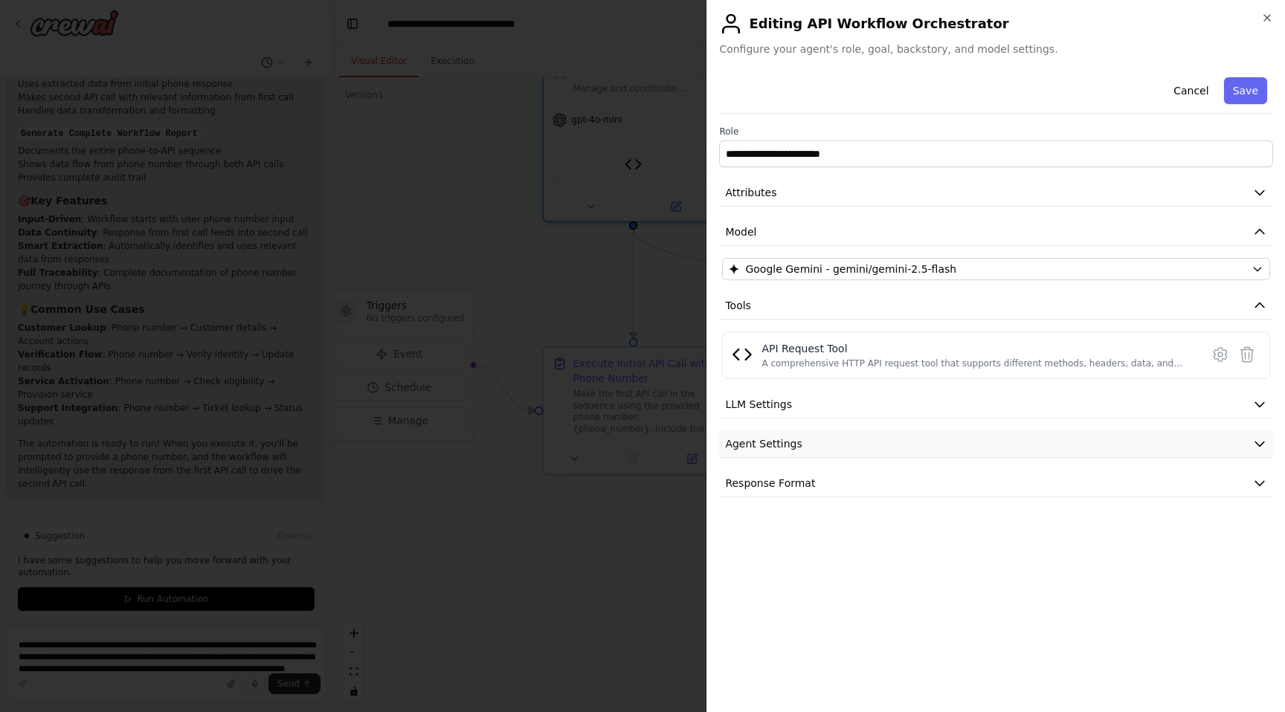
click at [776, 448] on span "Agent Settings" at bounding box center [763, 444] width 77 height 15
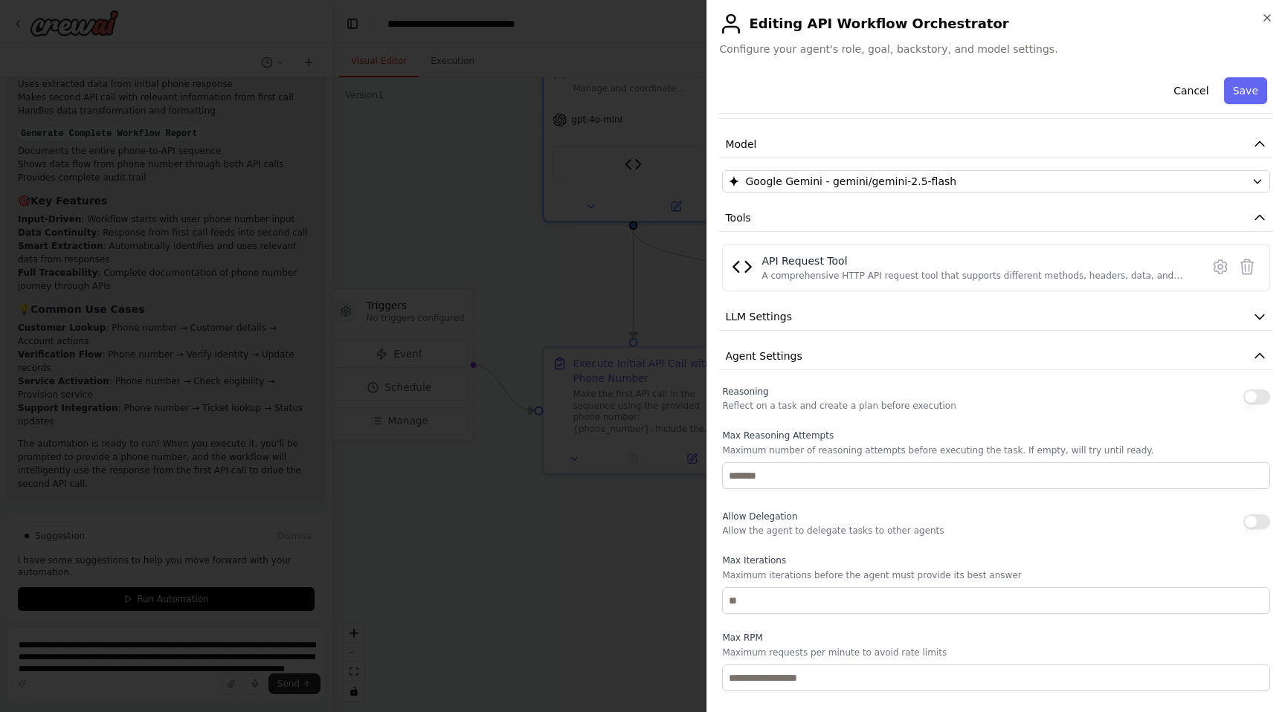
scroll to position [65, 0]
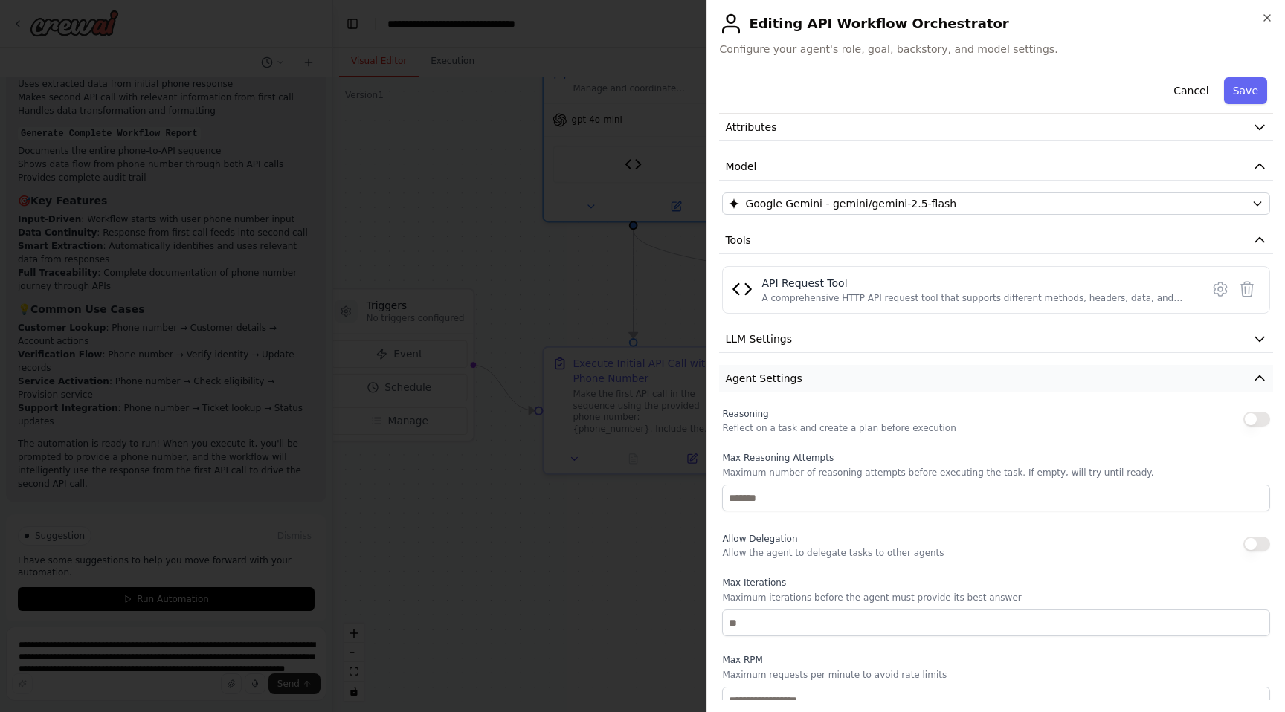
click at [801, 378] on button "Agent Settings" at bounding box center [996, 379] width 554 height 28
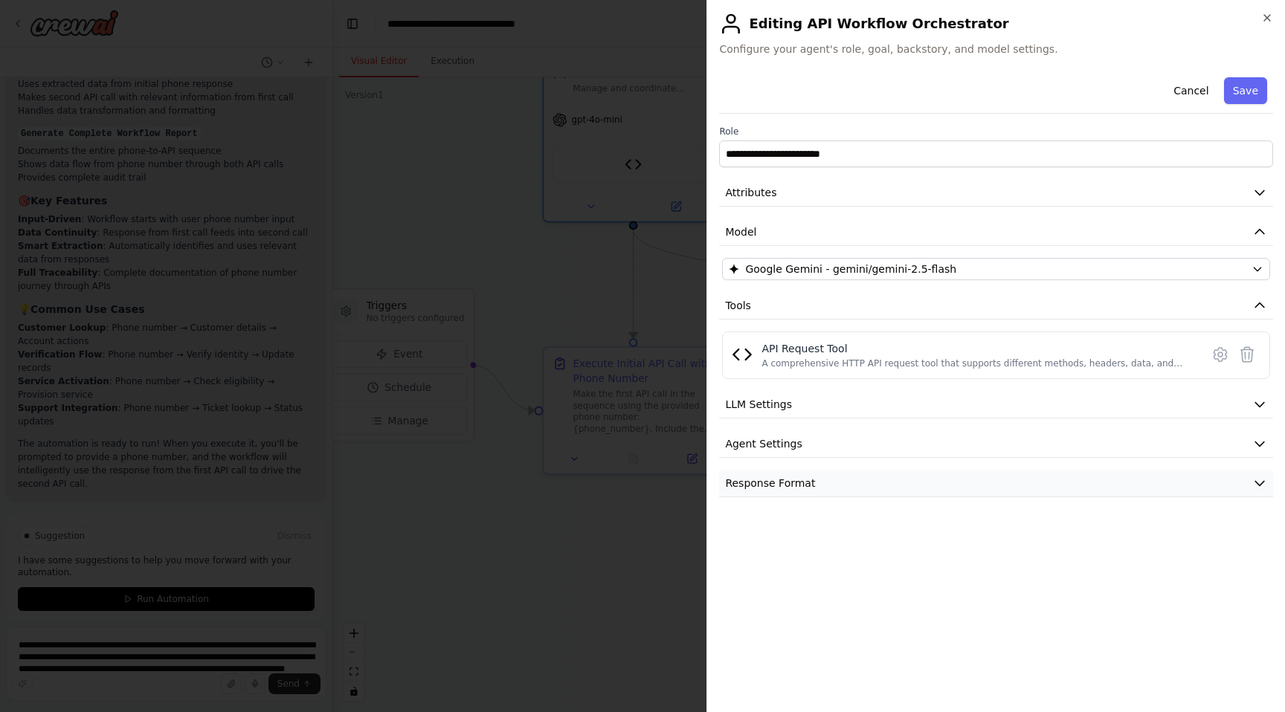
click at [802, 477] on span "Response Format" at bounding box center [770, 483] width 90 height 15
click at [811, 483] on button "Response Format" at bounding box center [996, 484] width 554 height 28
click at [1243, 91] on button "Save" at bounding box center [1245, 90] width 43 height 27
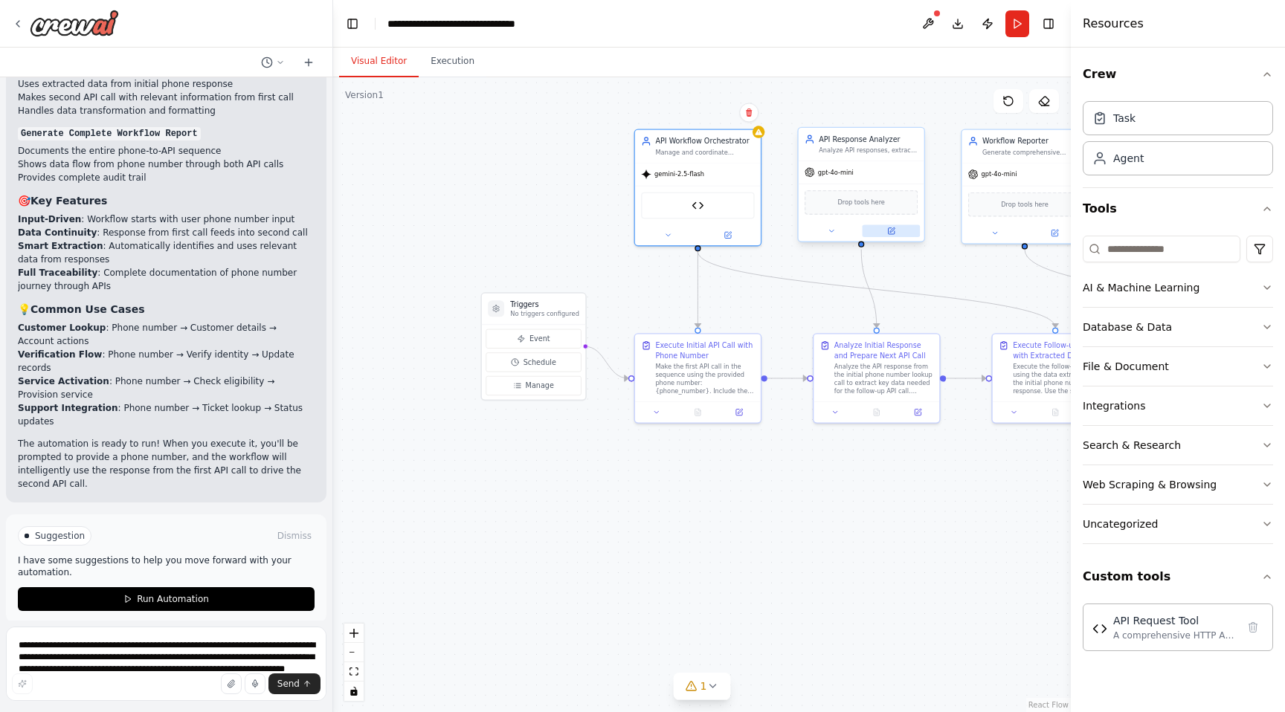
click at [886, 234] on button at bounding box center [892, 231] width 58 height 12
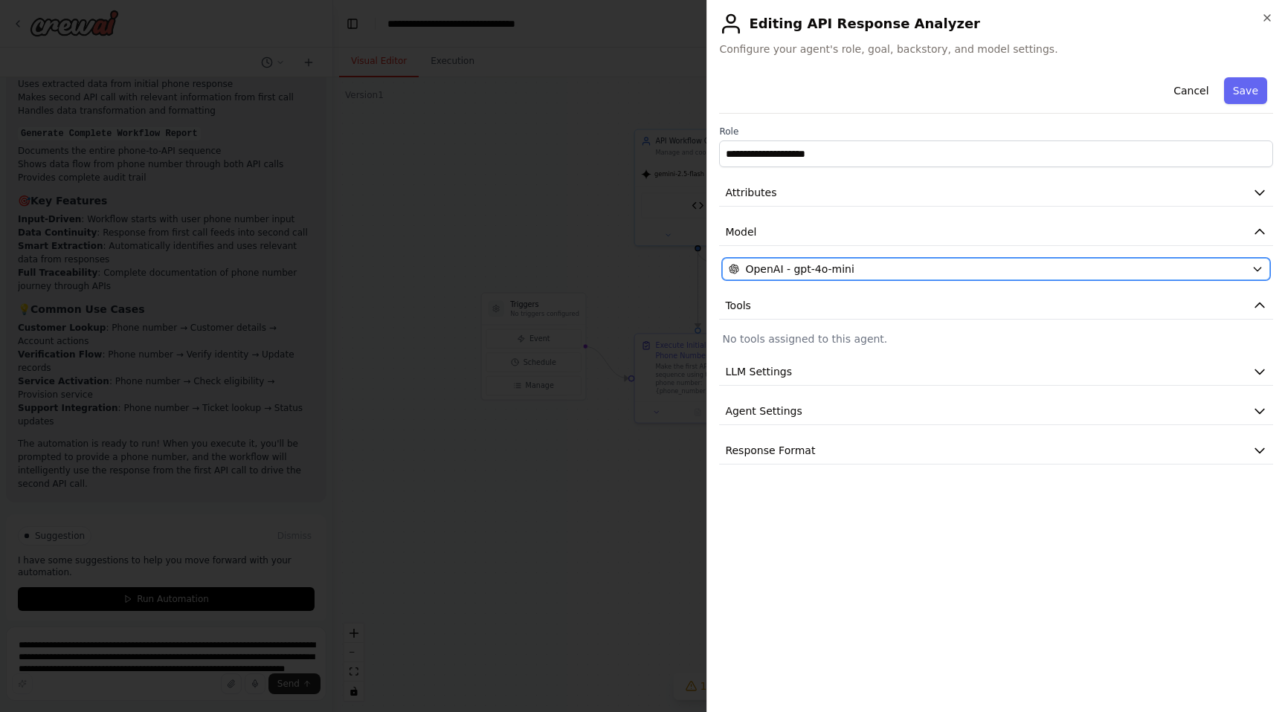
click at [831, 265] on span "OpenAI - gpt-4o-mini" at bounding box center [799, 269] width 109 height 15
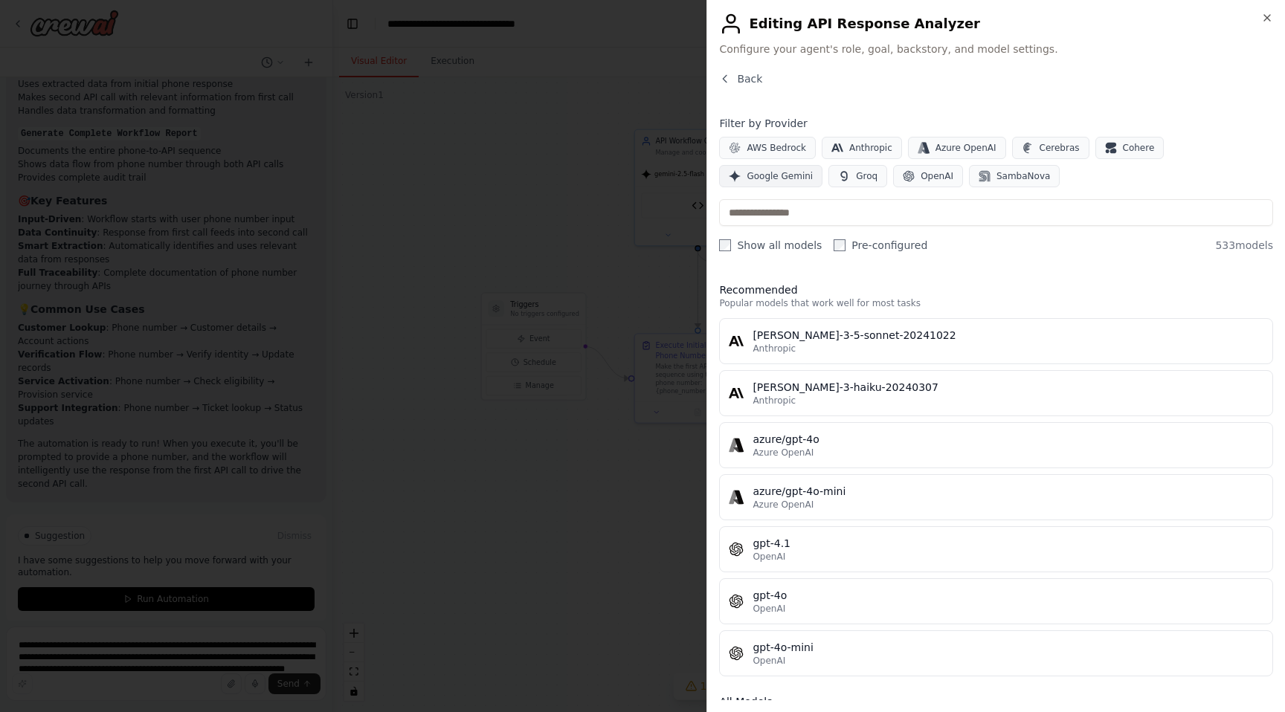
click at [813, 170] on span "Google Gemini" at bounding box center [780, 176] width 66 height 12
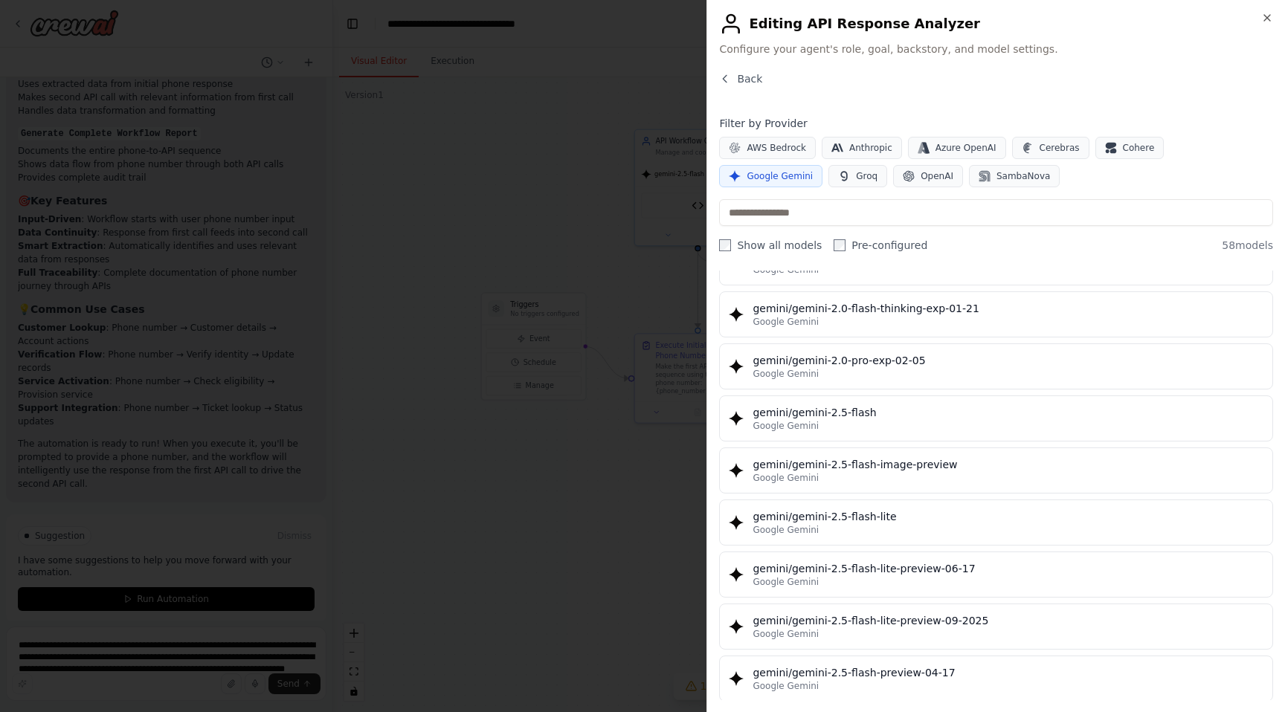
scroll to position [1175, 0]
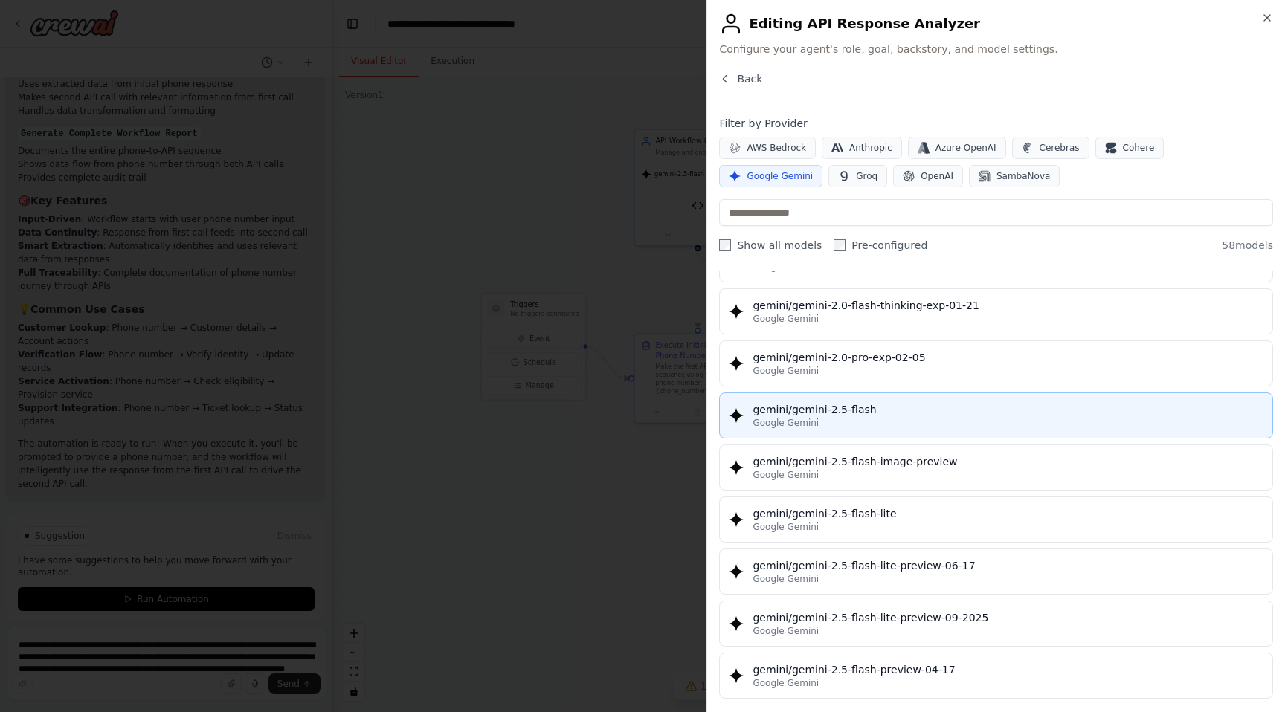
click at [904, 419] on div "Google Gemini" at bounding box center [1008, 423] width 511 height 12
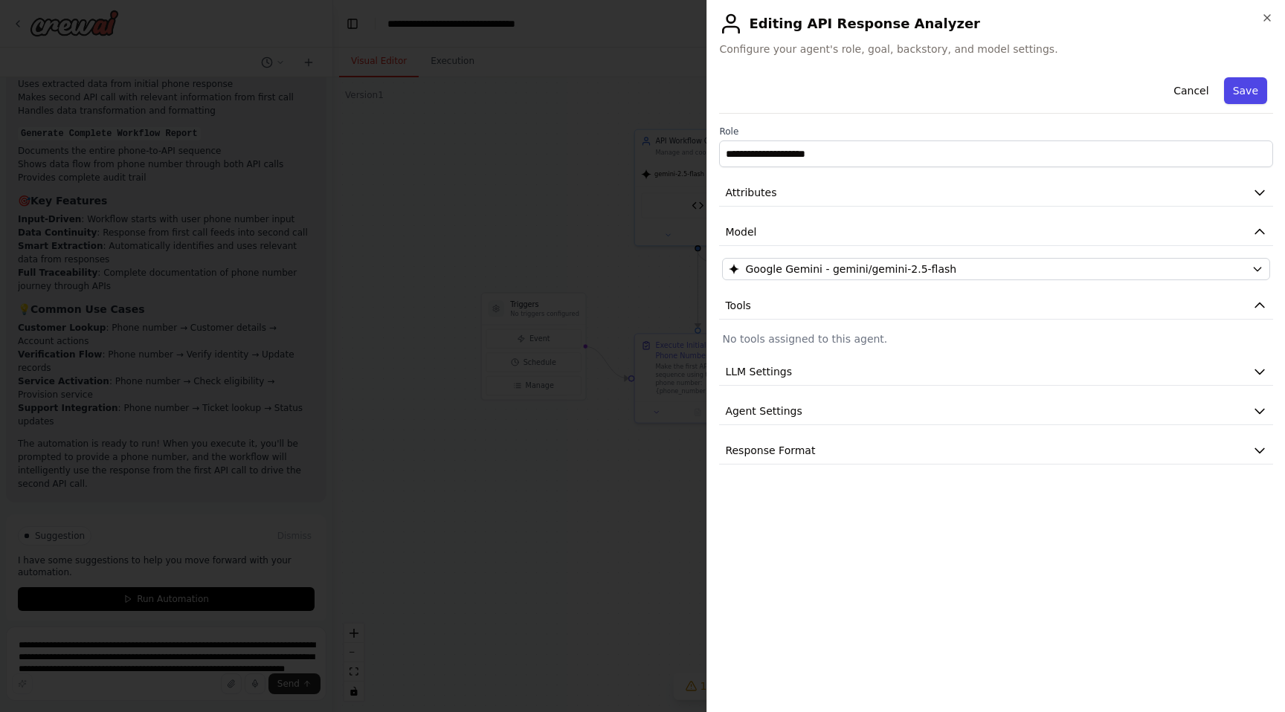
click at [1252, 85] on button "Save" at bounding box center [1245, 90] width 43 height 27
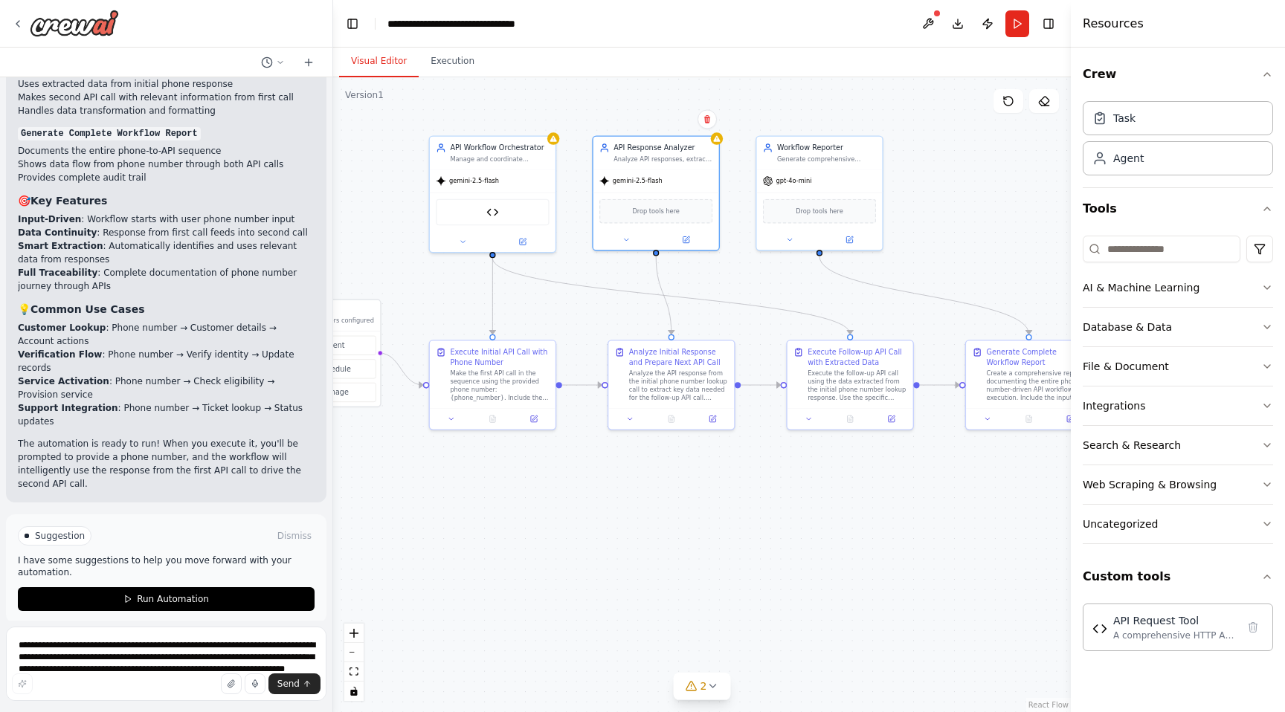
drag, startPoint x: 938, startPoint y: 264, endPoint x: 733, endPoint y: 271, distance: 205.4
click at [733, 271] on div ".deletable-edge-delete-btn { width: 20px; height: 20px; border: 0px solid #ffff…" at bounding box center [702, 394] width 738 height 635
click at [850, 243] on button at bounding box center [849, 238] width 58 height 12
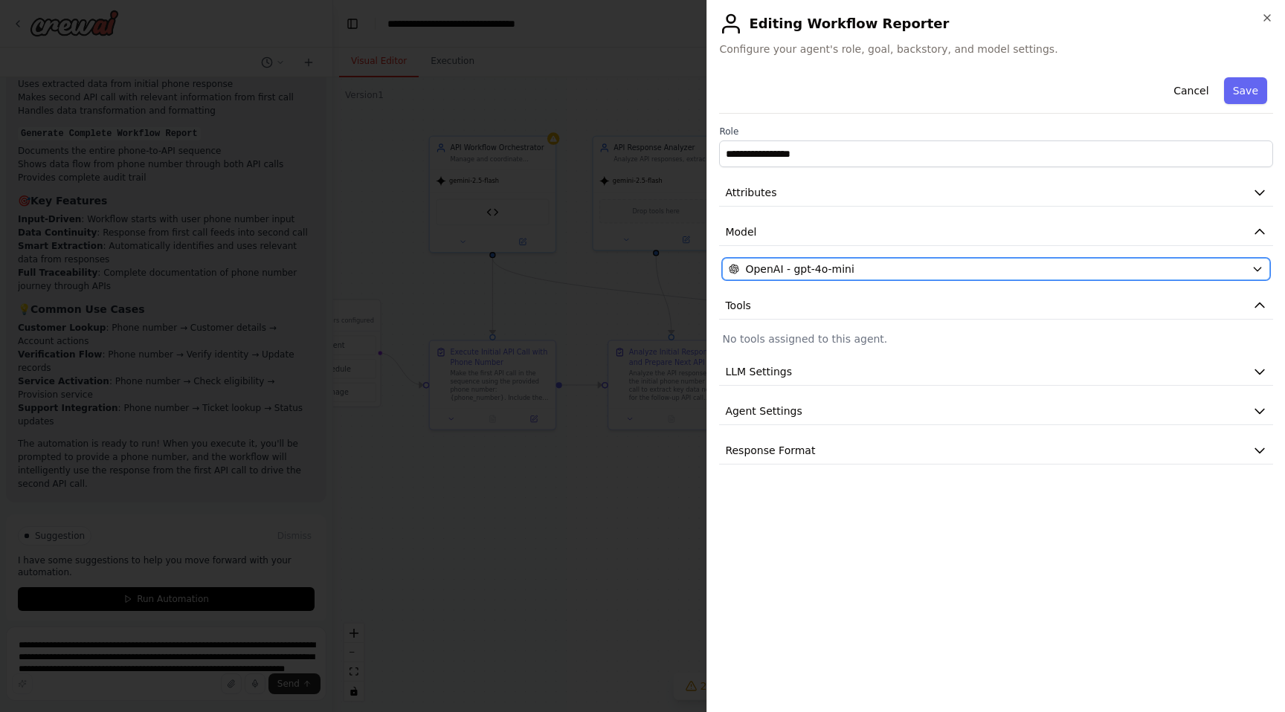
click at [837, 270] on span "OpenAI - gpt-4o-mini" at bounding box center [799, 269] width 109 height 15
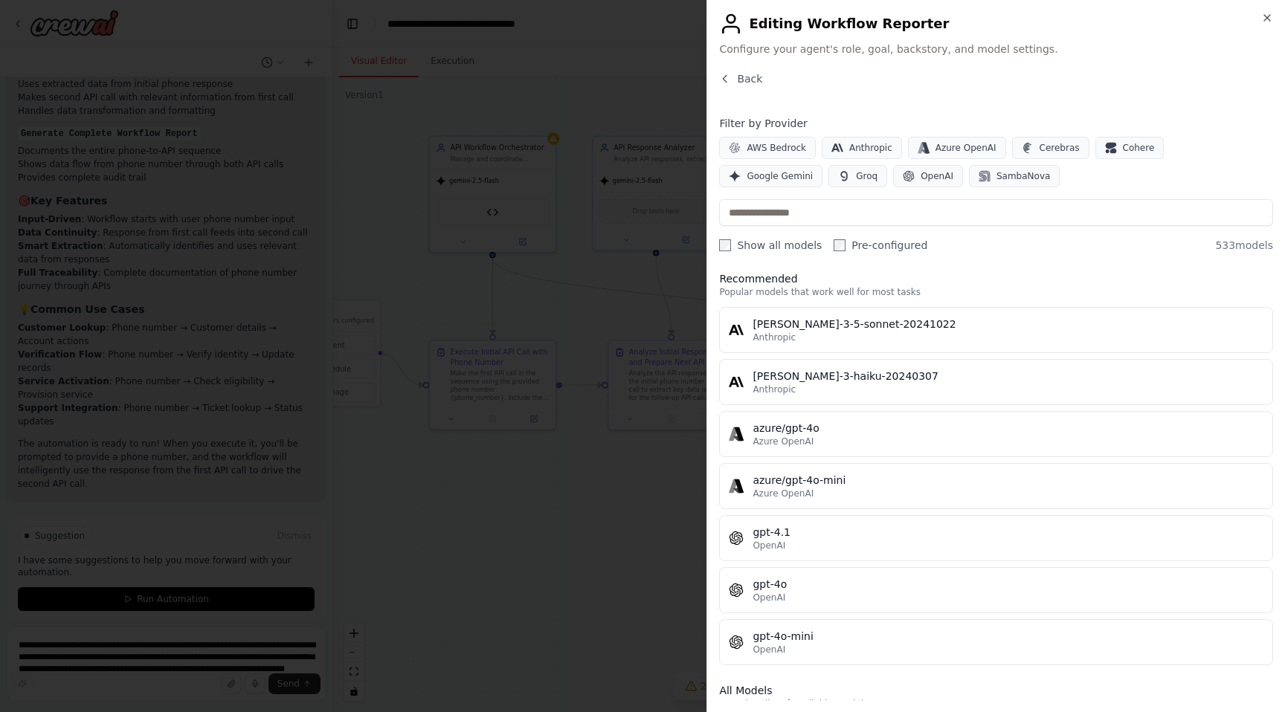
scroll to position [0, 0]
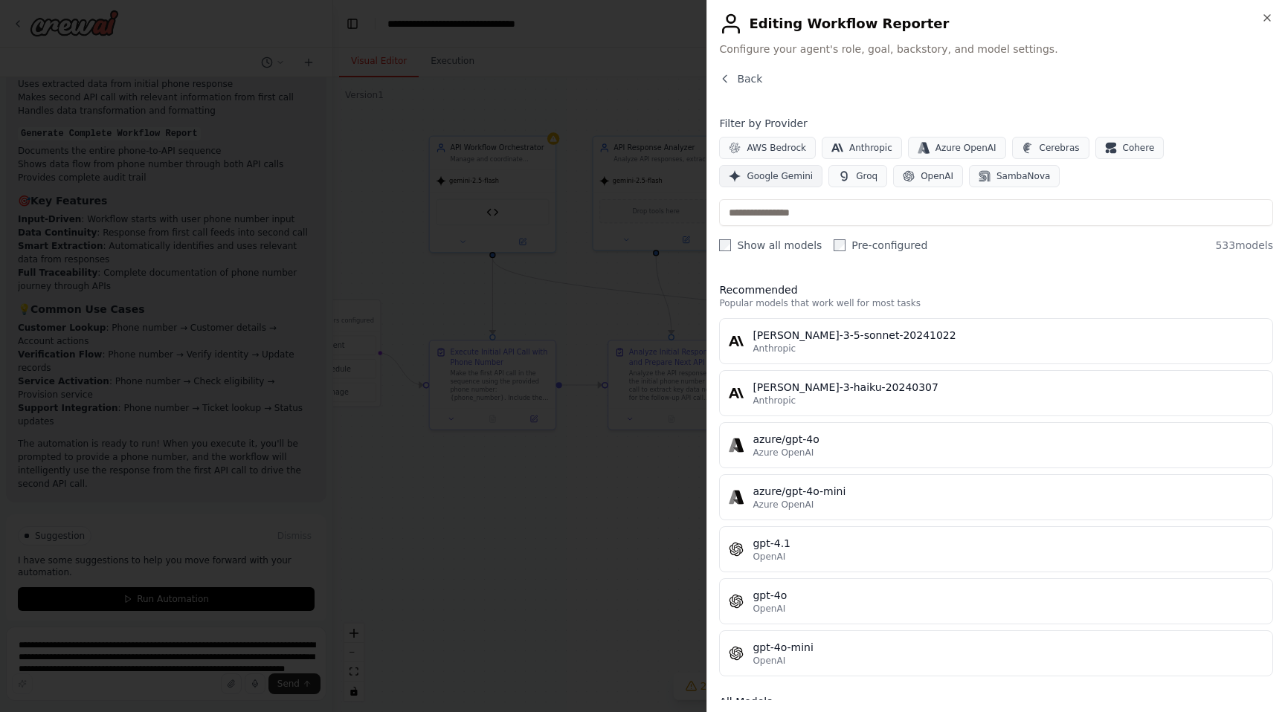
click at [813, 170] on span "Google Gemini" at bounding box center [780, 176] width 66 height 12
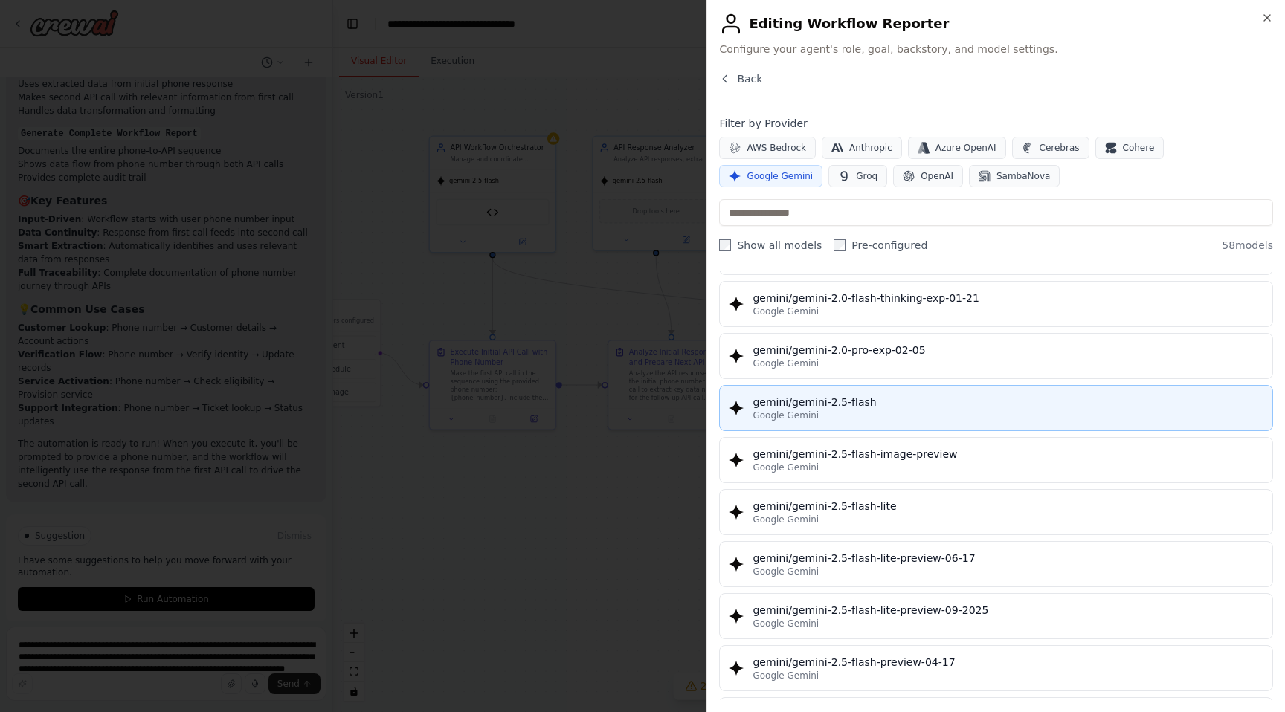
scroll to position [1183, 0]
click at [922, 399] on div "gemini/gemini-2.5-flash" at bounding box center [1008, 401] width 511 height 15
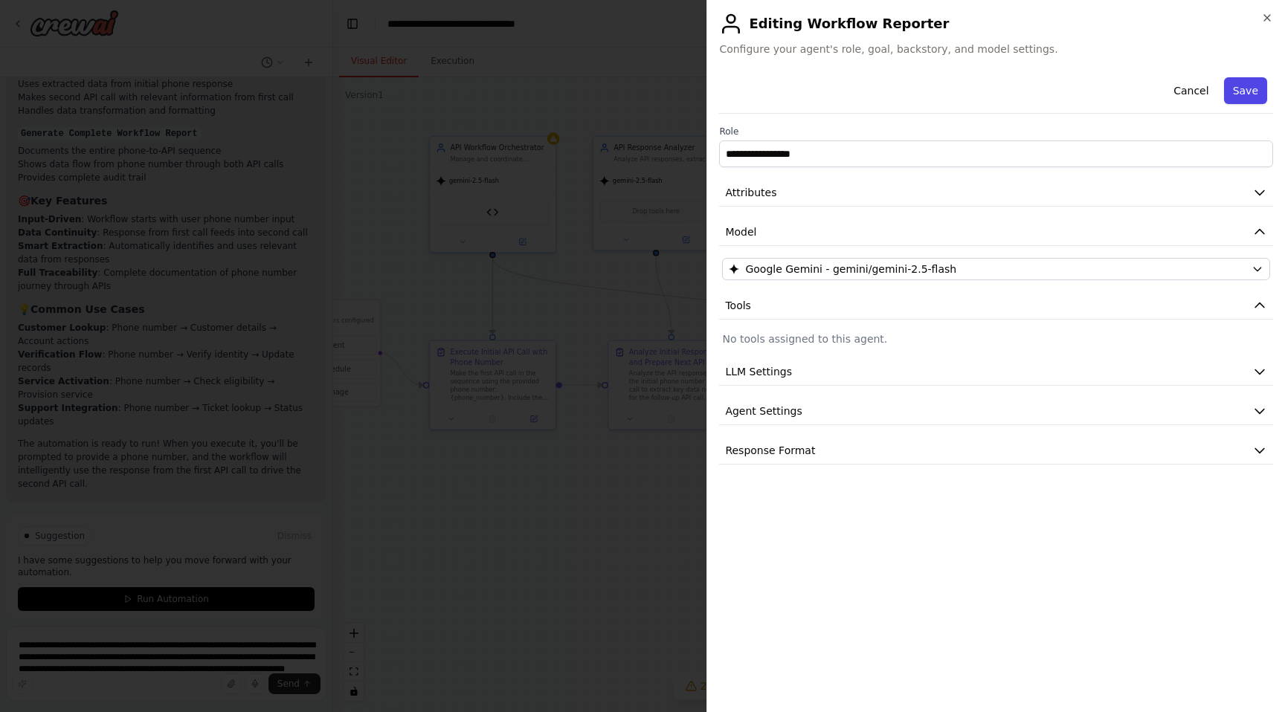
click at [1251, 92] on button "Save" at bounding box center [1245, 90] width 43 height 27
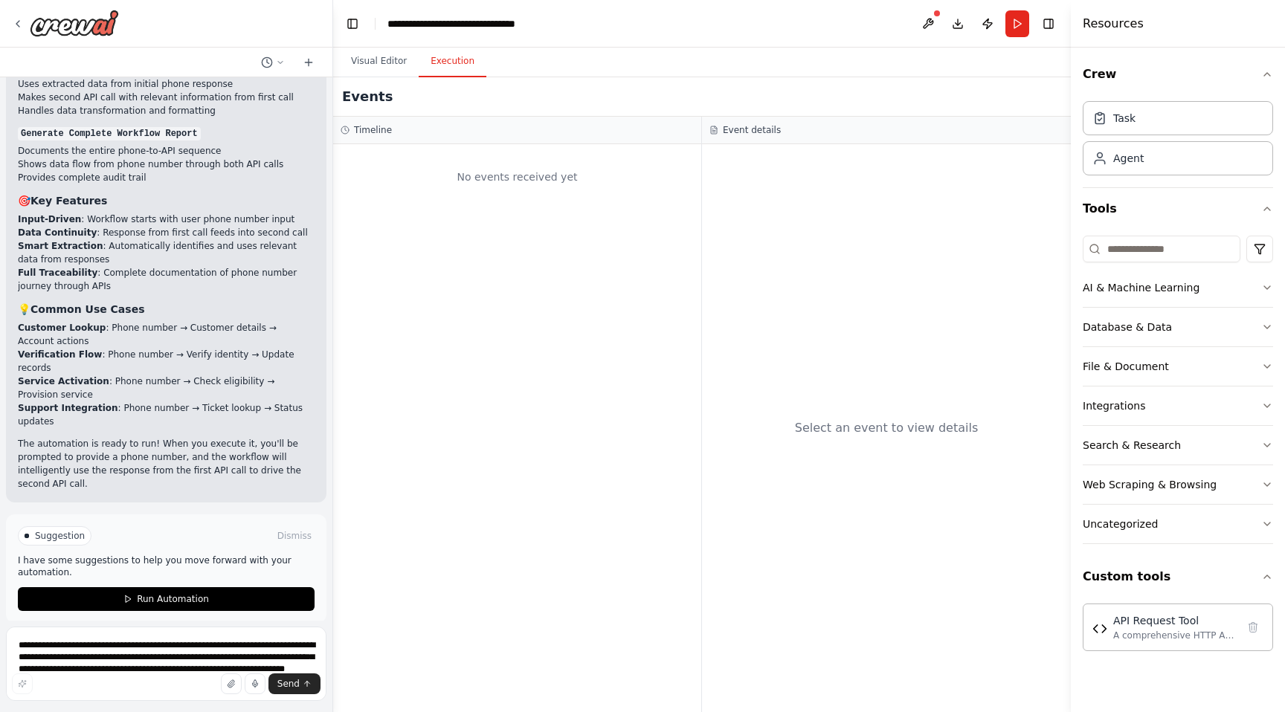
click at [448, 65] on button "Execution" at bounding box center [453, 61] width 68 height 31
click at [382, 57] on button "Visual Editor" at bounding box center [379, 61] width 80 height 31
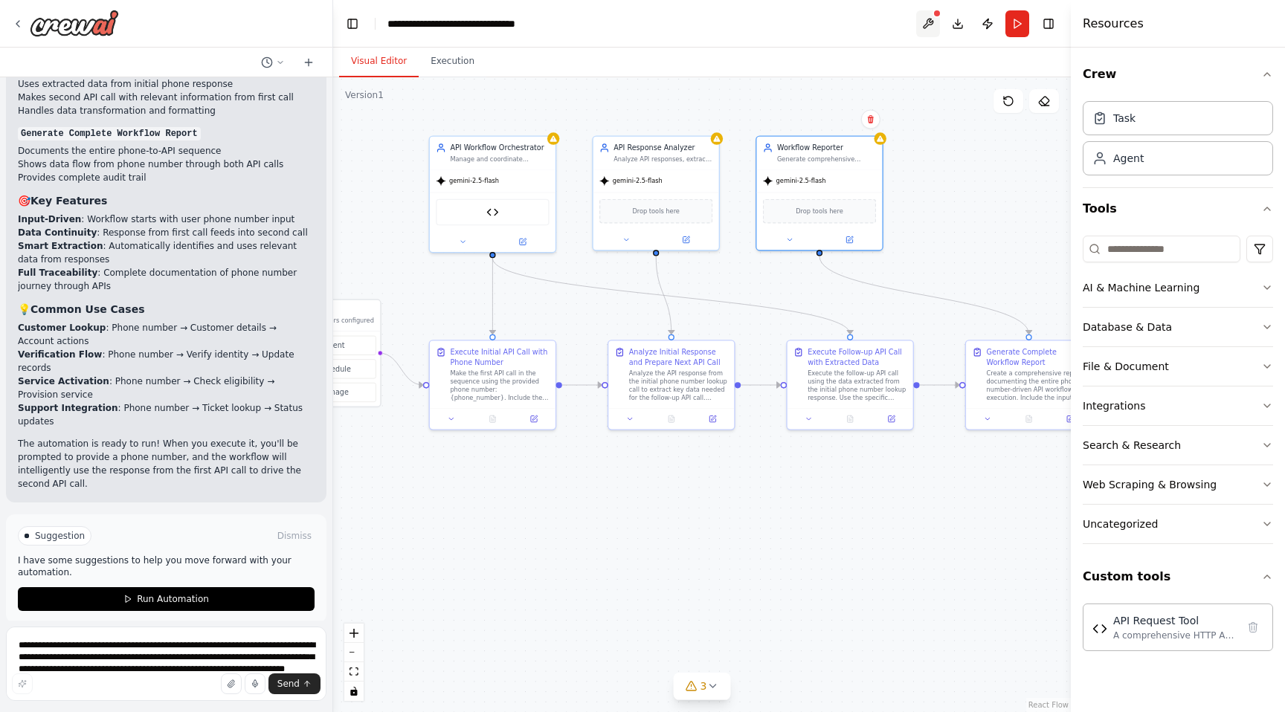
click at [936, 22] on button at bounding box center [928, 23] width 24 height 27
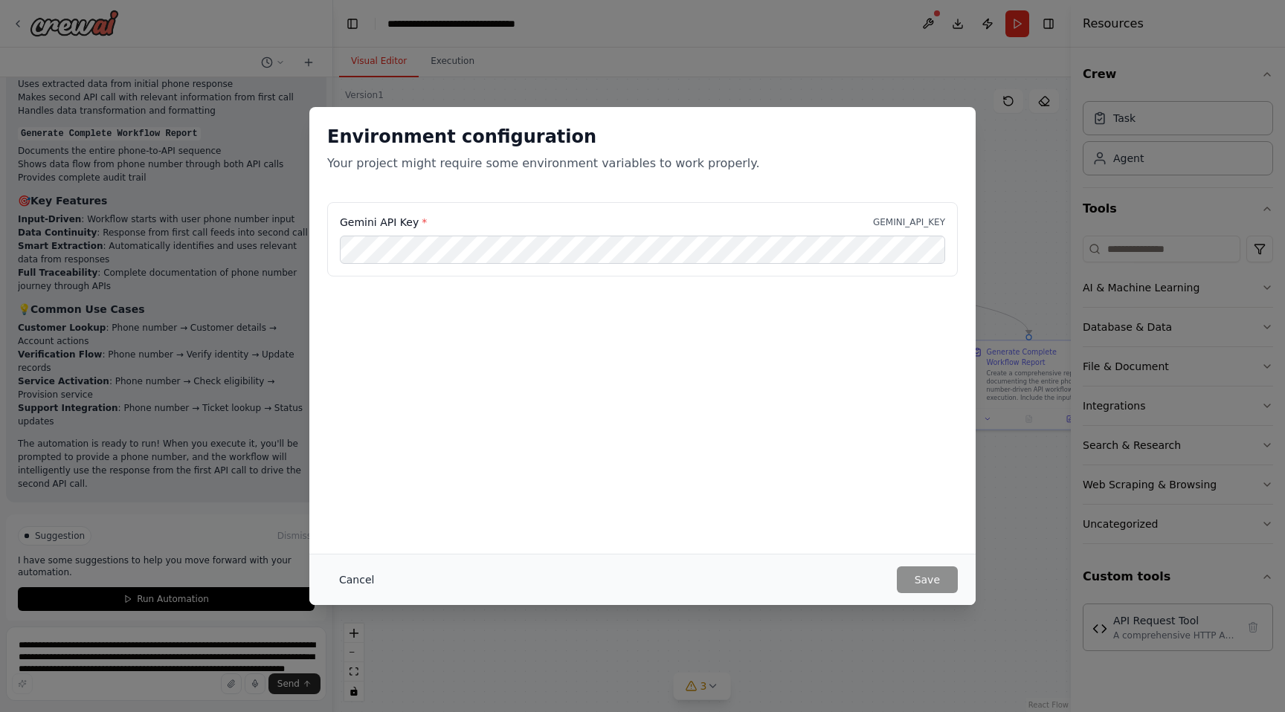
click at [351, 579] on button "Cancel" at bounding box center [356, 580] width 59 height 27
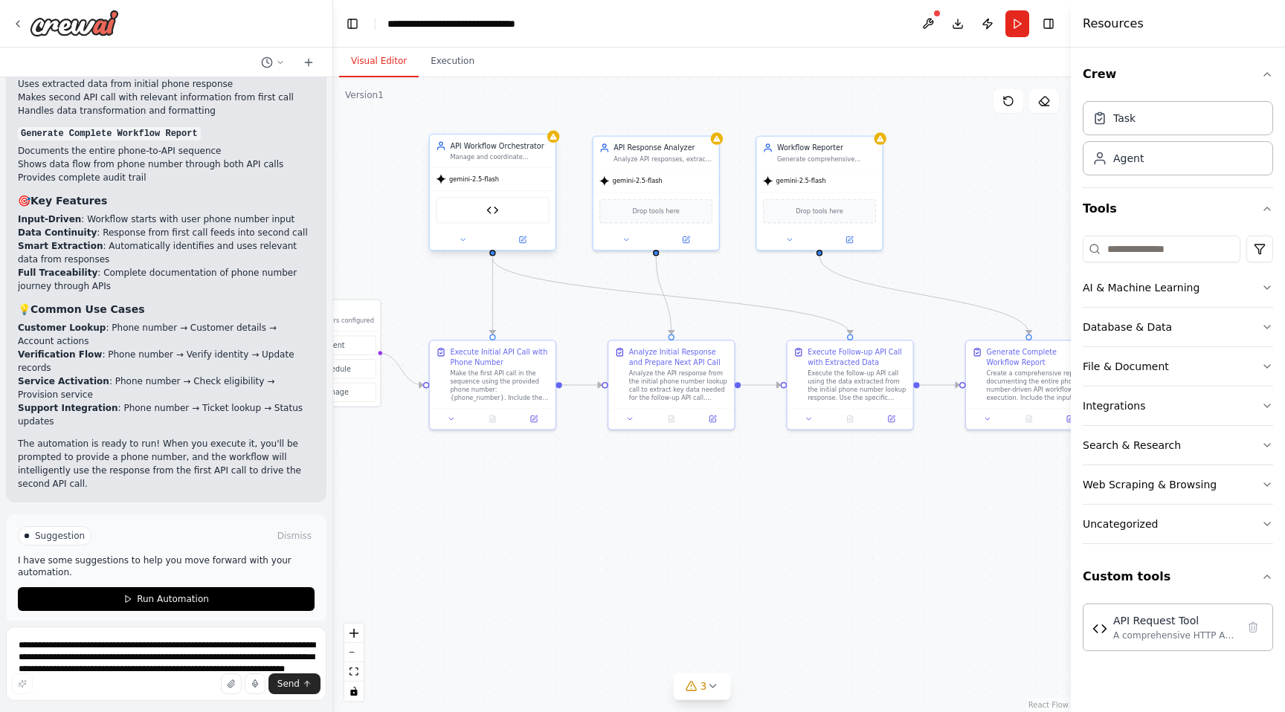
click at [507, 173] on div "gemini-2.5-flash" at bounding box center [493, 179] width 126 height 22
click at [464, 240] on icon at bounding box center [463, 240] width 8 height 8
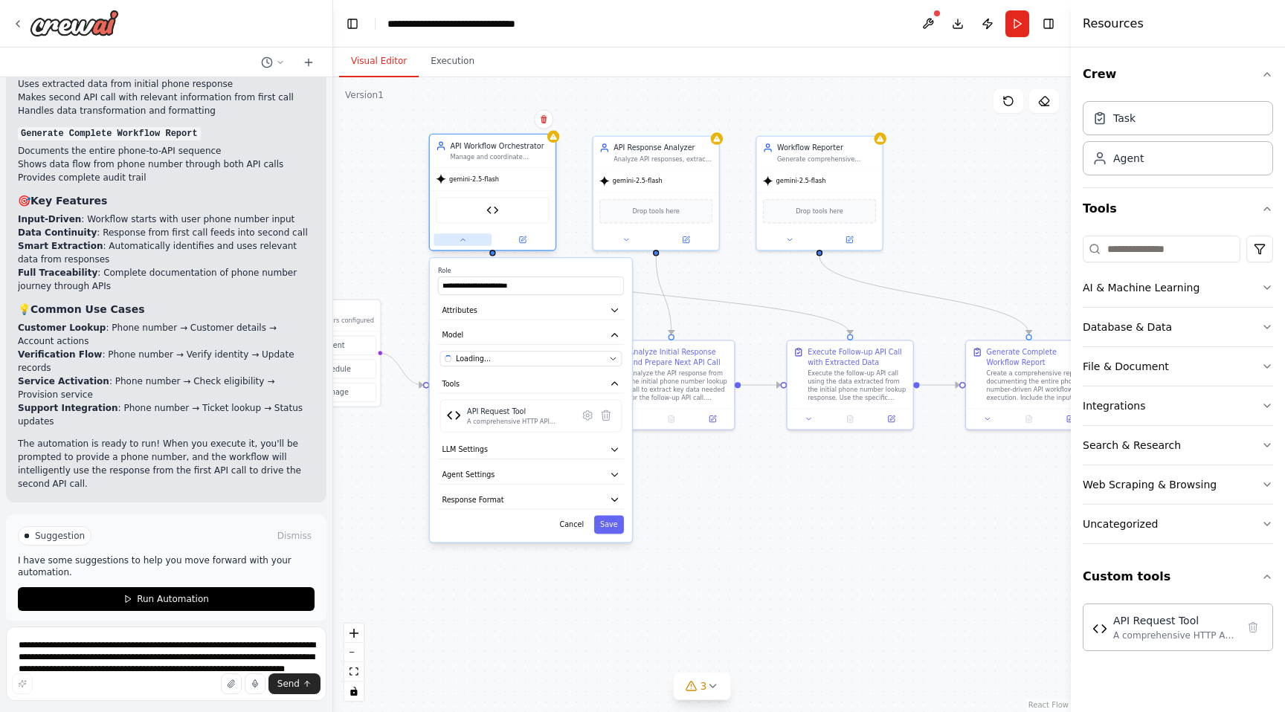
click at [464, 240] on icon at bounding box center [462, 240] width 4 height 2
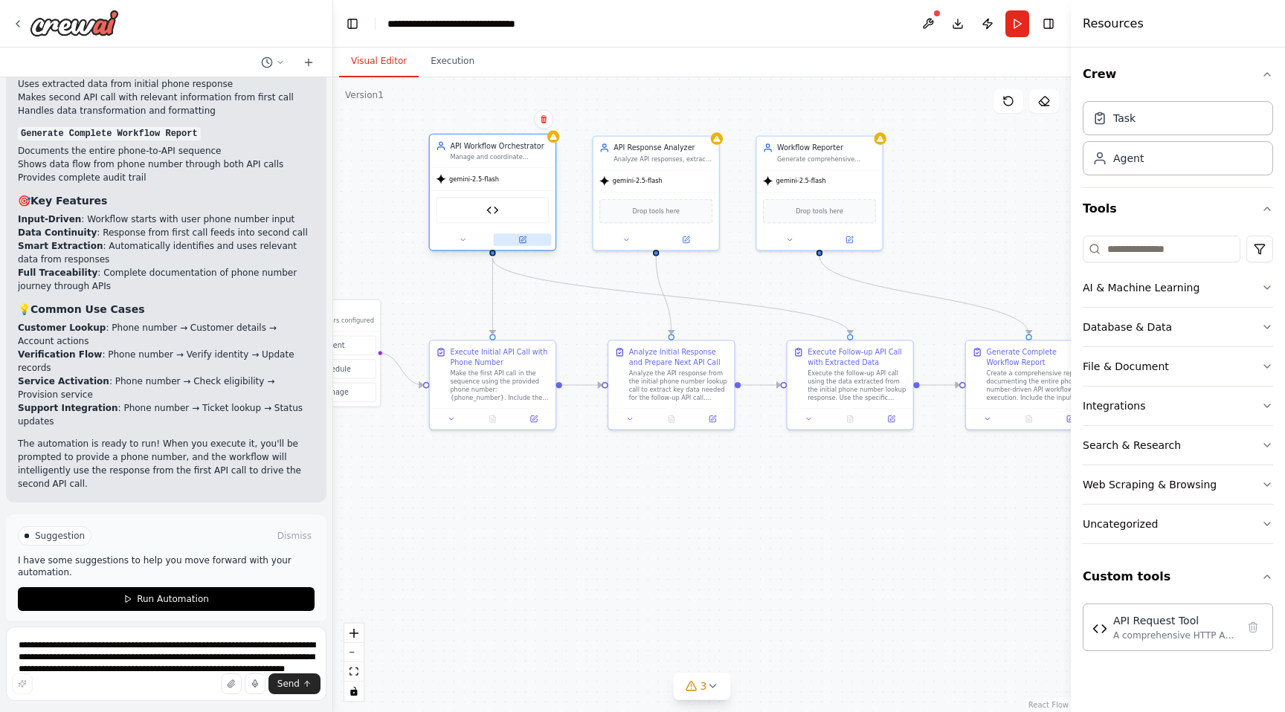
click at [529, 238] on button at bounding box center [523, 240] width 58 height 12
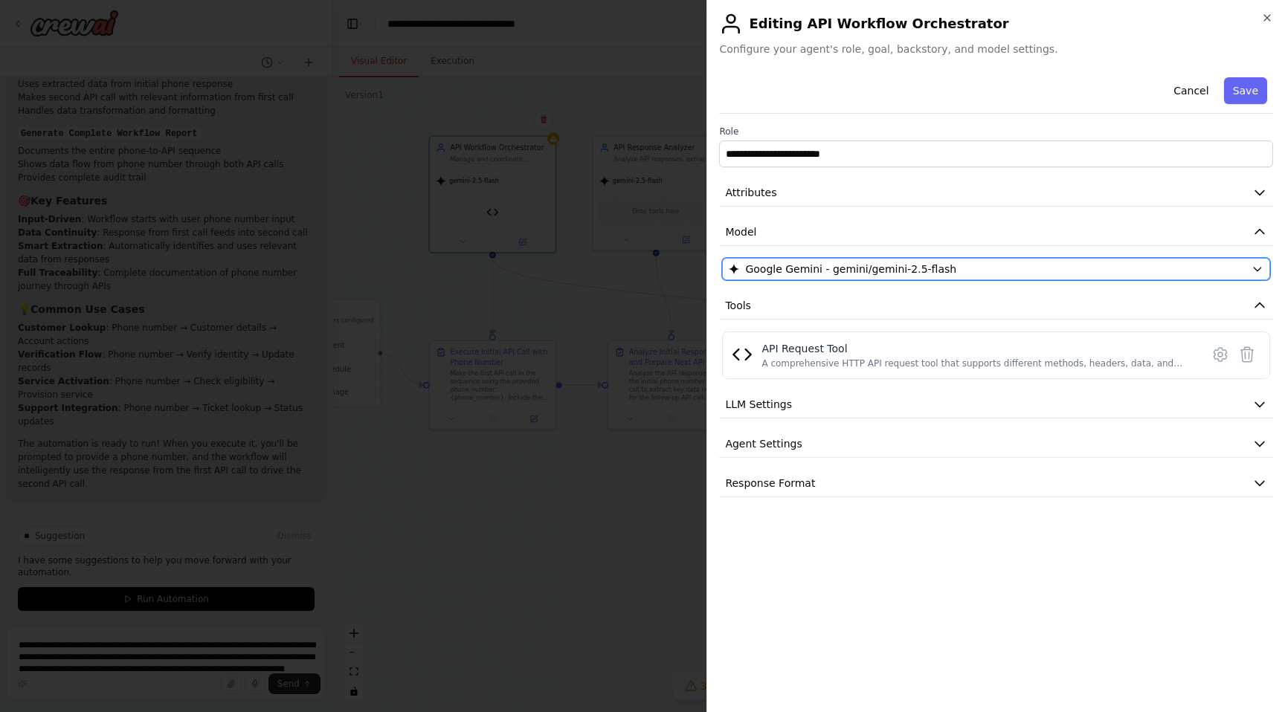
click at [850, 263] on span "Google Gemini - gemini/gemini-2.5-flash" at bounding box center [850, 269] width 211 height 15
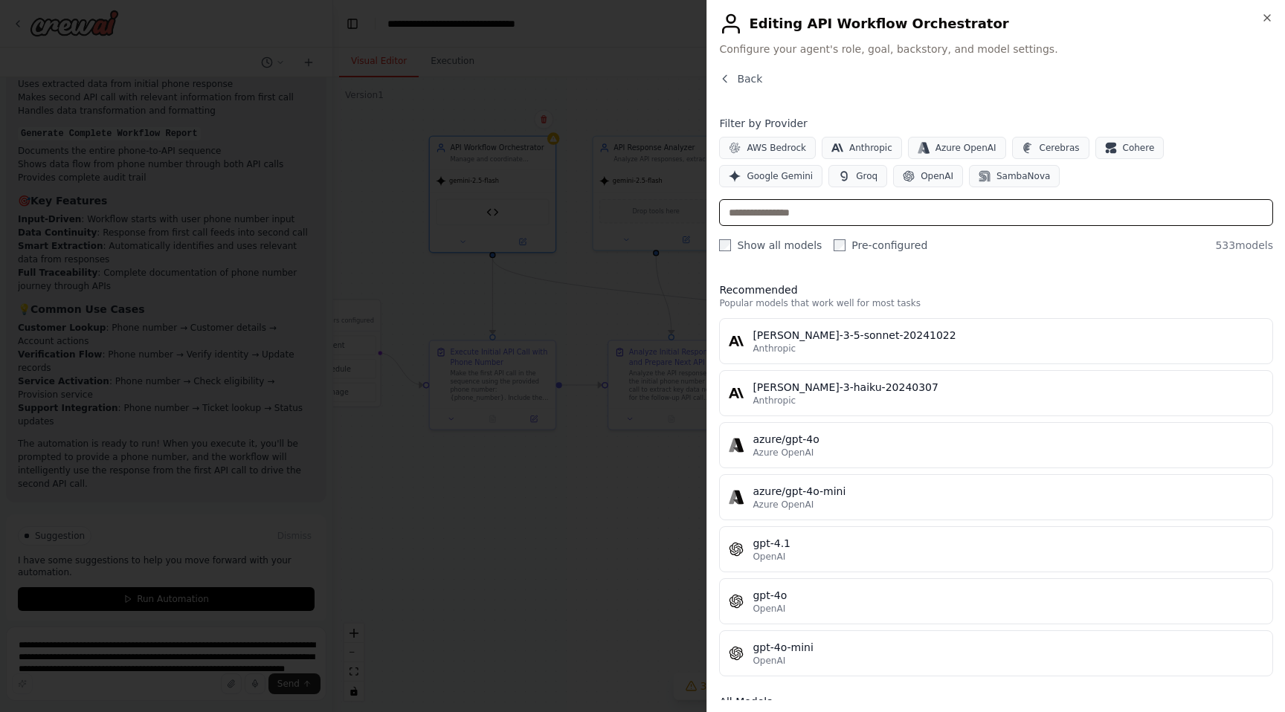
click at [849, 221] on input "text" at bounding box center [996, 212] width 554 height 27
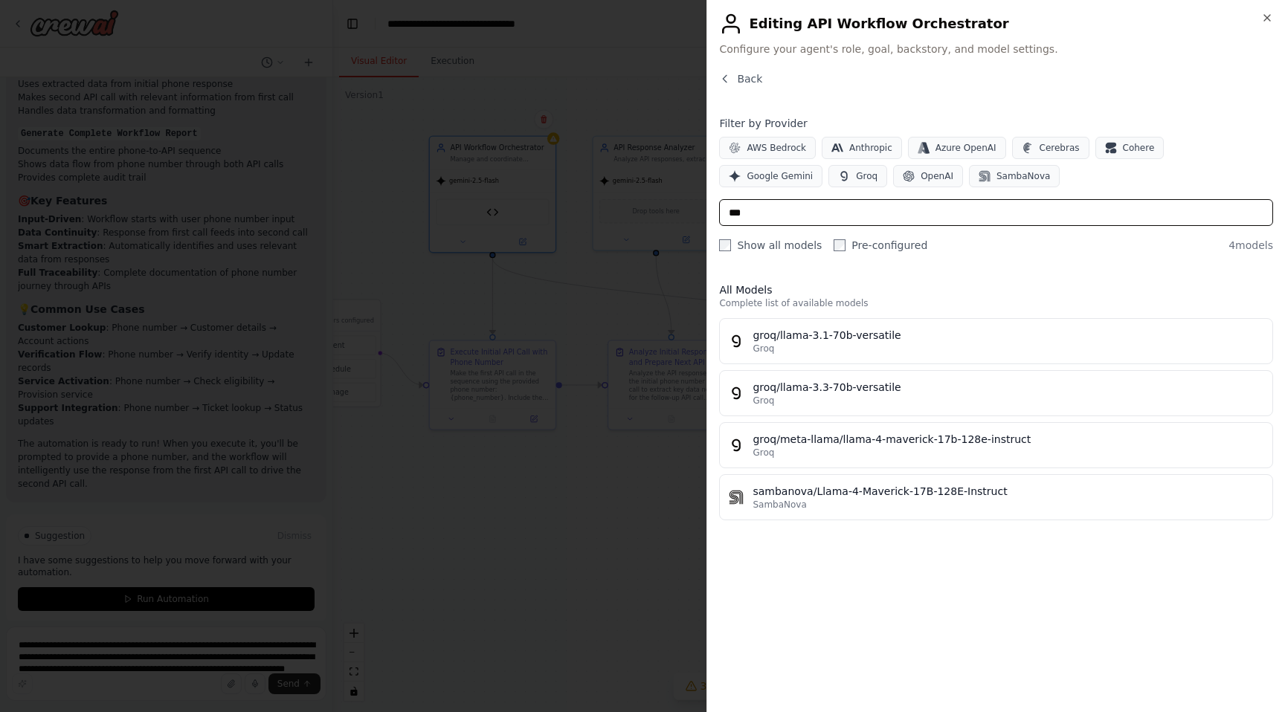
type input "****"
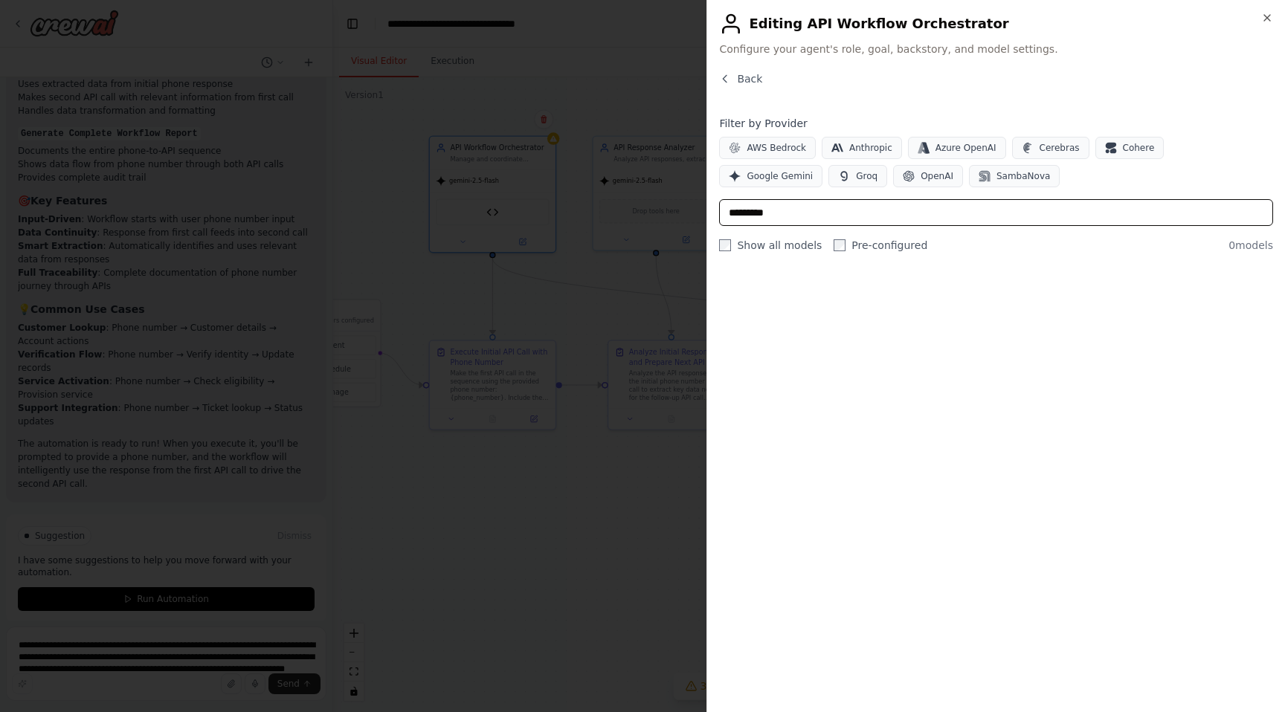
type input "**********"
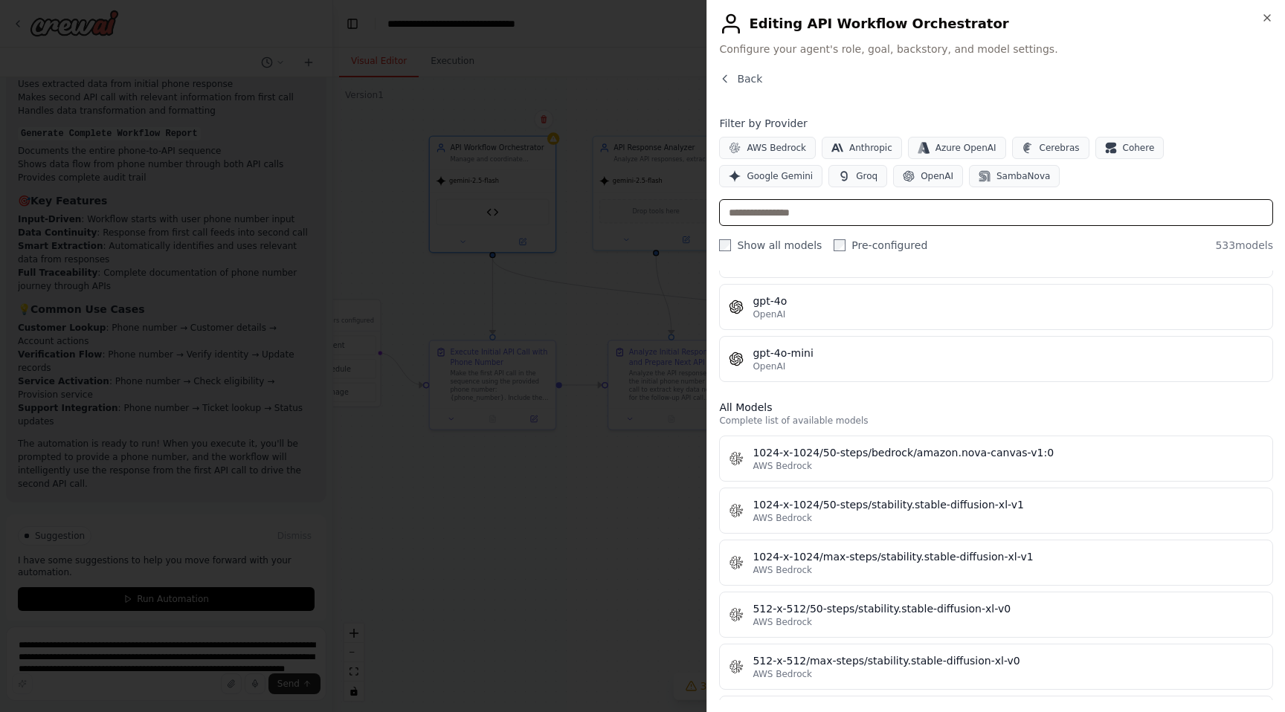
scroll to position [0, 0]
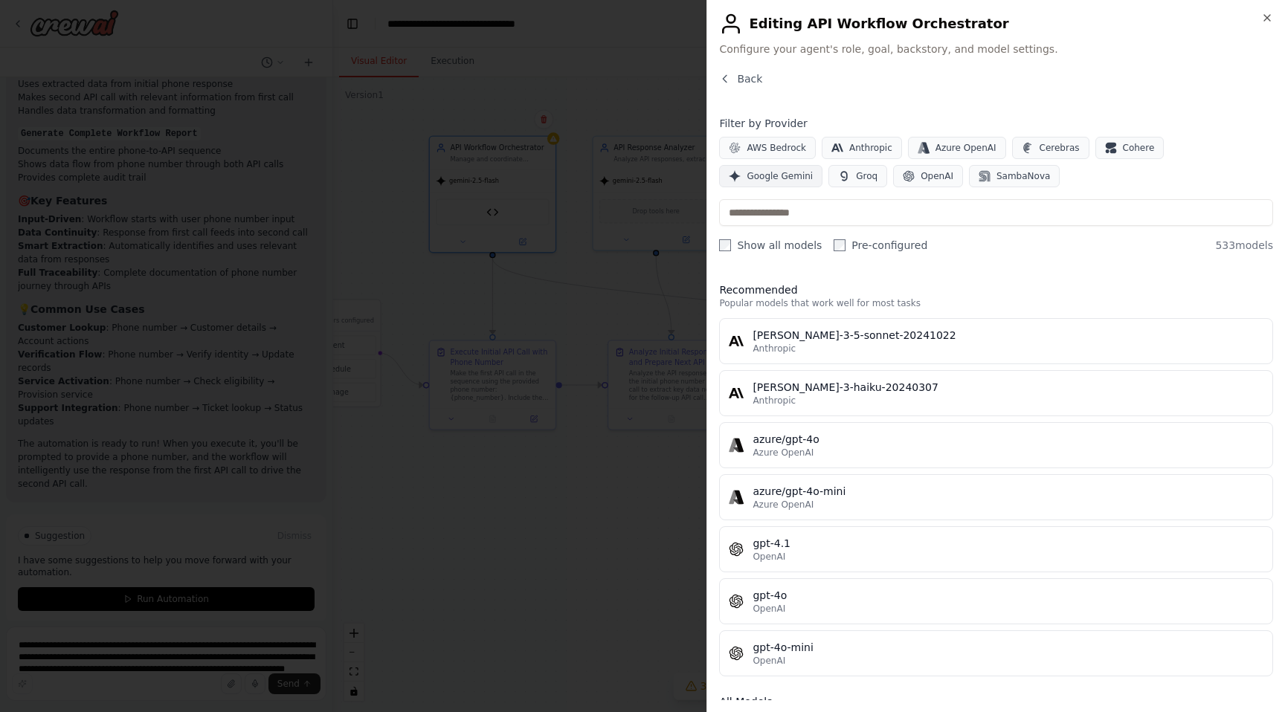
click at [822, 165] on button "Google Gemini" at bounding box center [770, 176] width 103 height 22
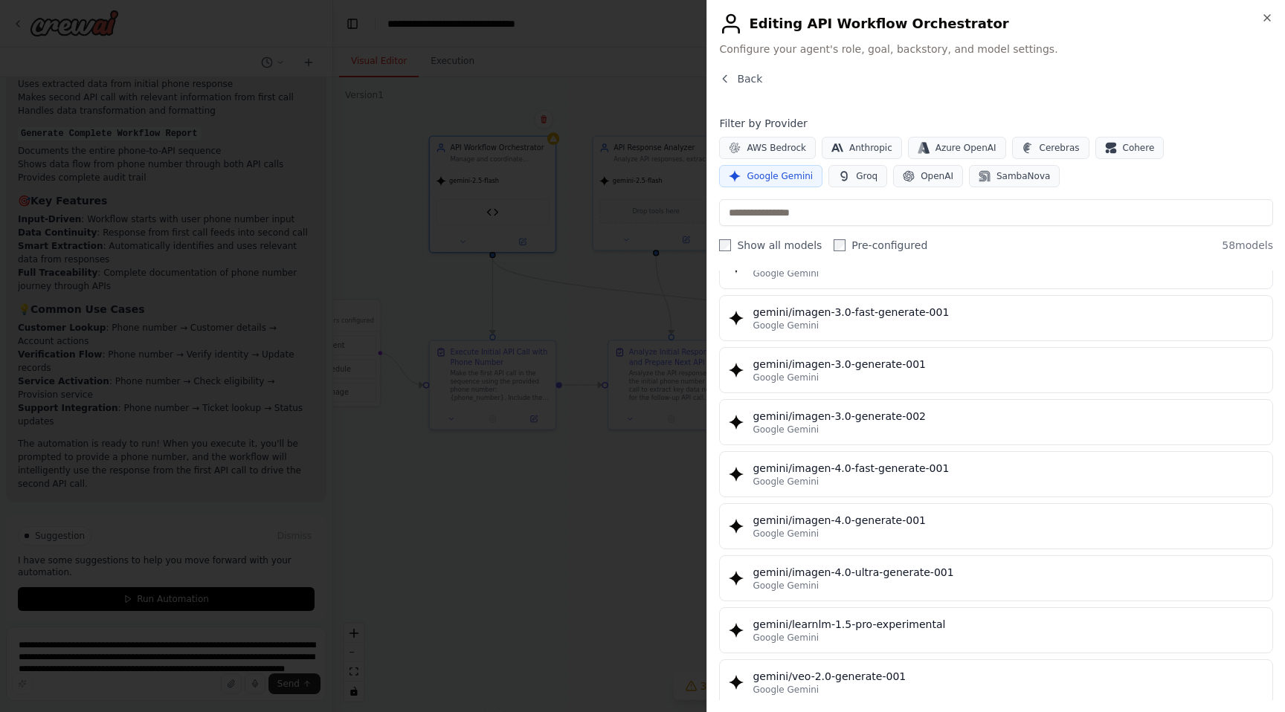
scroll to position [2643, 0]
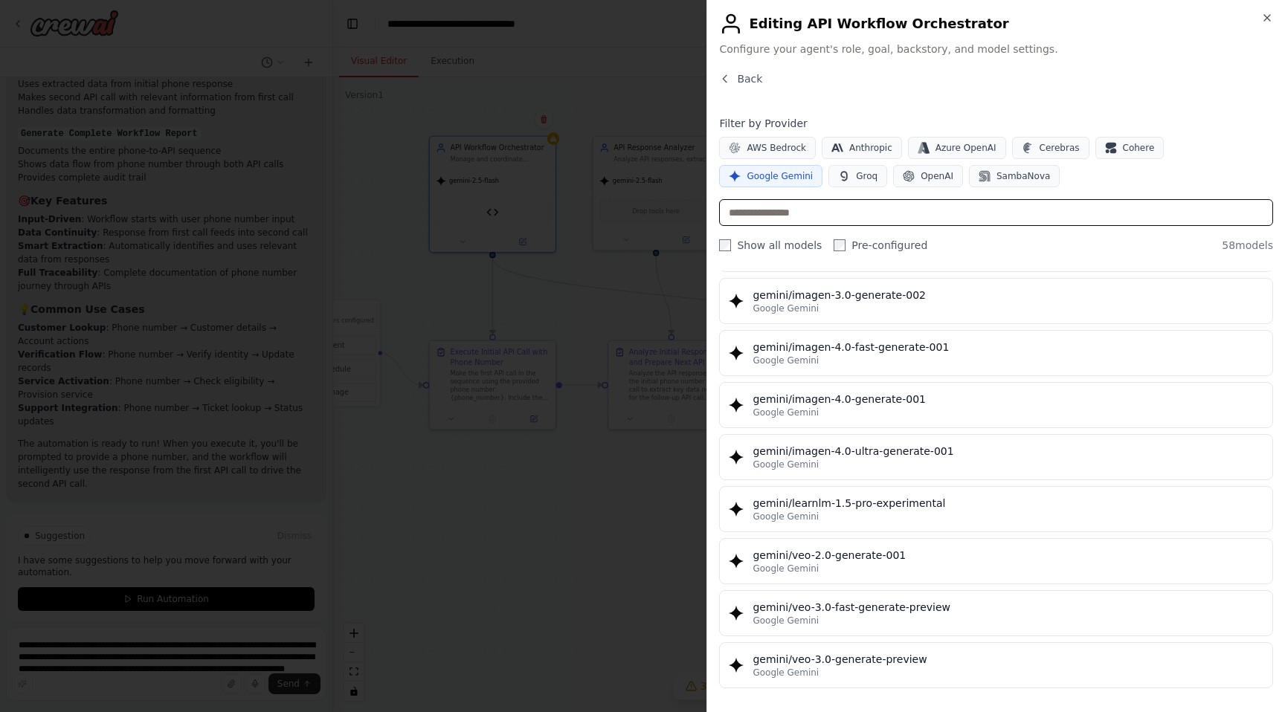
click at [770, 208] on input "text" at bounding box center [996, 212] width 554 height 27
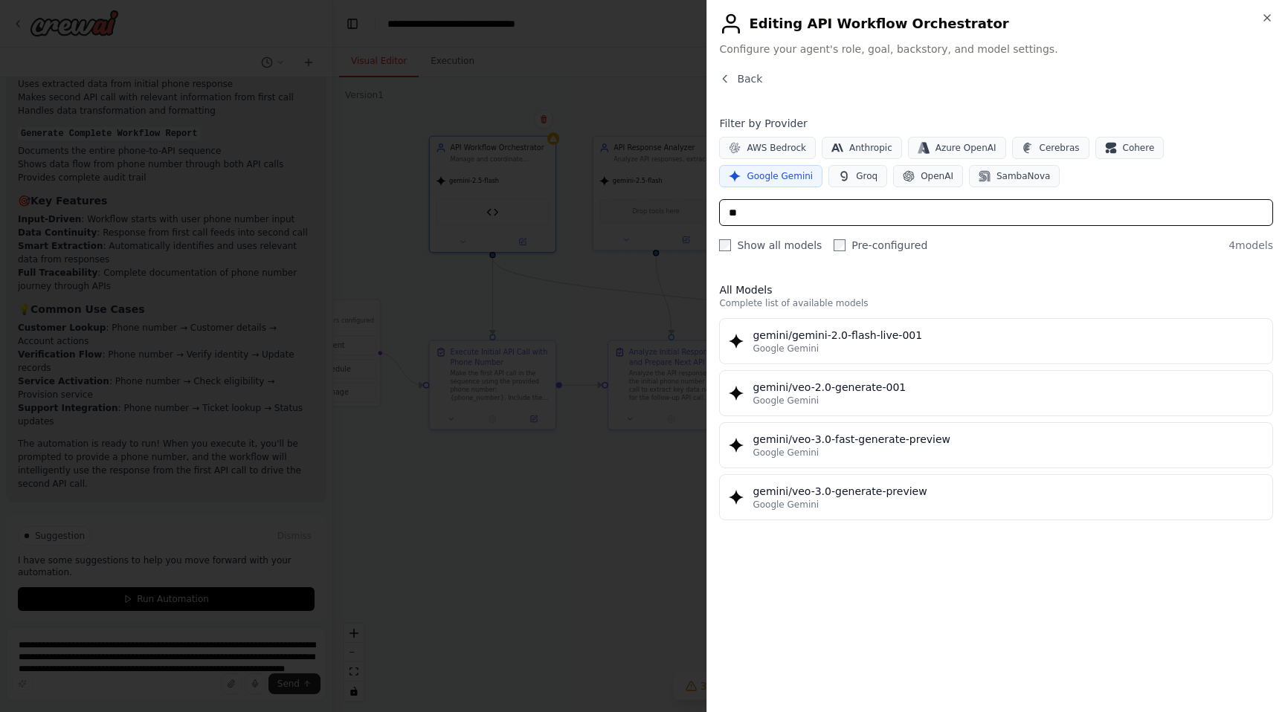
type input "***"
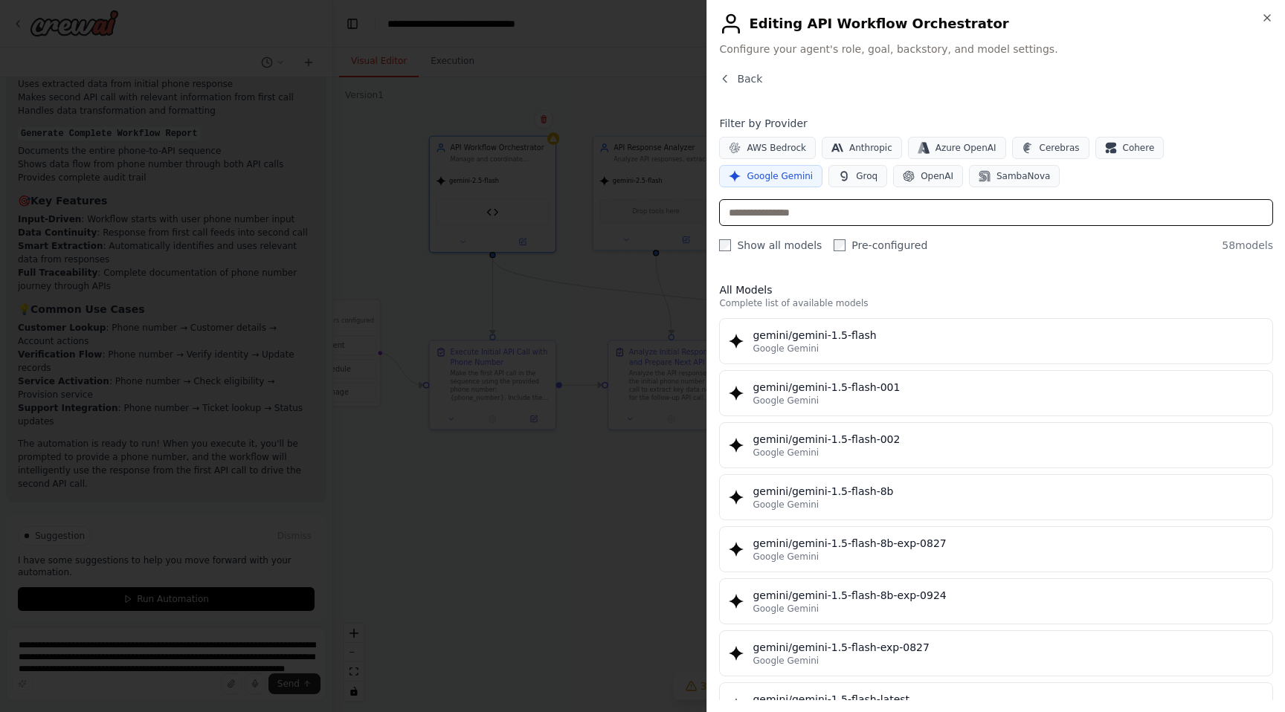
click at [767, 207] on input "text" at bounding box center [996, 212] width 554 height 27
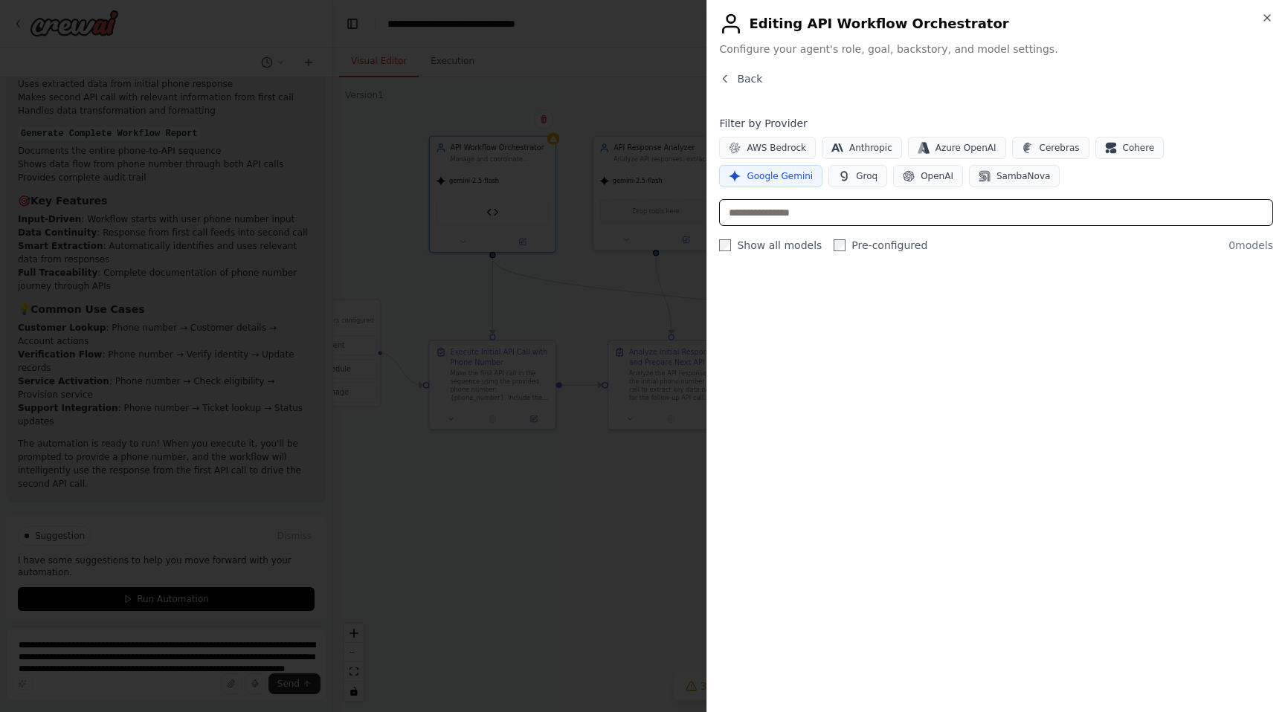
click at [779, 212] on input "text" at bounding box center [996, 212] width 554 height 27
type input "***"
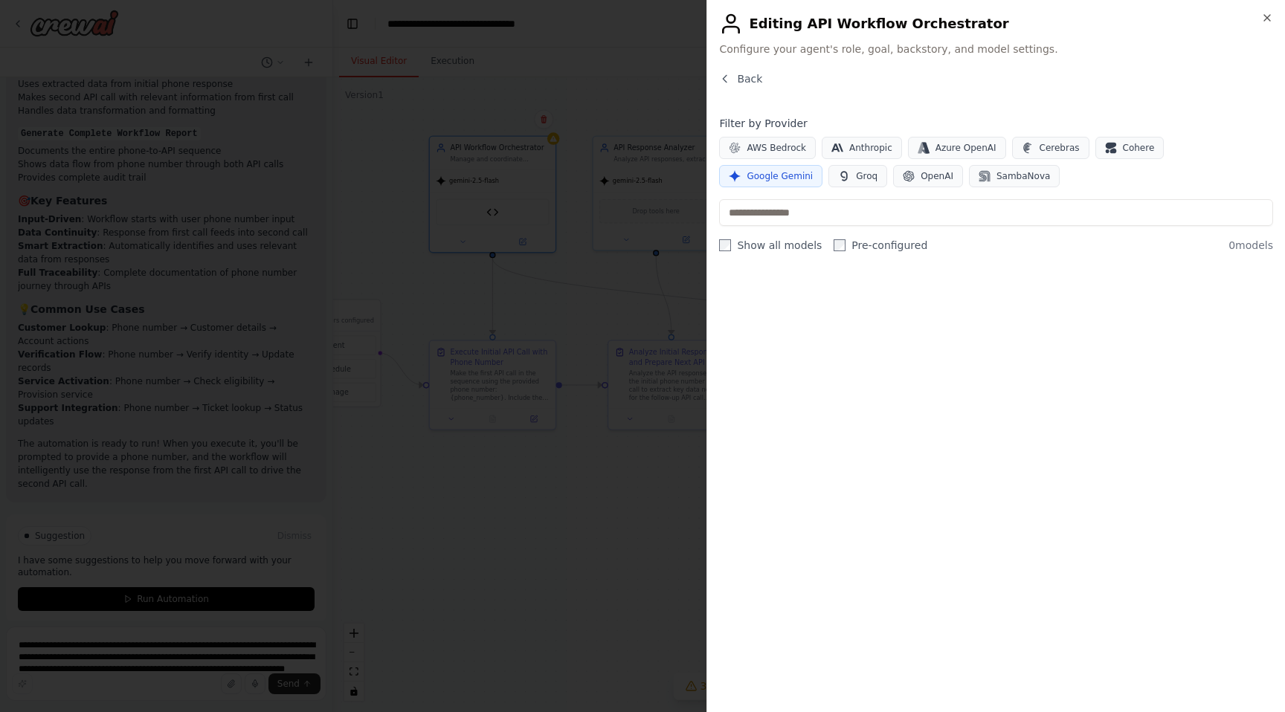
click at [1271, 11] on div "Close Editing API Workflow Orchestrator Configure your agent's role, goal, back…" at bounding box center [995, 356] width 579 height 712
click at [1271, 16] on icon "button" at bounding box center [1267, 18] width 12 height 12
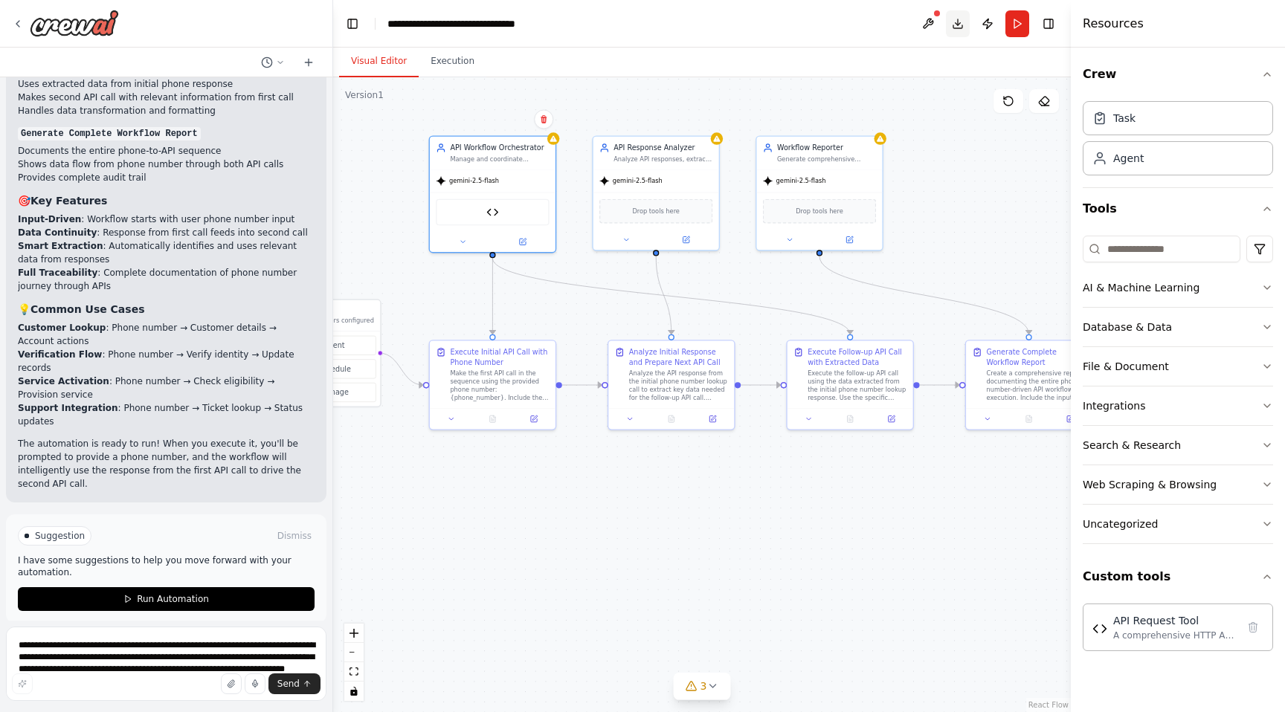
click at [959, 27] on button "Download" at bounding box center [958, 23] width 24 height 27
